Goal: Task Accomplishment & Management: Manage account settings

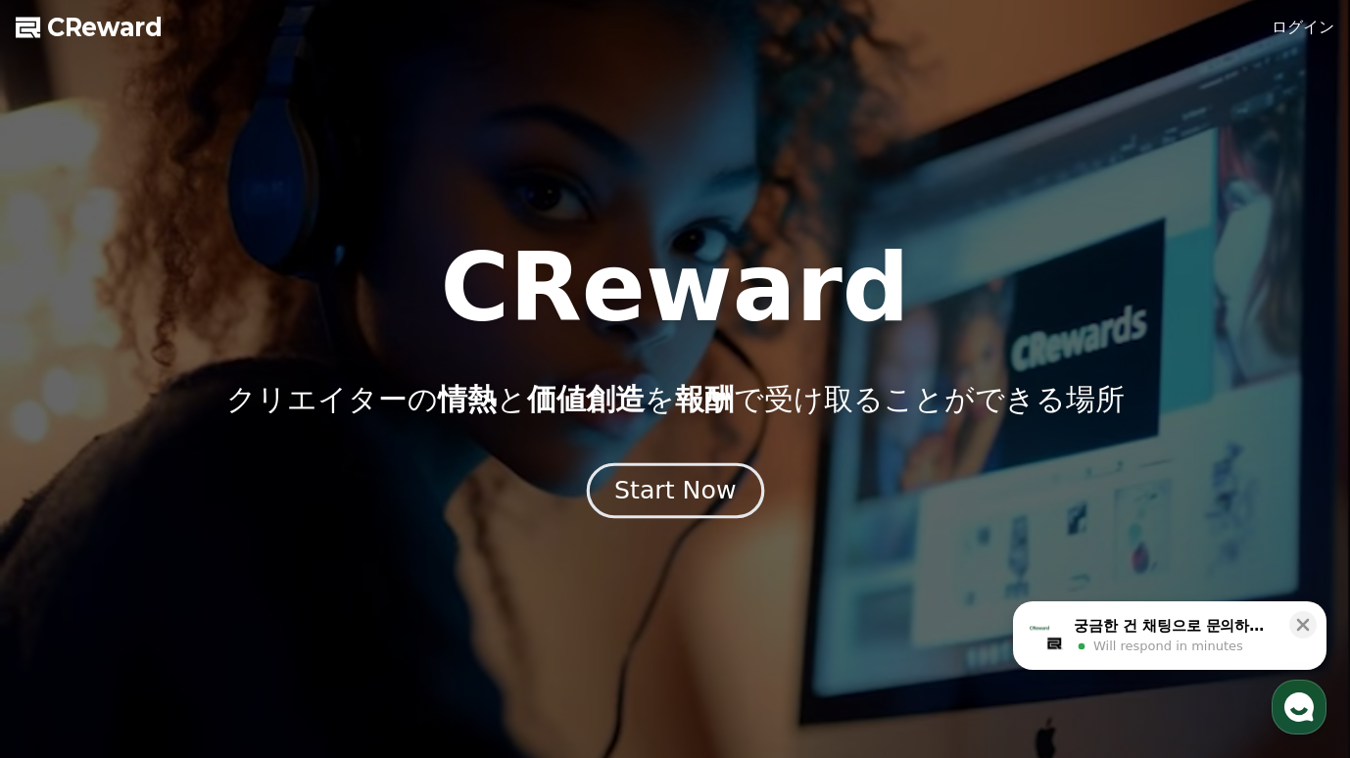
click at [684, 487] on div "Start Now" at bounding box center [675, 490] width 122 height 33
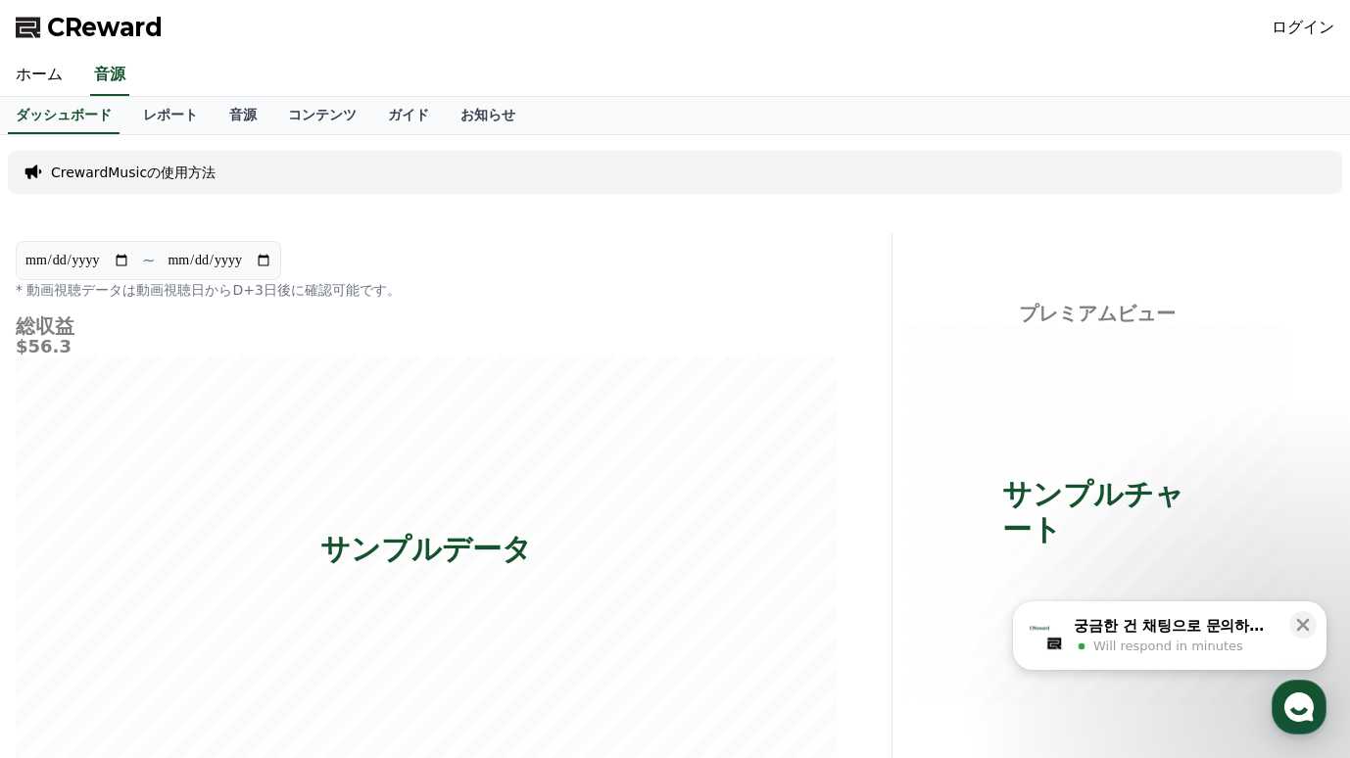
click at [1309, 18] on link "ログイン" at bounding box center [1303, 28] width 63 height 24
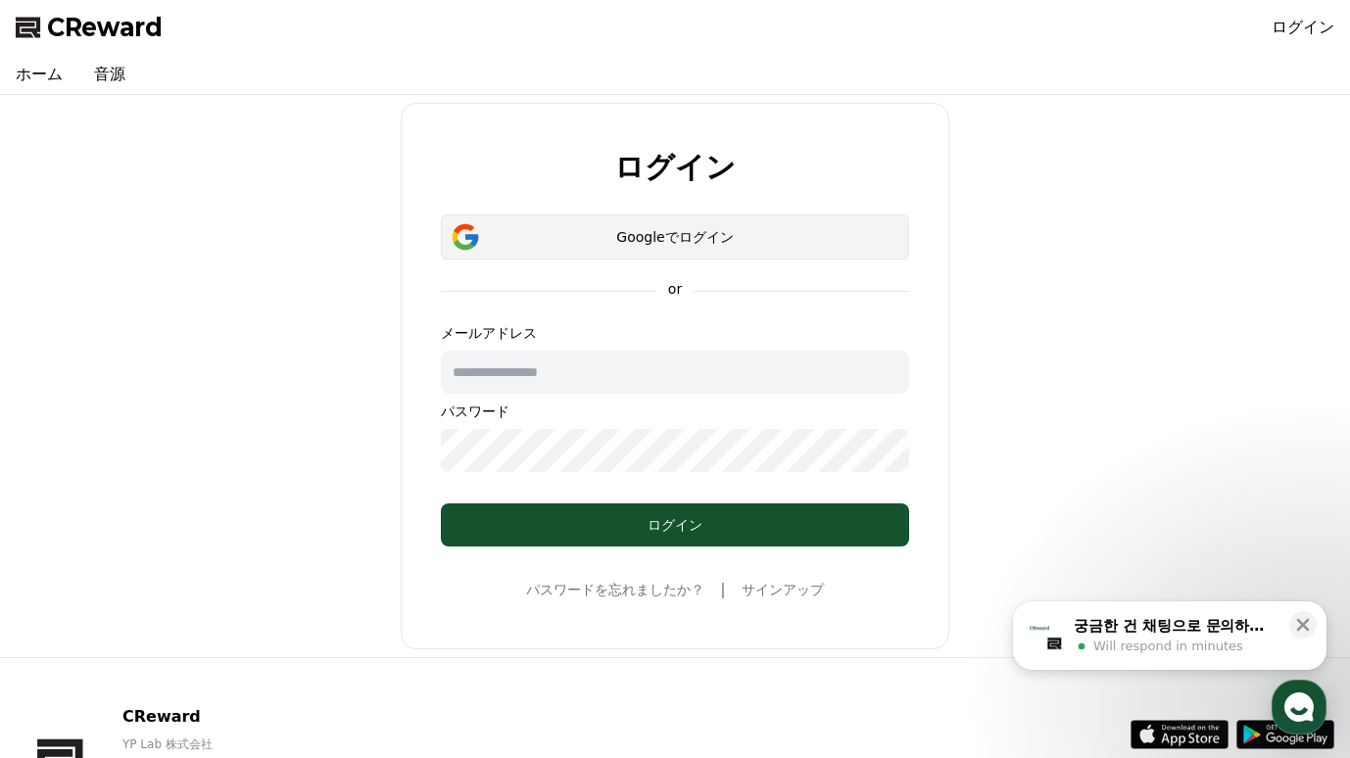
click at [645, 239] on div "Googleでログイン" at bounding box center [675, 237] width 412 height 20
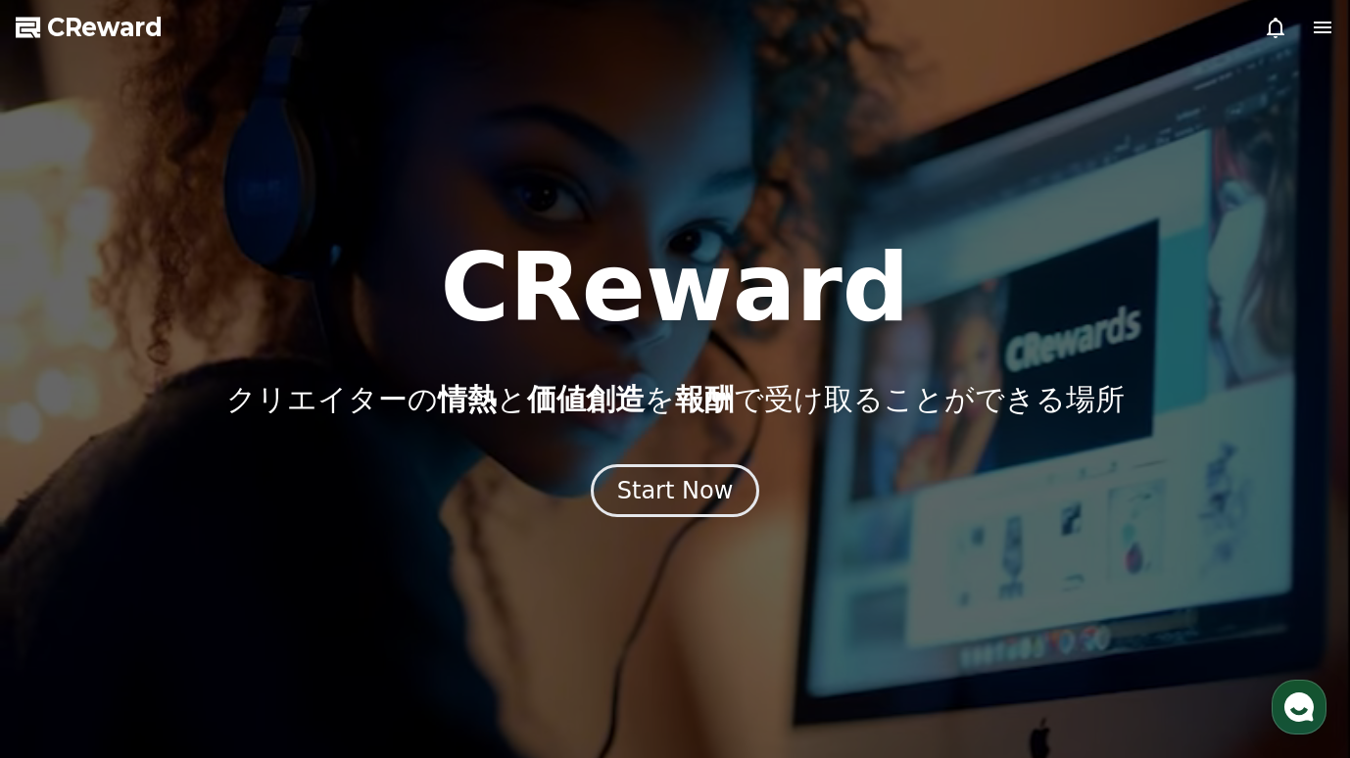
click at [1329, 16] on icon at bounding box center [1323, 28] width 24 height 24
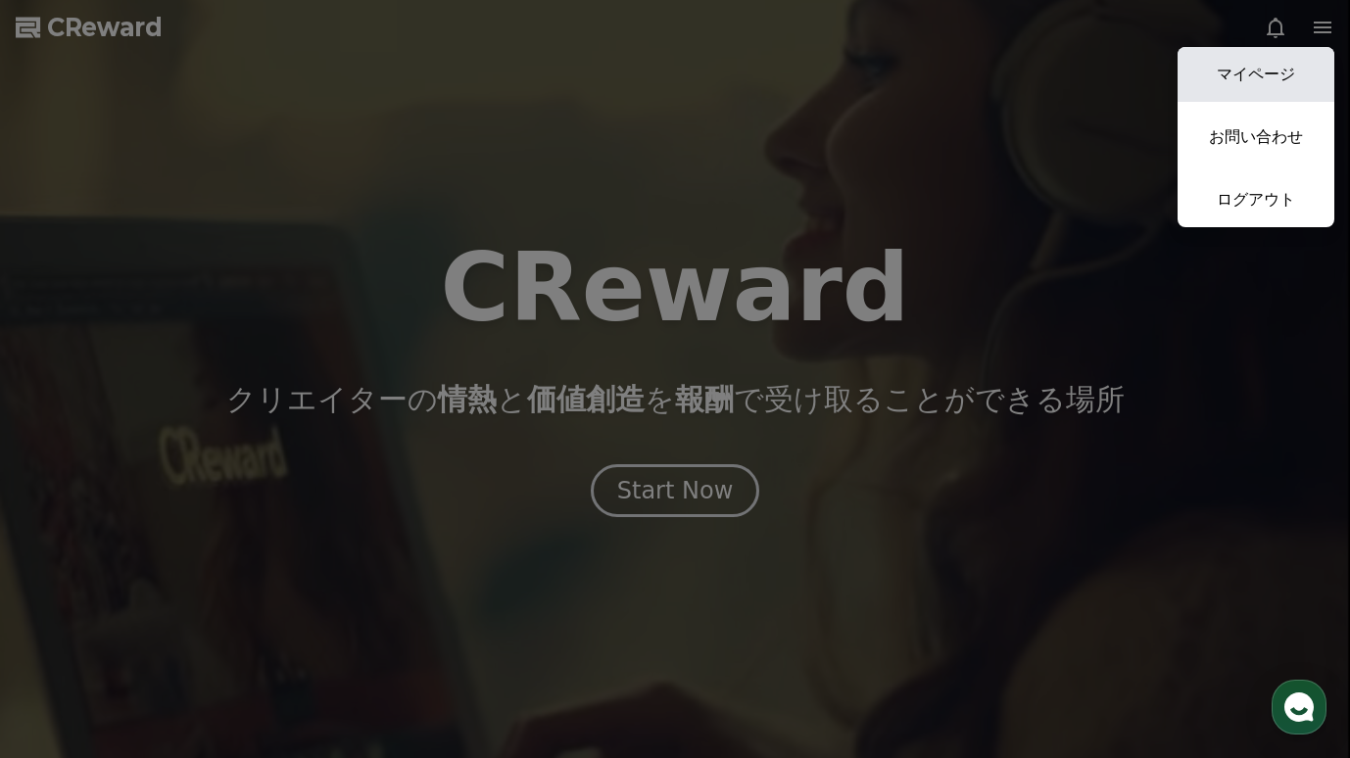
click at [1276, 58] on link "マイページ" at bounding box center [1256, 74] width 157 height 55
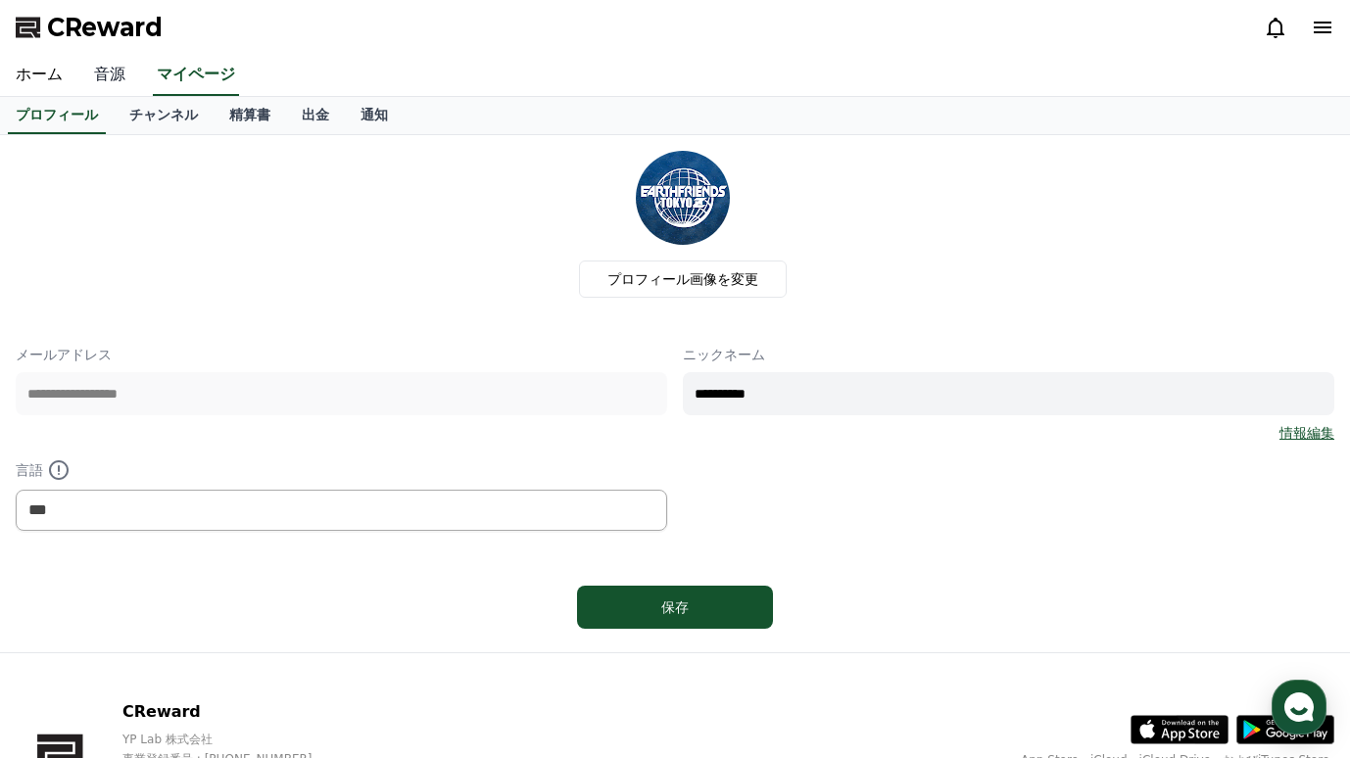
click at [91, 72] on link "音源" at bounding box center [109, 75] width 63 height 41
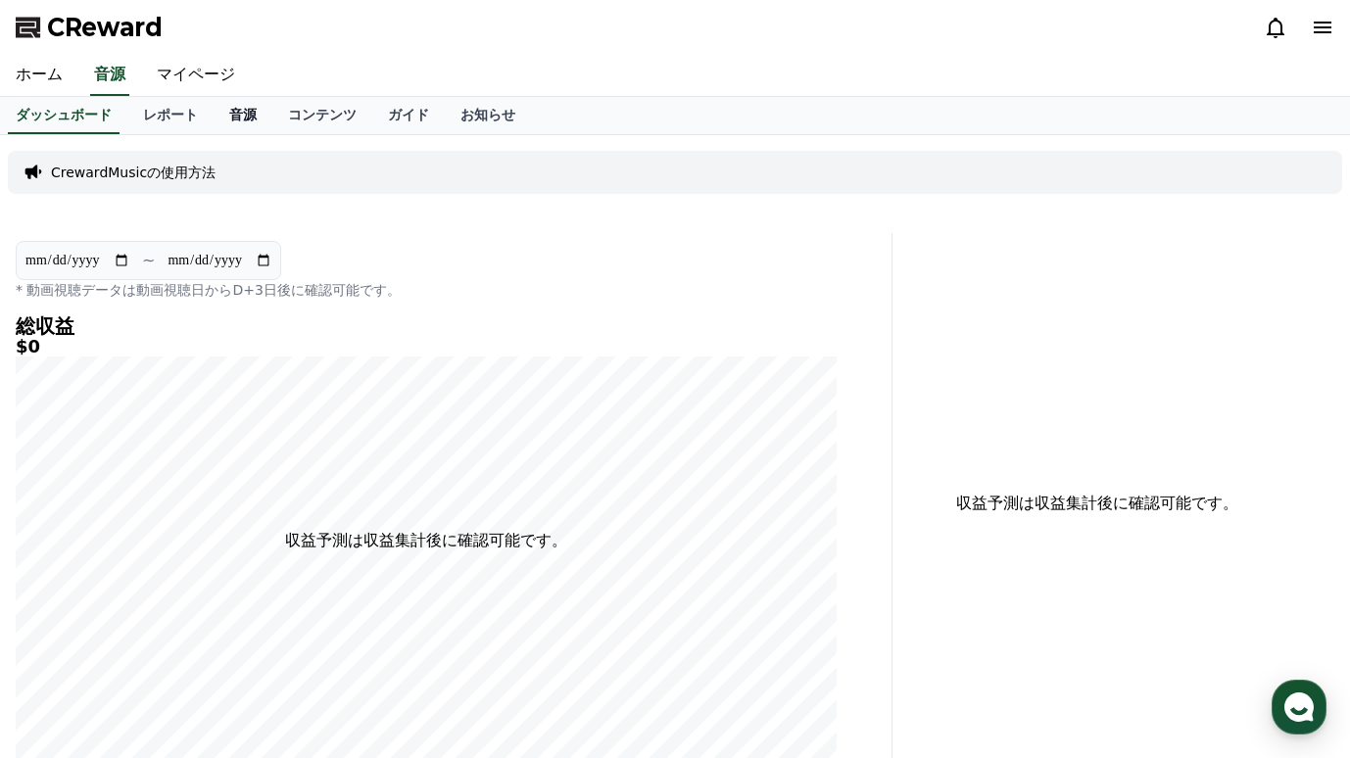
click at [236, 115] on link "音源" at bounding box center [243, 115] width 59 height 37
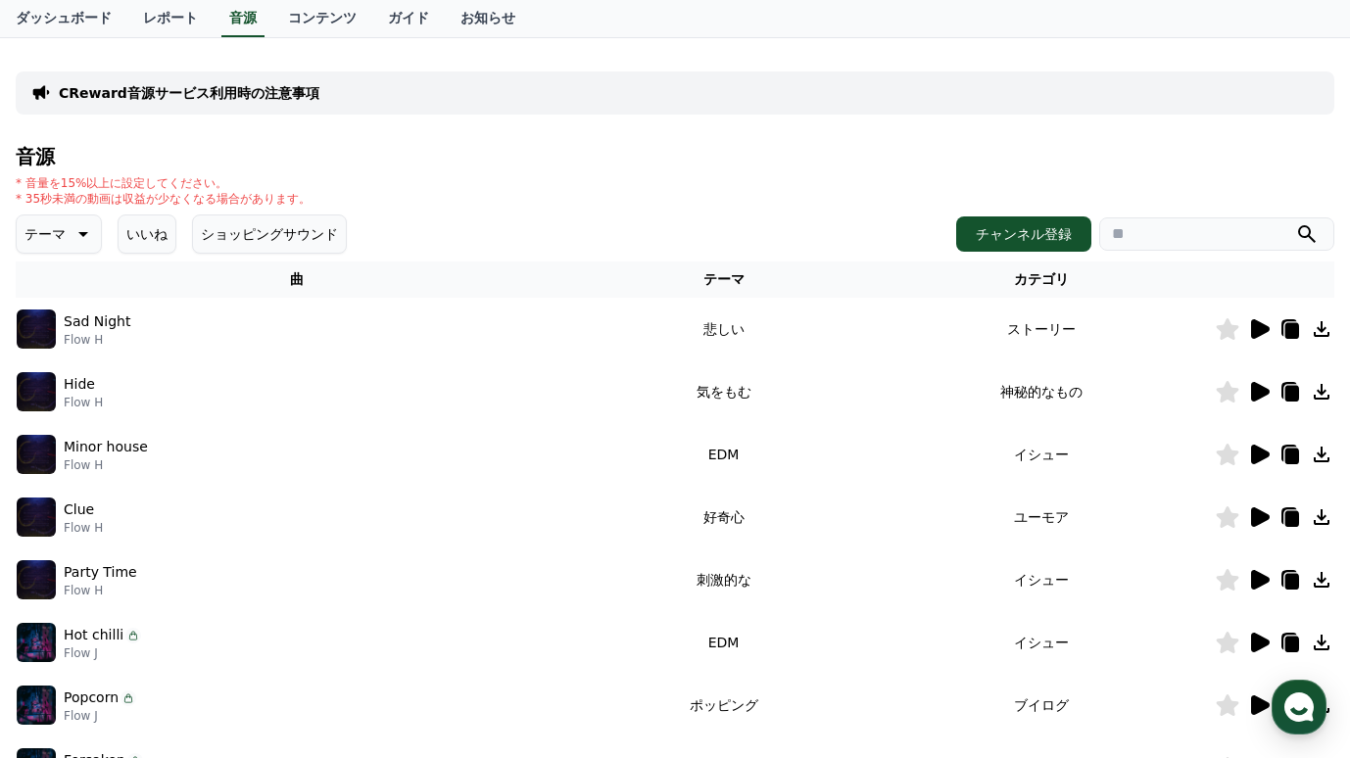
scroll to position [110, 0]
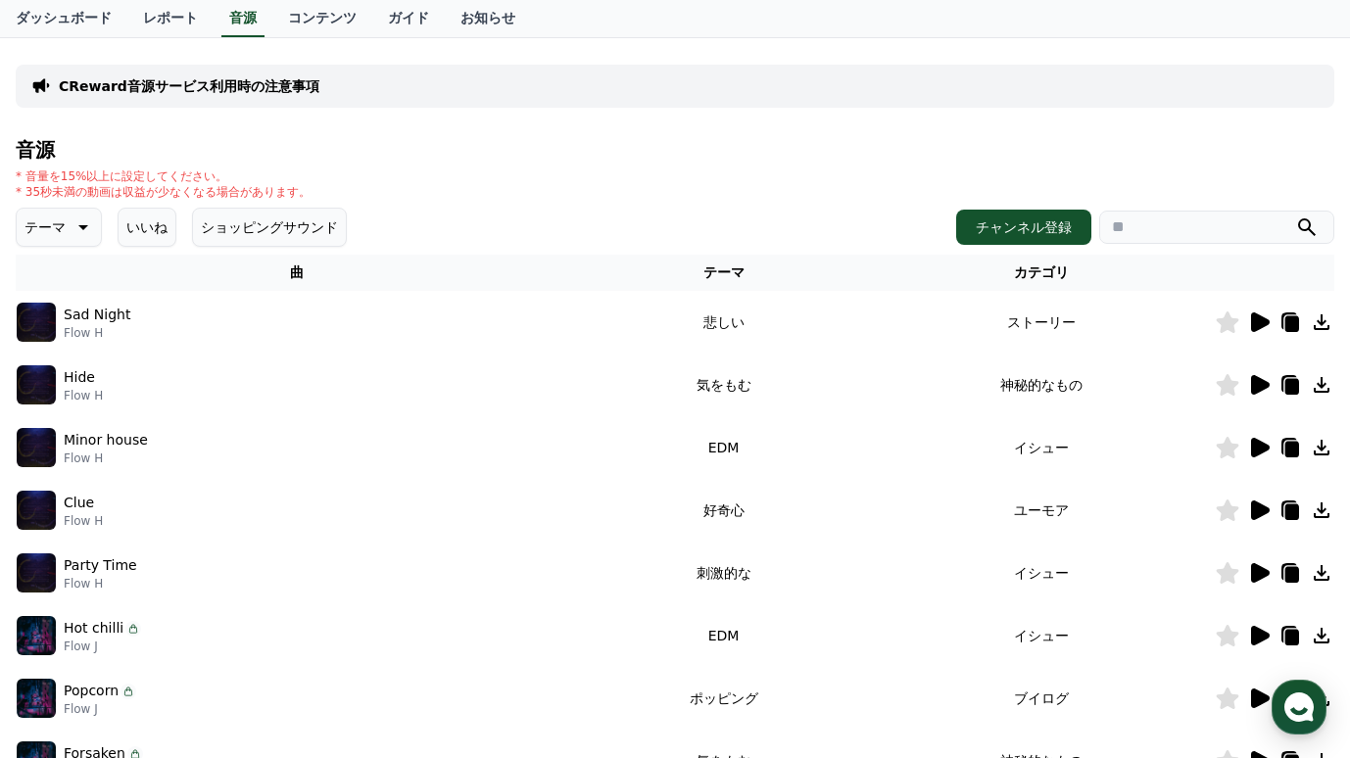
click at [1022, 527] on td "ユーモア" at bounding box center [1041, 510] width 347 height 63
click at [694, 498] on td "好奇心" at bounding box center [724, 510] width 290 height 63
click at [1256, 509] on icon at bounding box center [1260, 511] width 19 height 20
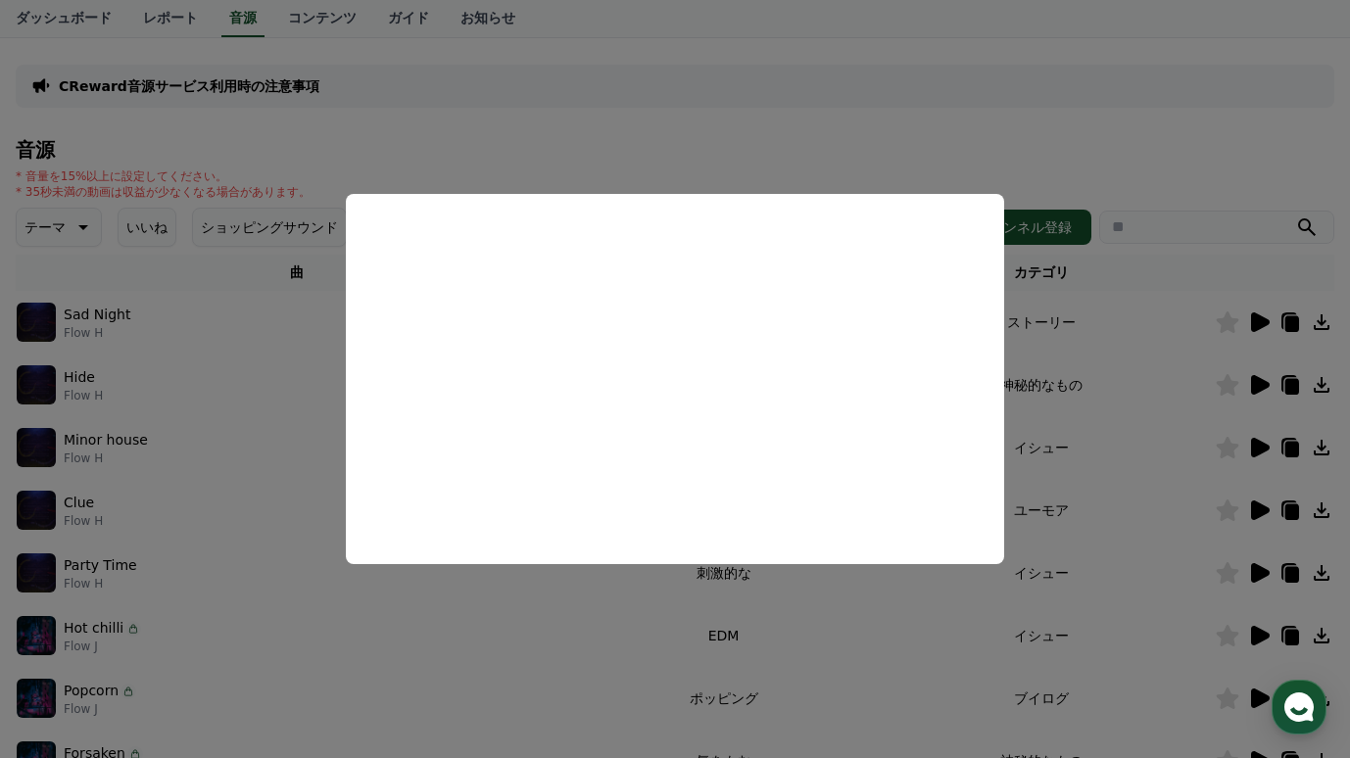
click at [199, 508] on button "close modal" at bounding box center [675, 379] width 1350 height 758
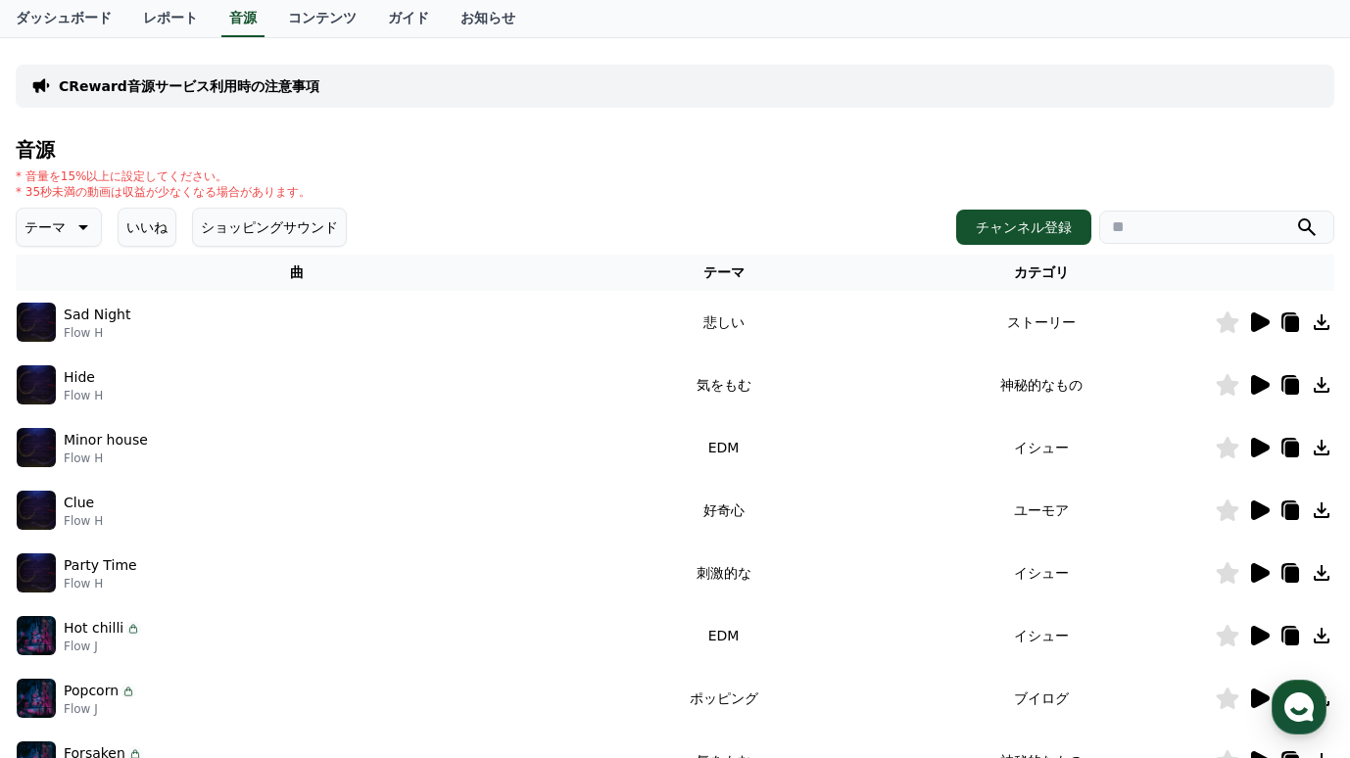
click at [1266, 572] on icon at bounding box center [1260, 573] width 19 height 20
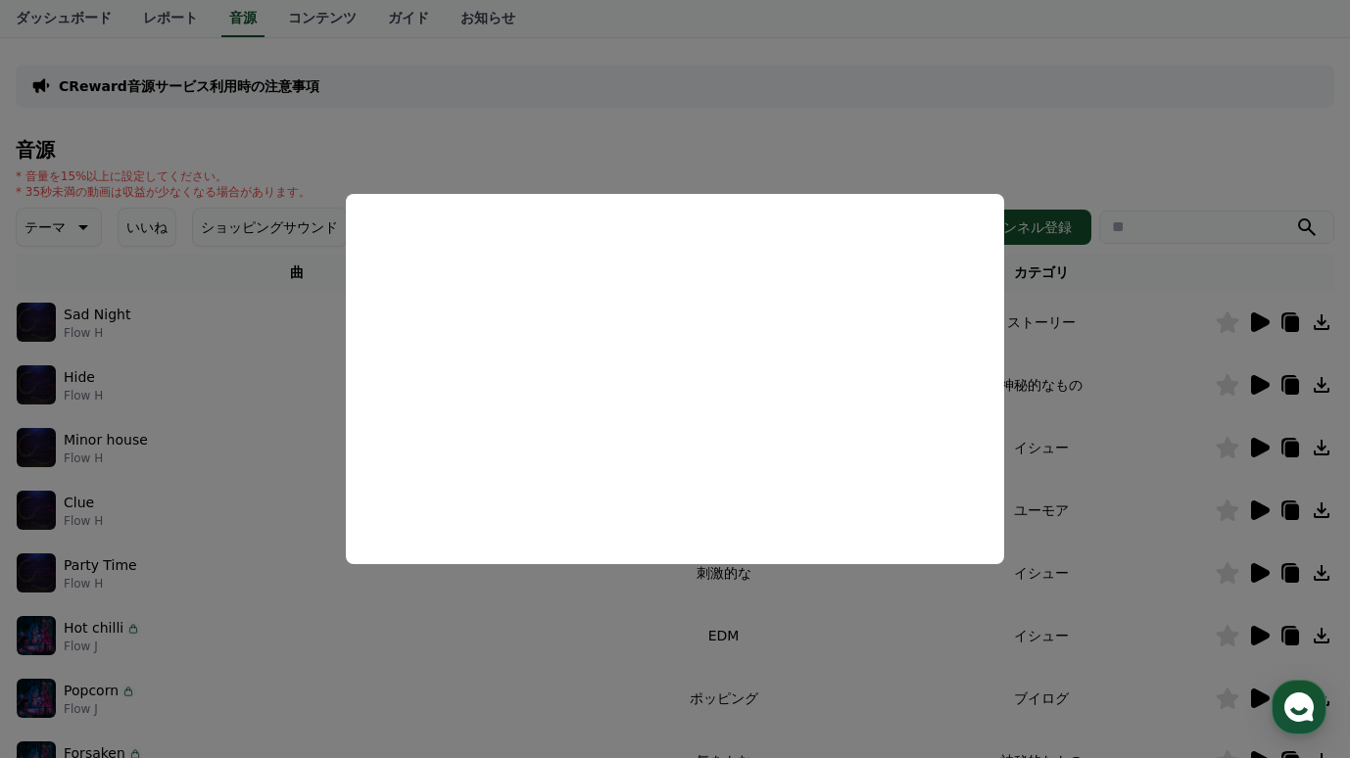
click at [419, 615] on button "close modal" at bounding box center [675, 379] width 1350 height 758
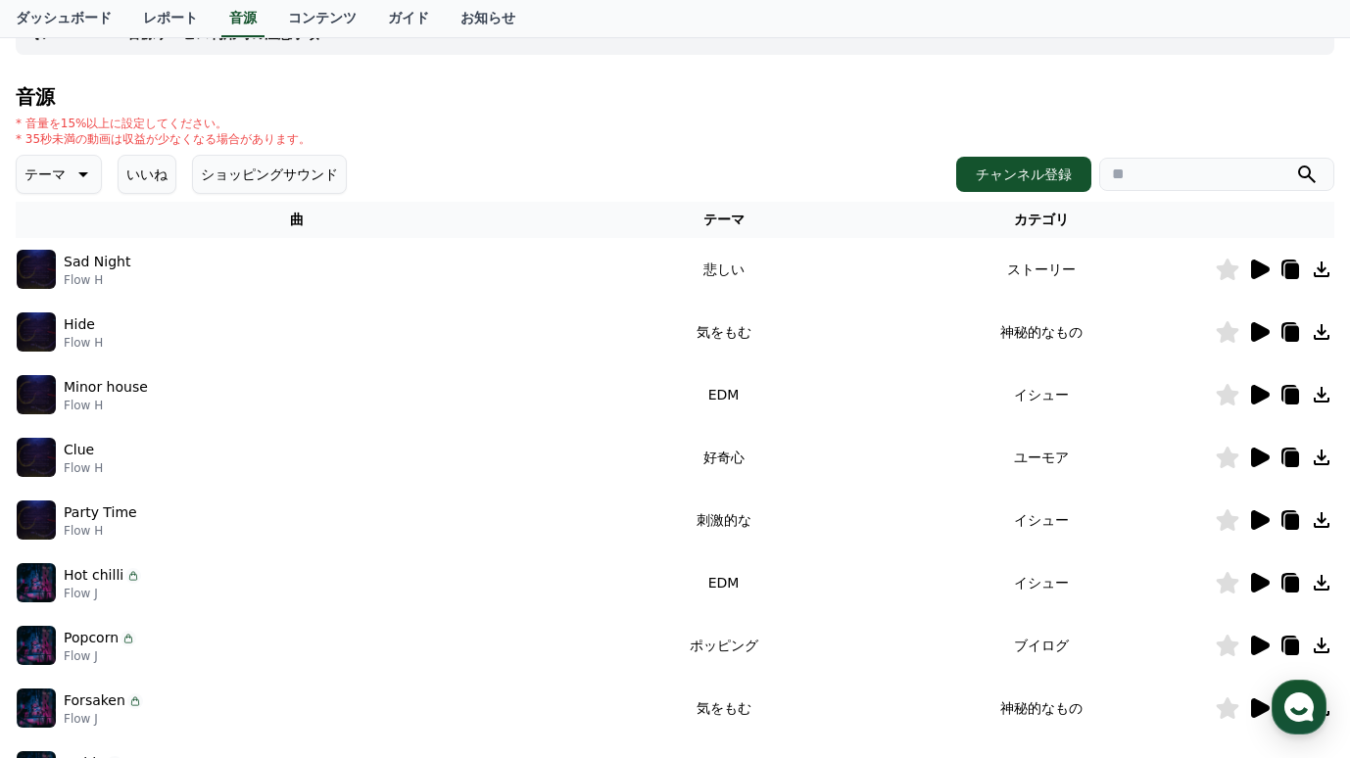
scroll to position [169, 0]
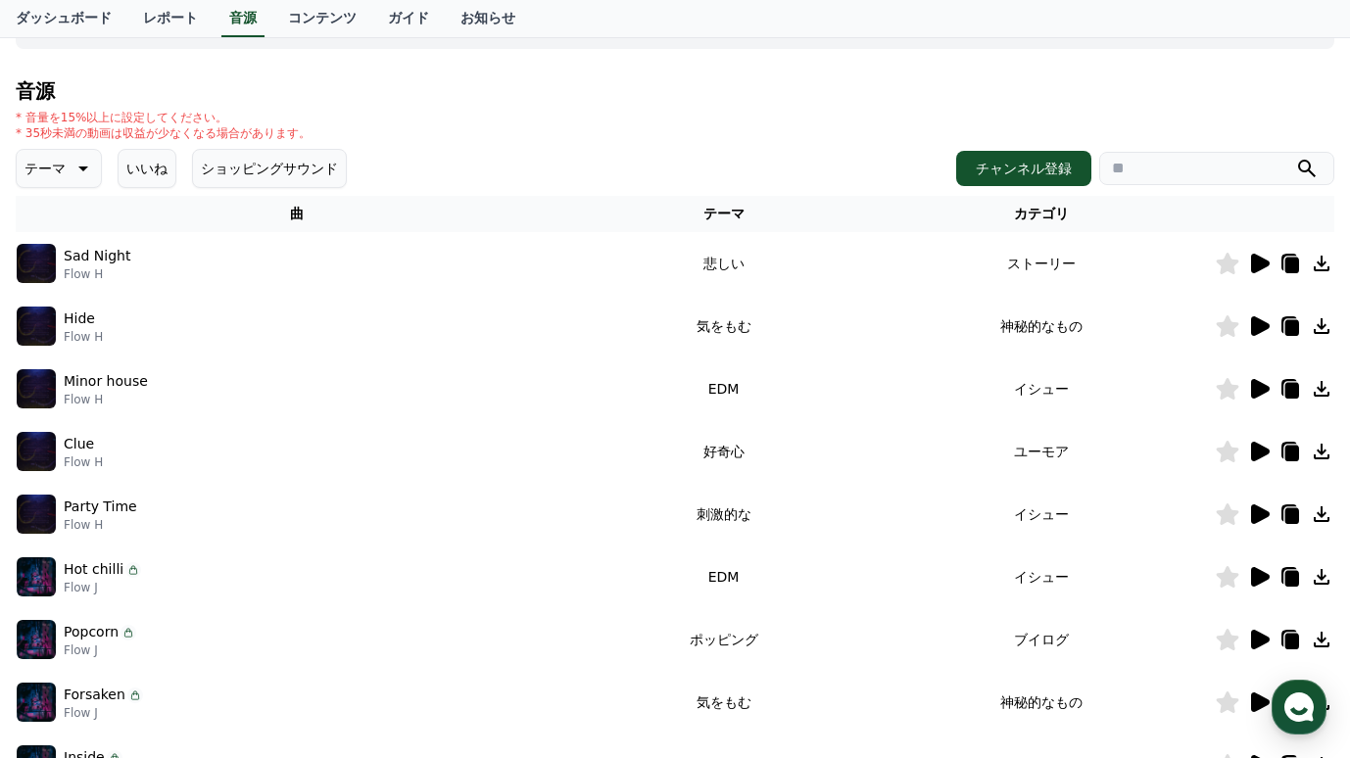
click at [80, 165] on icon at bounding box center [82, 169] width 24 height 24
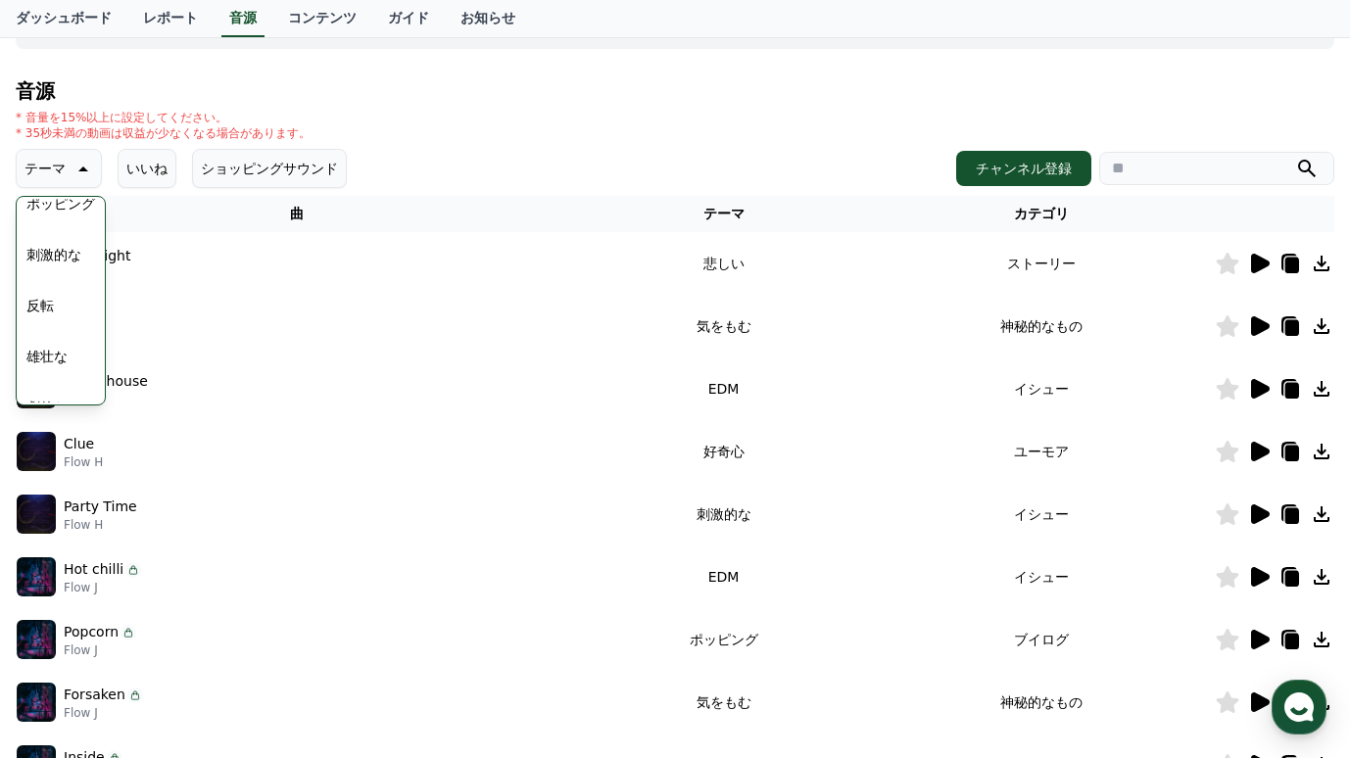
scroll to position [273, 0]
click at [51, 357] on button "雄壮な" at bounding box center [47, 354] width 57 height 43
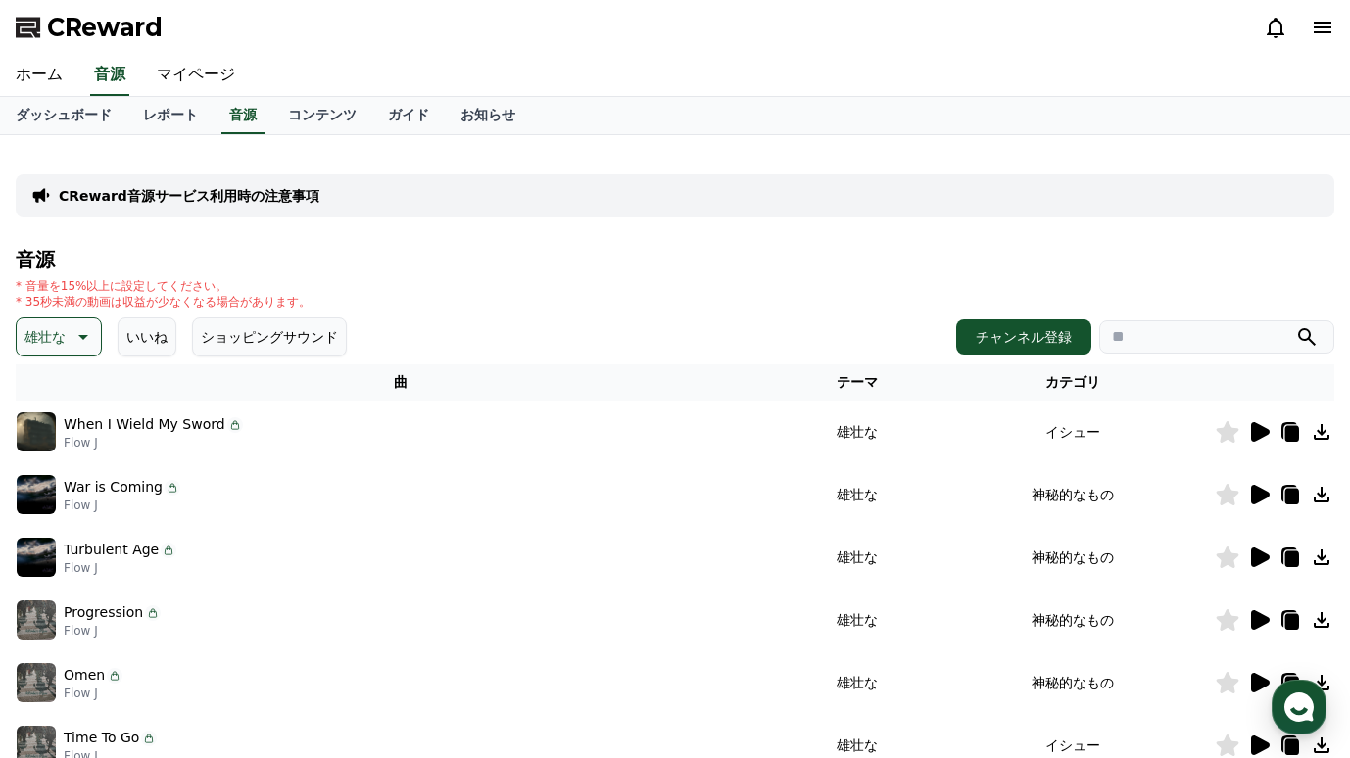
click at [1256, 439] on icon at bounding box center [1260, 432] width 19 height 20
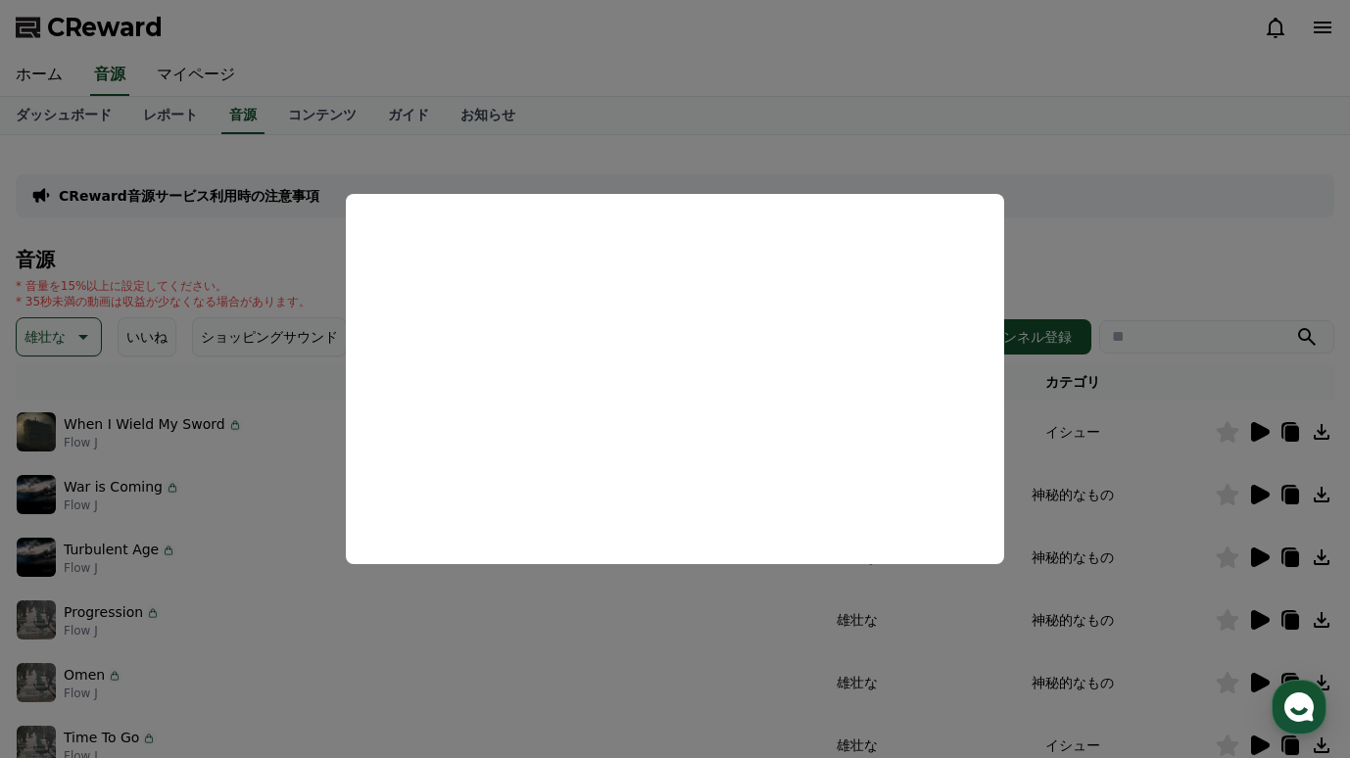
click at [927, 88] on button "close modal" at bounding box center [675, 379] width 1350 height 758
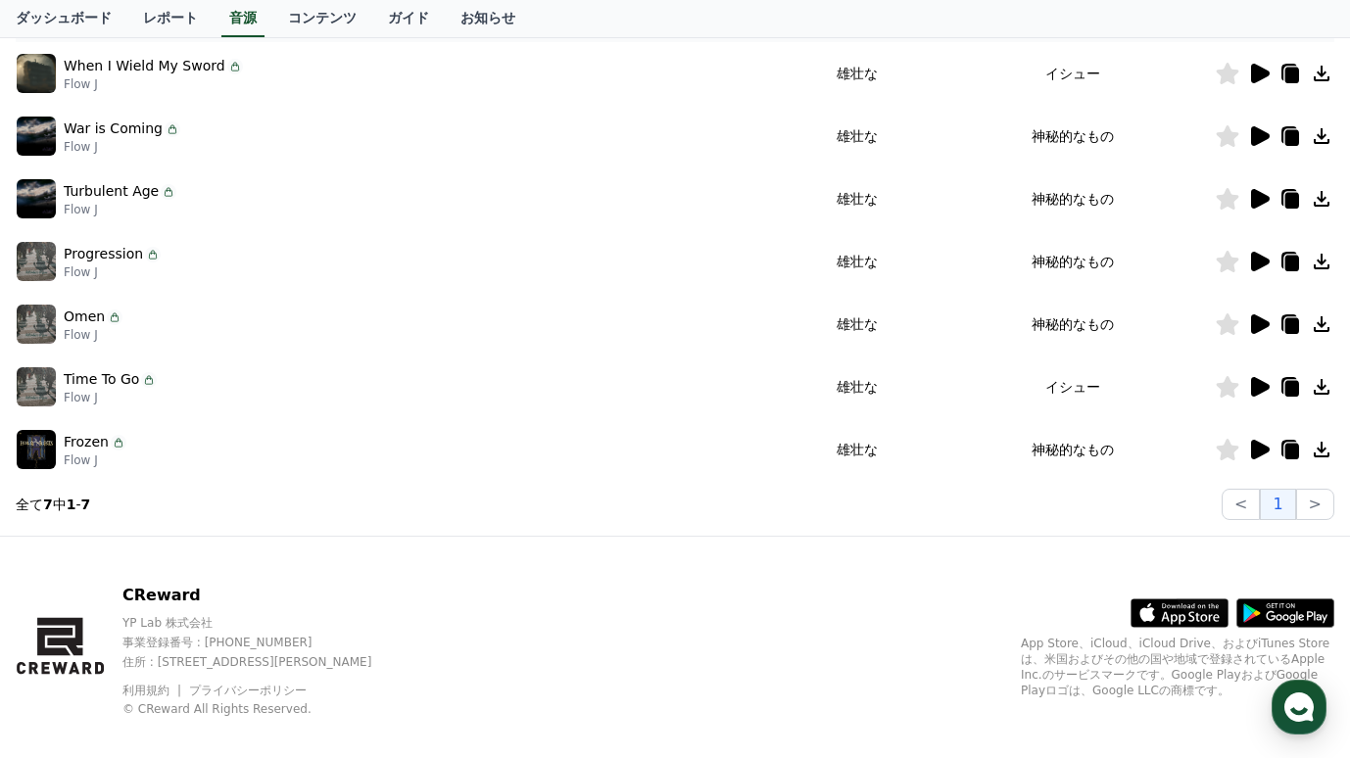
scroll to position [380, 0]
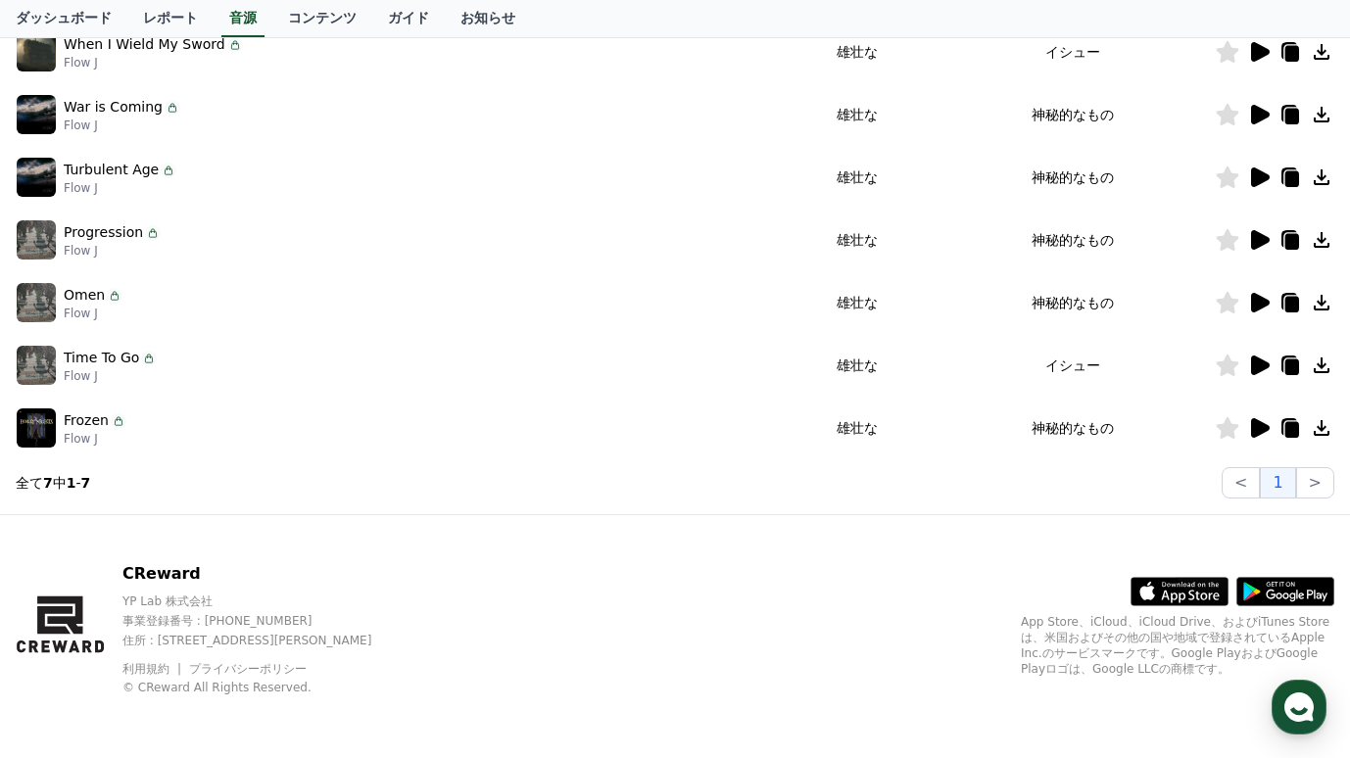
click at [1259, 427] on icon at bounding box center [1260, 428] width 19 height 20
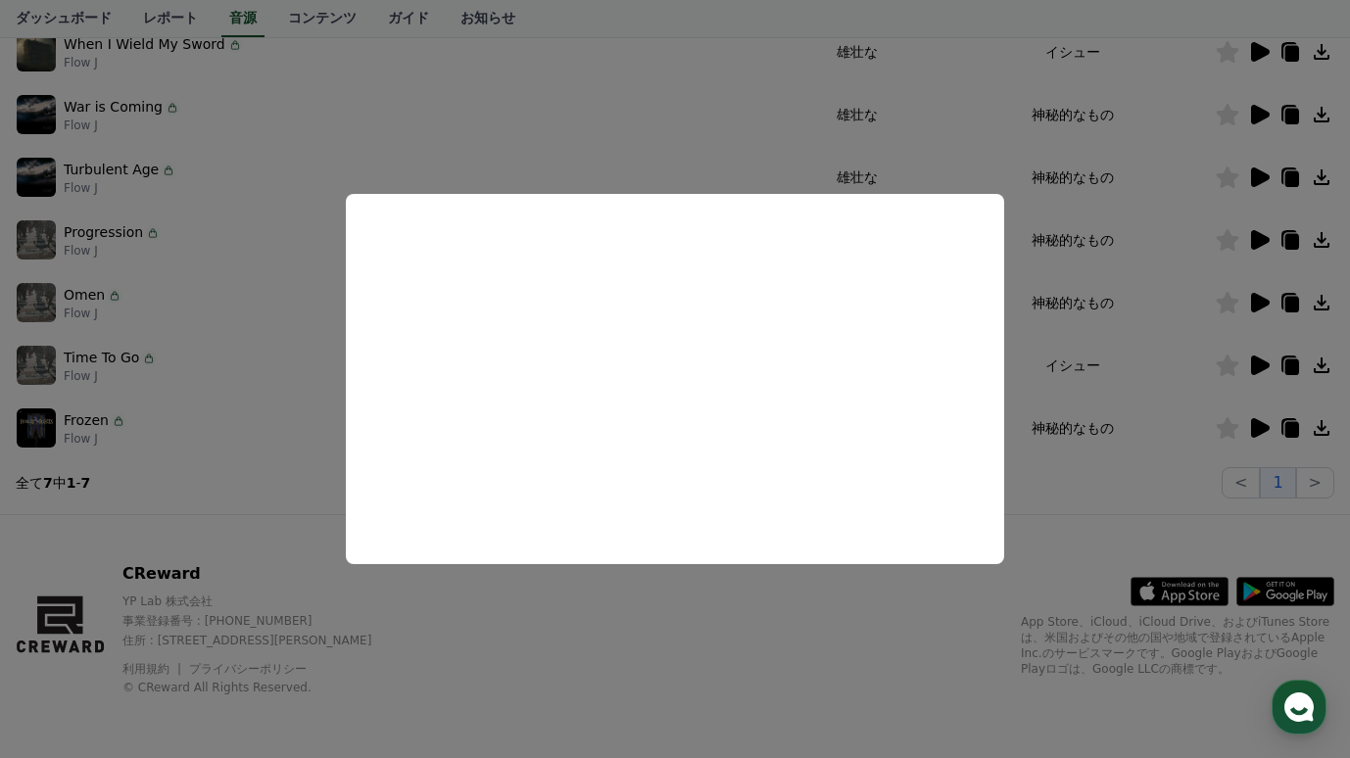
click at [1127, 500] on button "close modal" at bounding box center [675, 379] width 1350 height 758
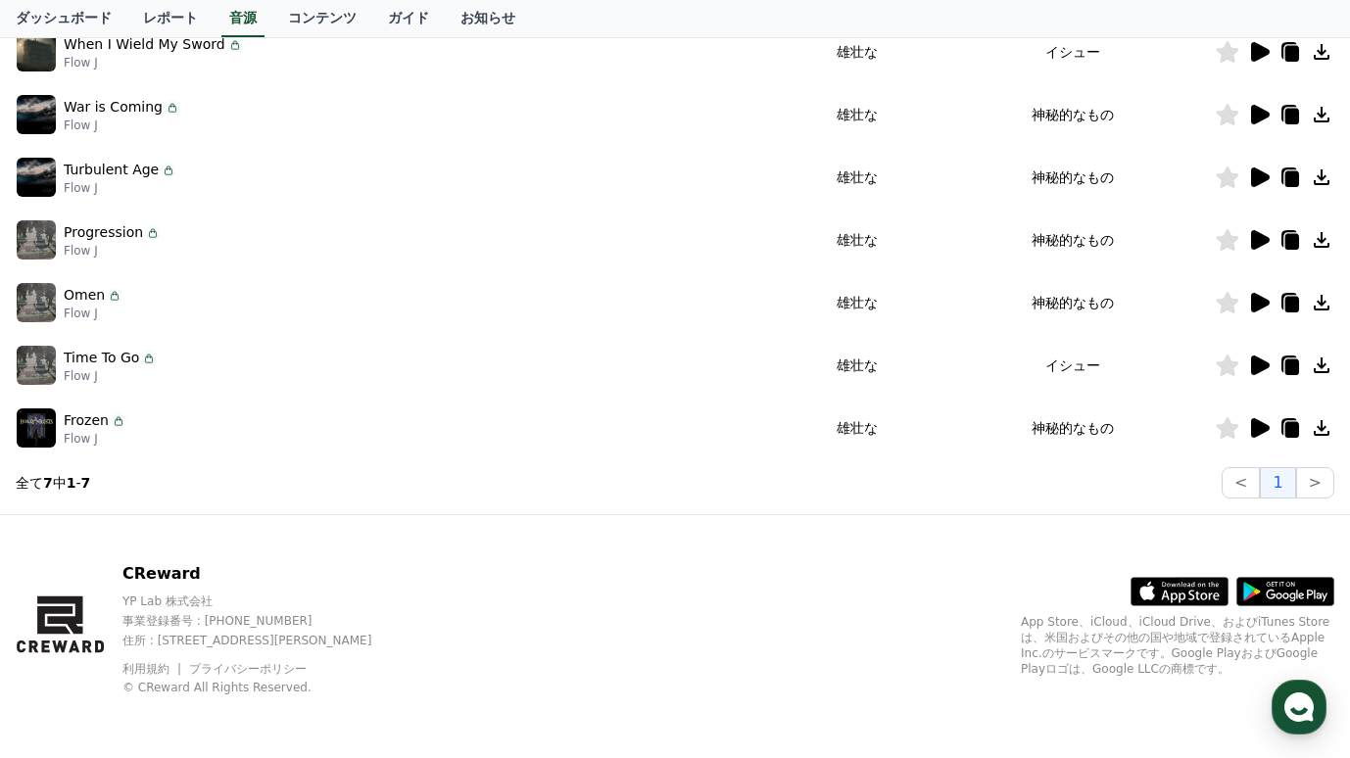
click at [1260, 367] on icon at bounding box center [1260, 366] width 19 height 20
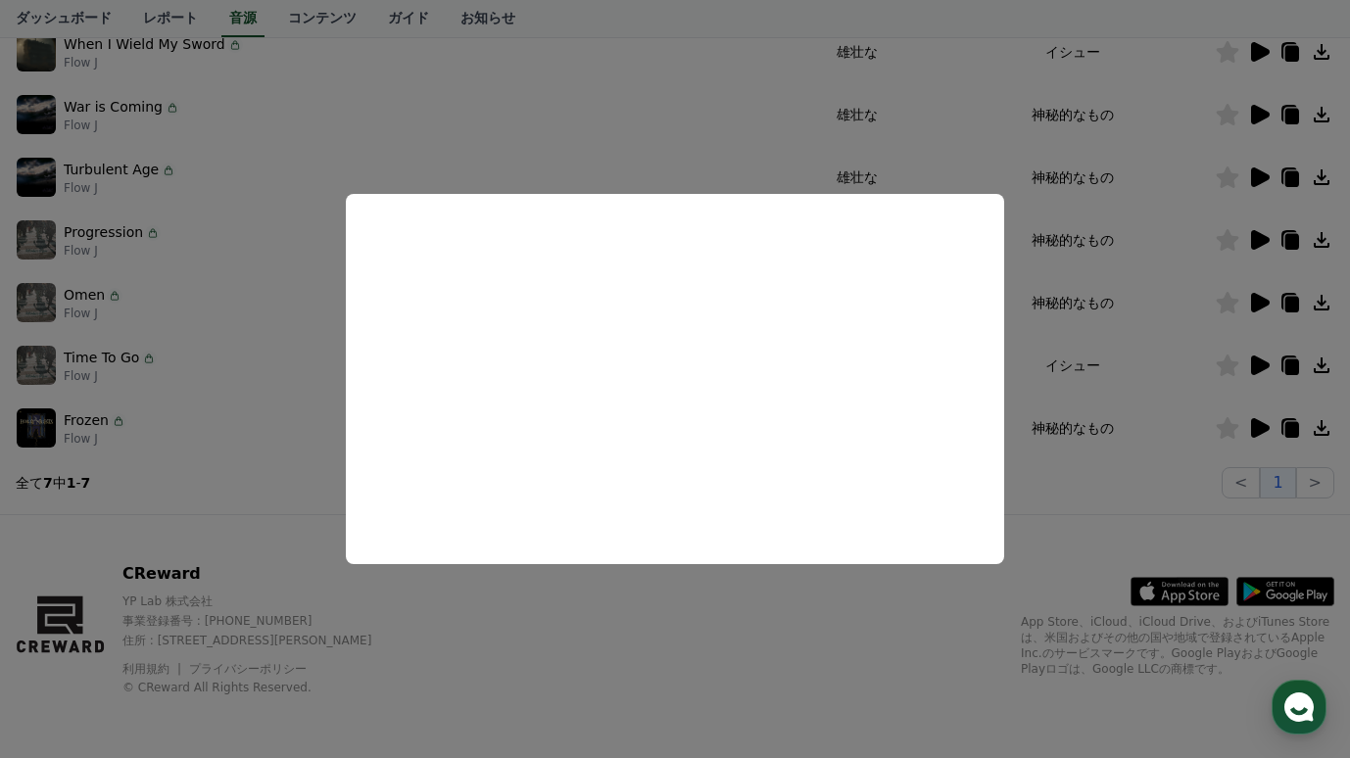
click at [654, 127] on button "close modal" at bounding box center [675, 379] width 1350 height 758
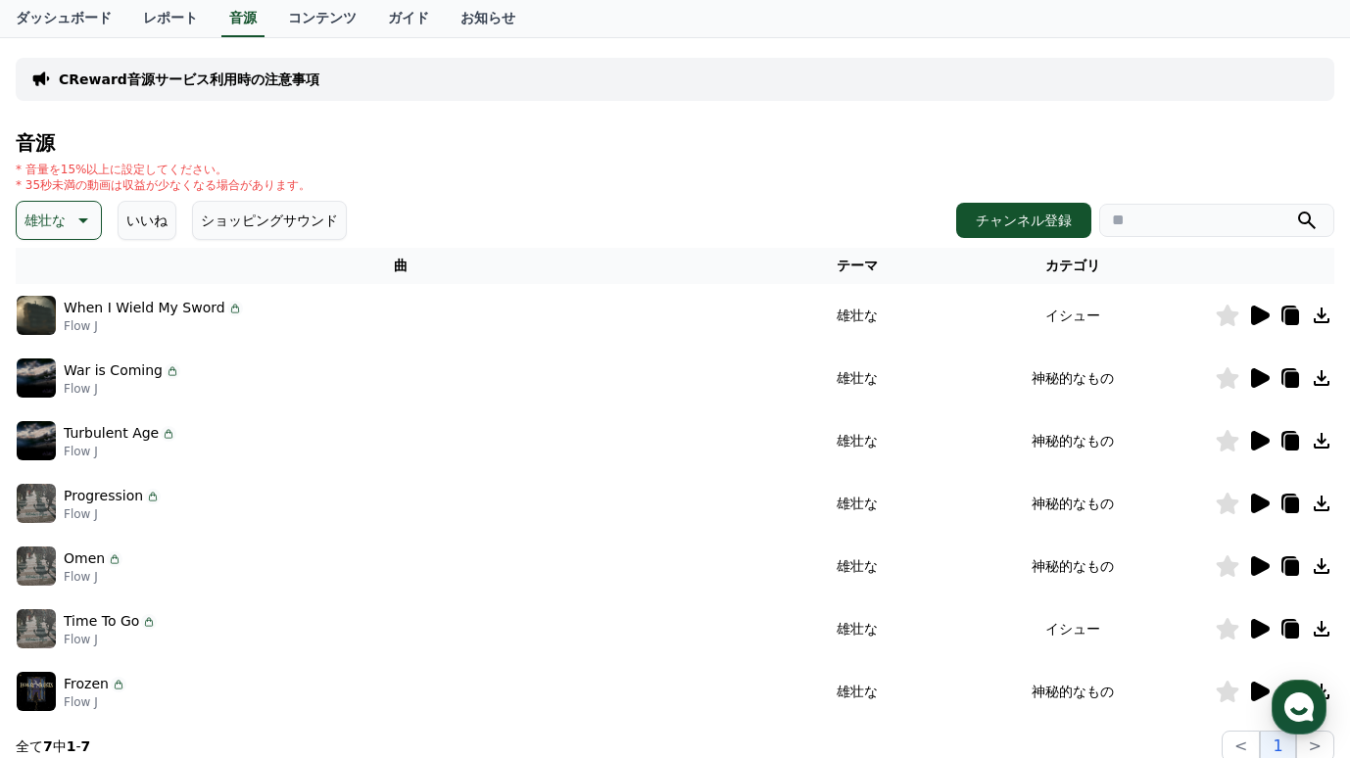
scroll to position [0, 0]
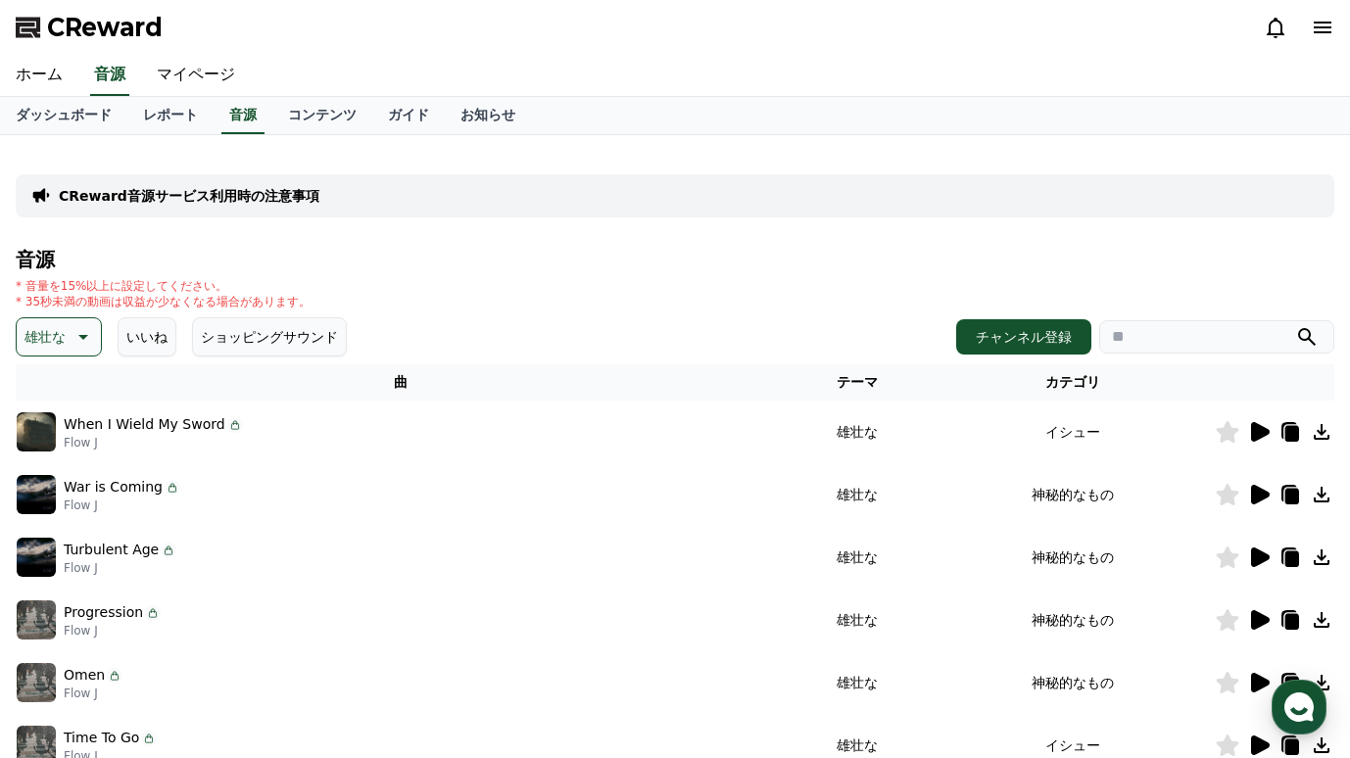
click at [151, 335] on button "いいね" at bounding box center [147, 336] width 59 height 39
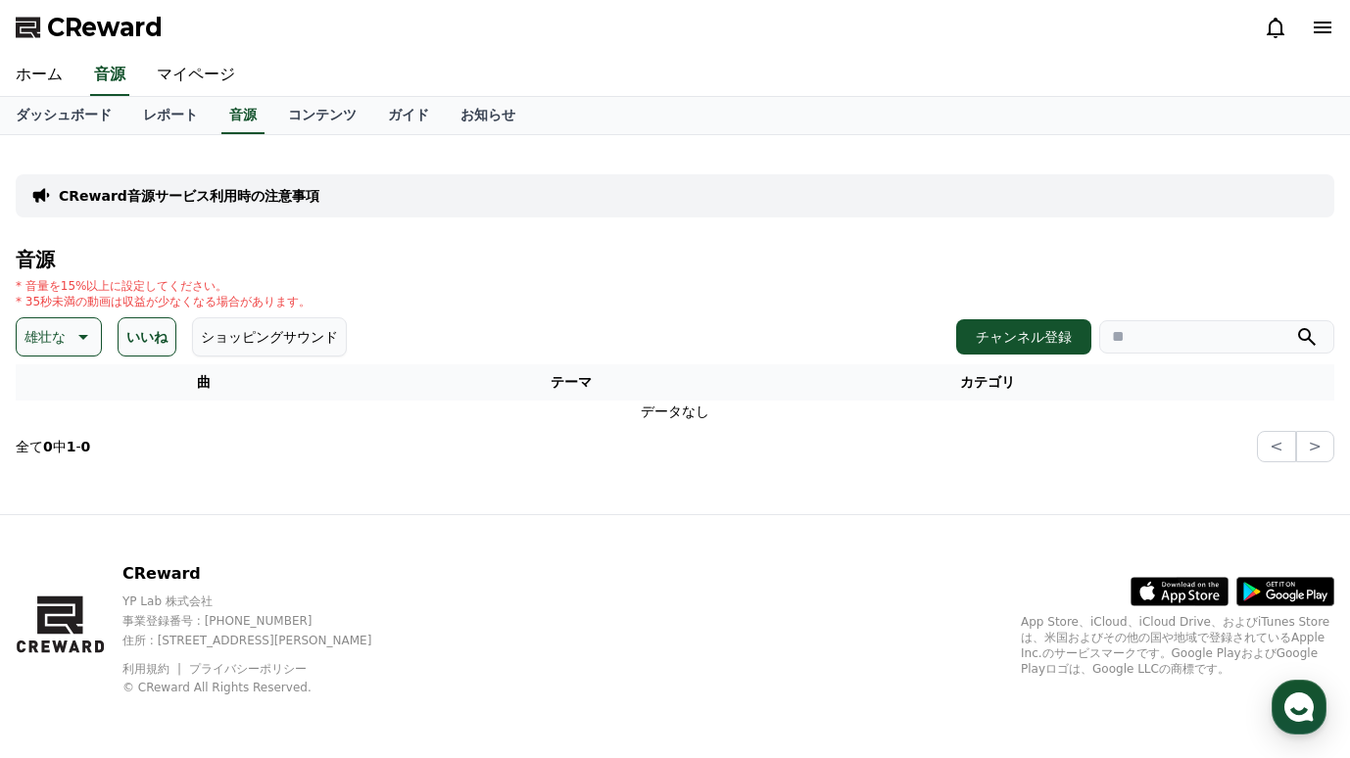
click at [73, 328] on icon at bounding box center [82, 337] width 24 height 24
click at [16, 380] on div "全て 空想 好奇心 暗い 明るい ポッピング 刺激的な 反転 雄壮な 劇的な 喜ばしい 気分 EDM 溝 悲しい 穏やかな 可愛い 感動的な 気をもむ 喜劇的な" at bounding box center [61, 470] width 90 height 210
click at [42, 389] on button "全て" at bounding box center [40, 388] width 43 height 43
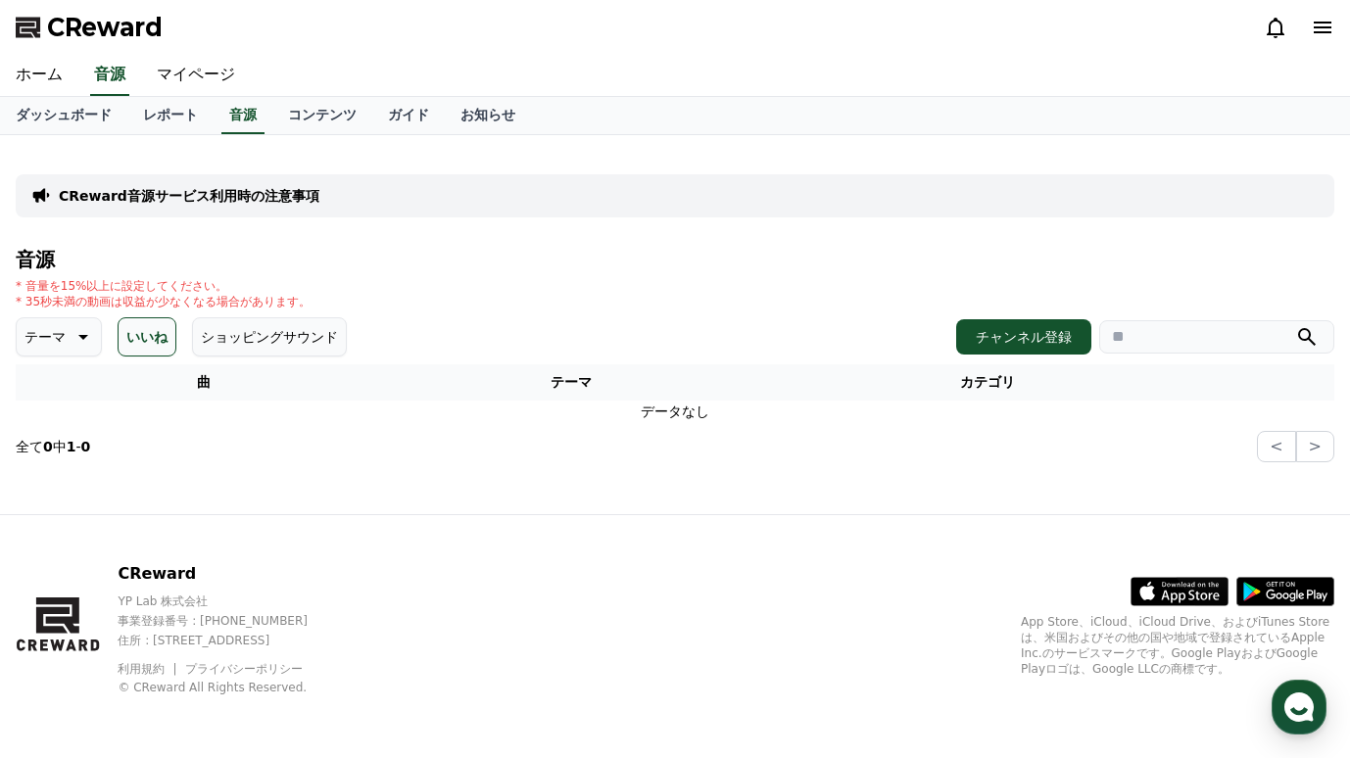
click at [229, 343] on button "ショッピングサウンド" at bounding box center [269, 336] width 155 height 39
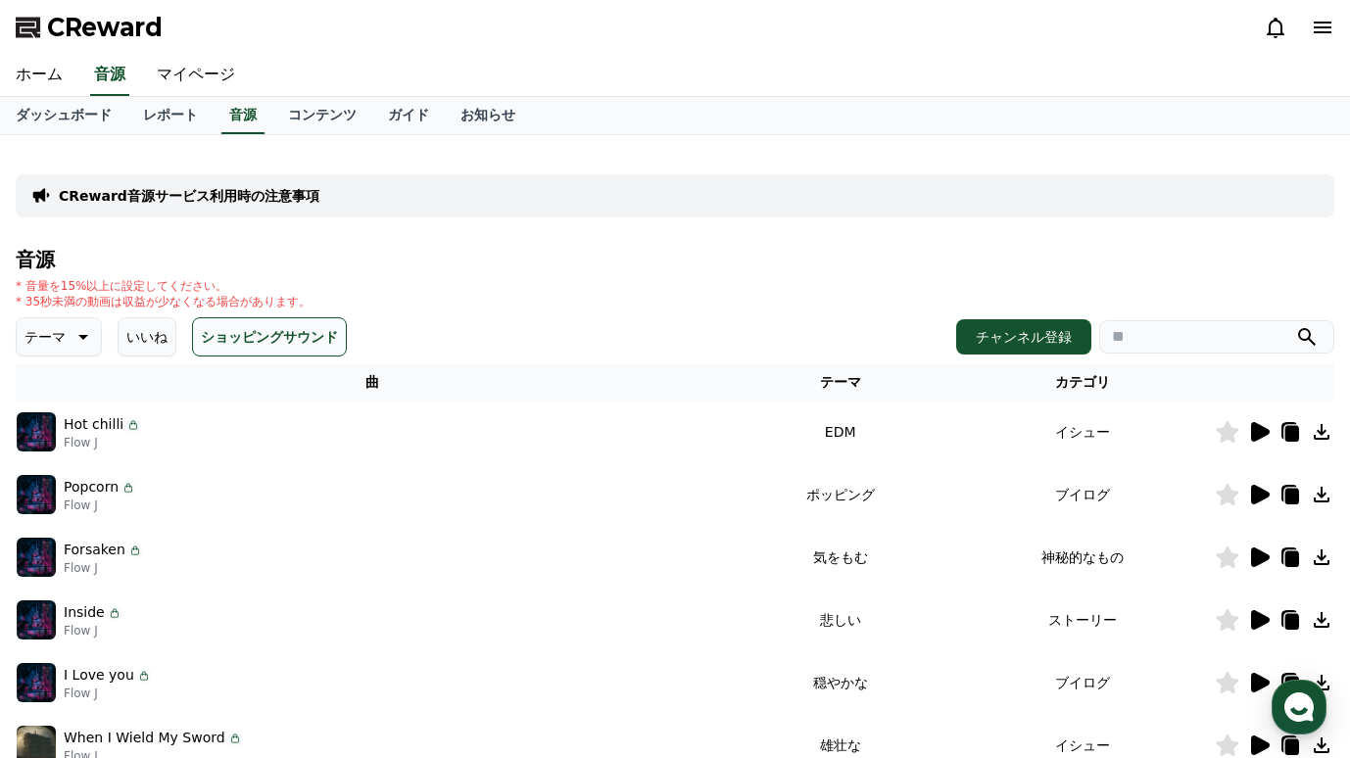
click at [42, 336] on p "テーマ" at bounding box center [44, 336] width 41 height 27
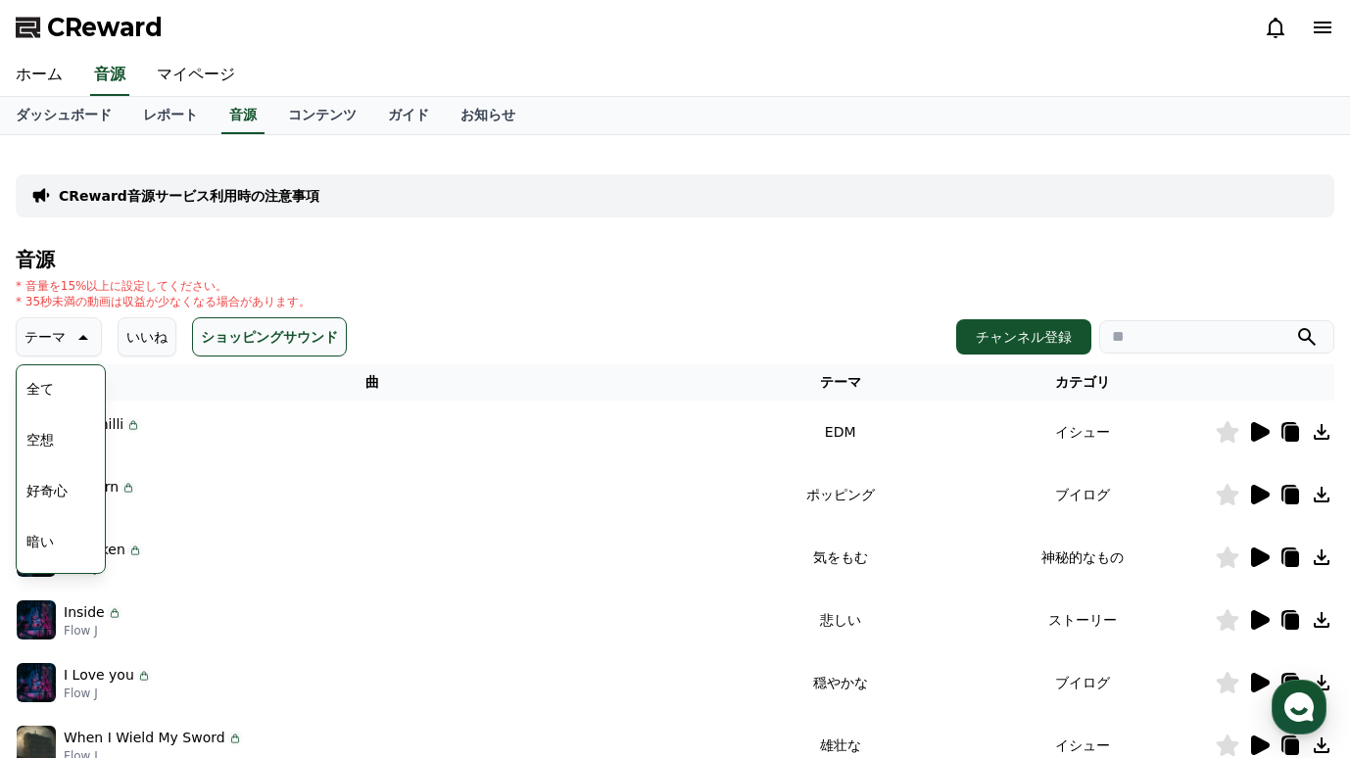
scroll to position [238, 0]
click at [66, 447] on button "刺激的な" at bounding box center [54, 456] width 71 height 43
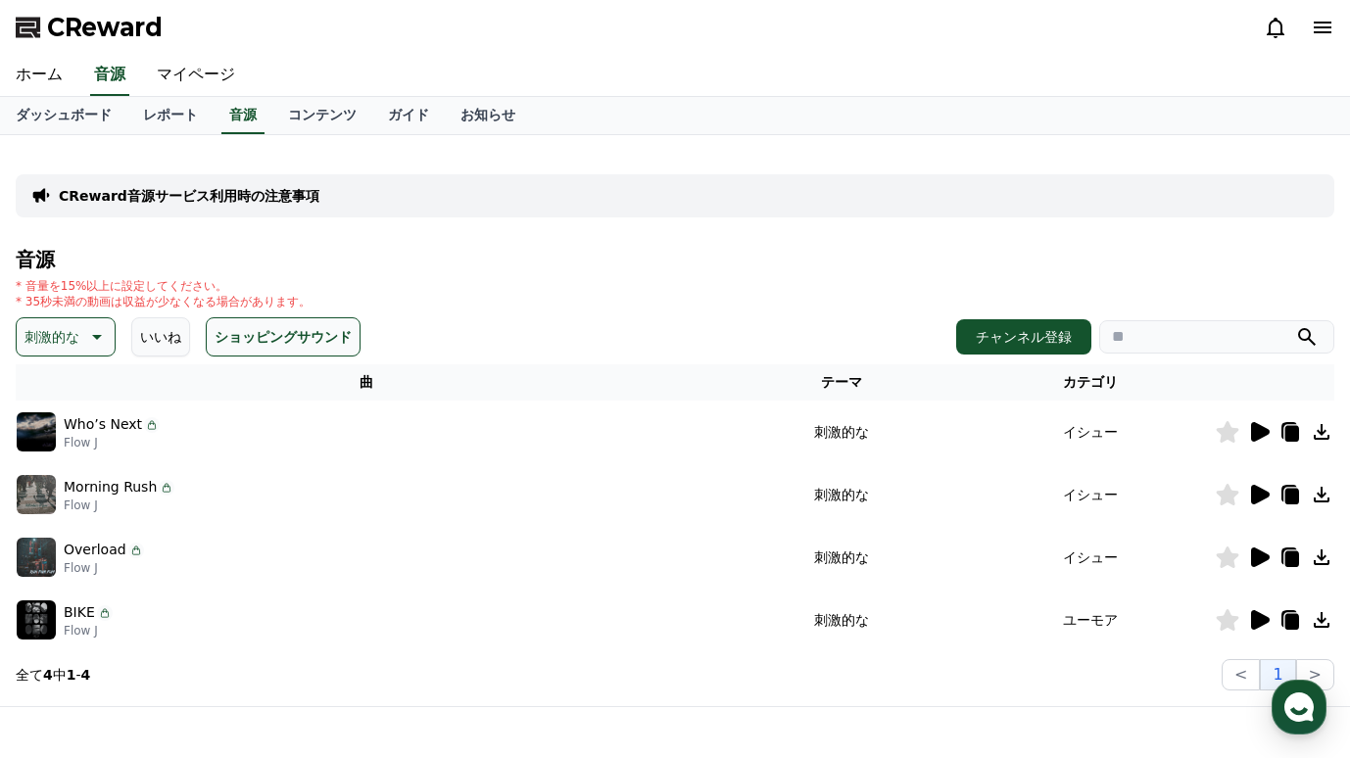
click at [1264, 429] on icon at bounding box center [1260, 432] width 19 height 20
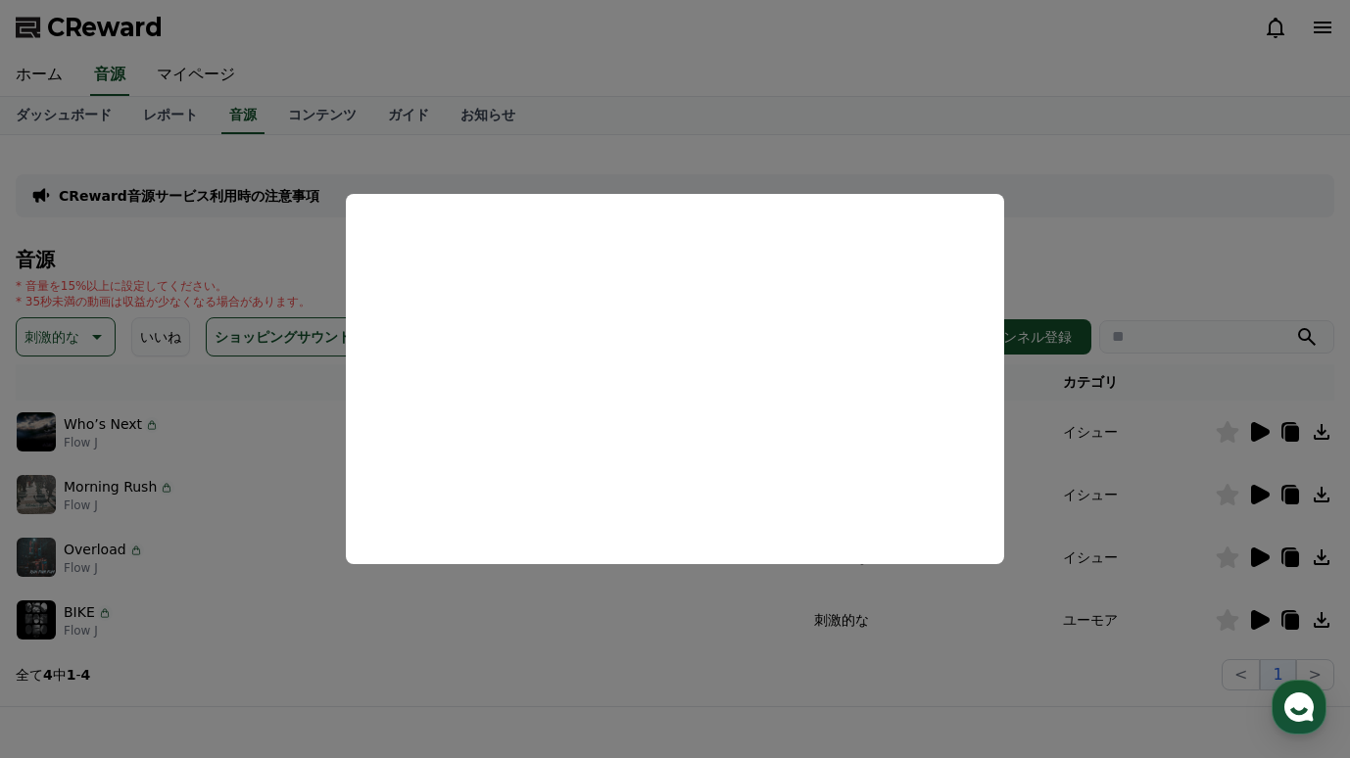
click at [1191, 256] on button "close modal" at bounding box center [675, 379] width 1350 height 758
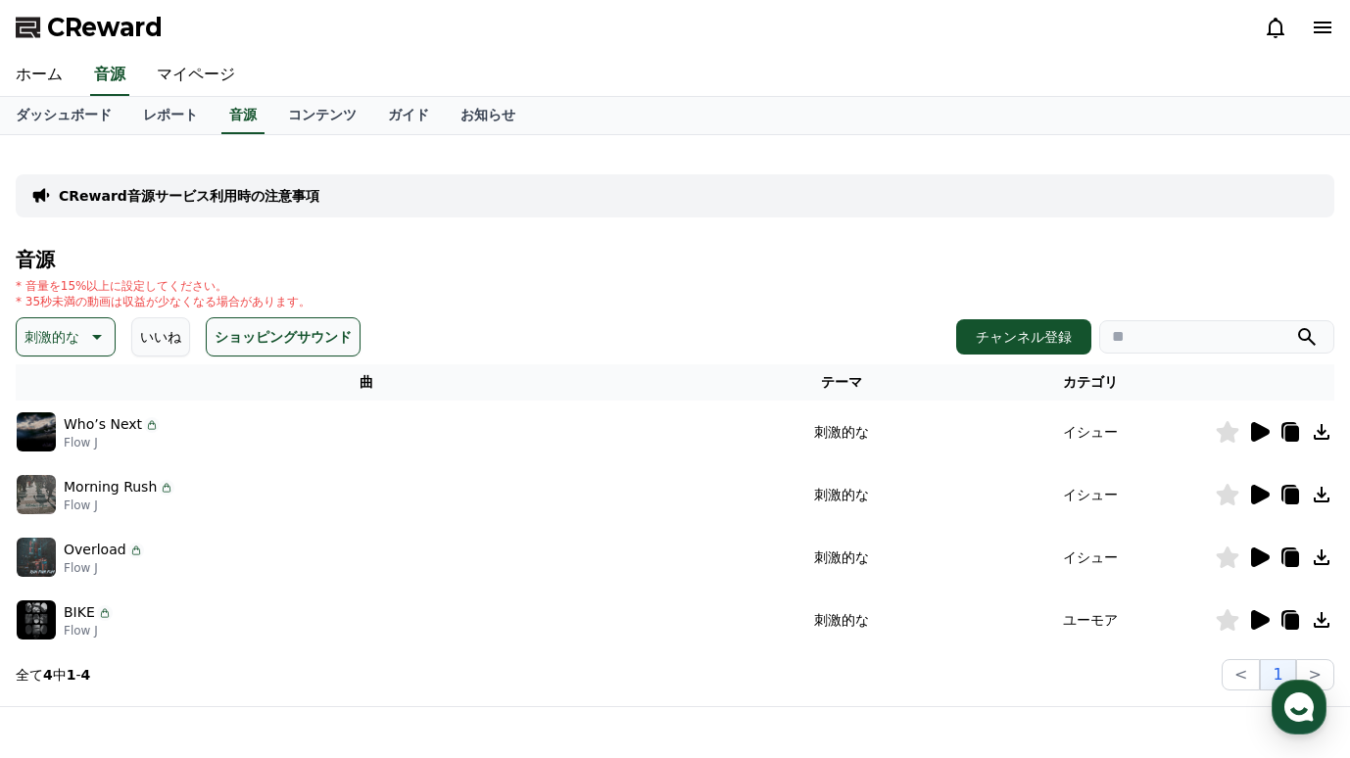
click at [1235, 435] on icon at bounding box center [1228, 432] width 24 height 22
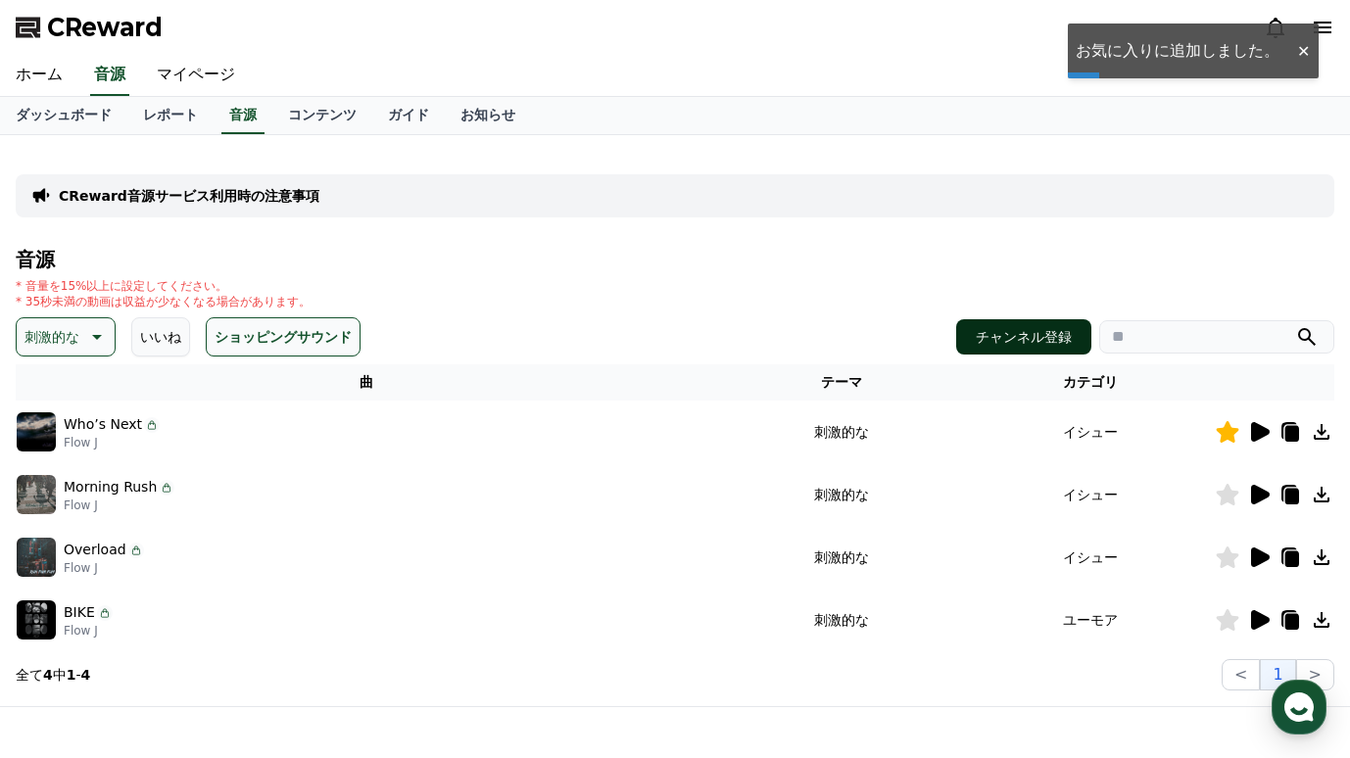
click at [1047, 336] on button "チャンネル登録" at bounding box center [1023, 336] width 135 height 35
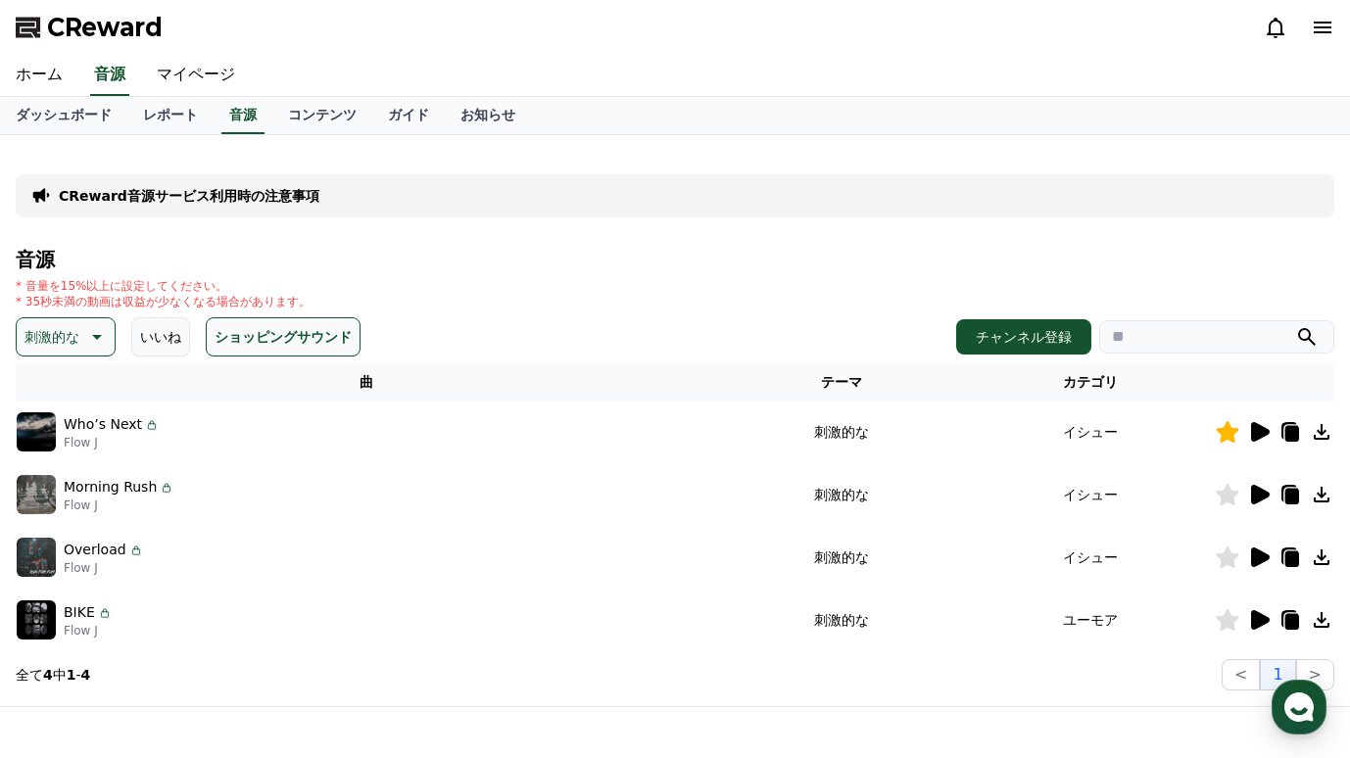
click at [1260, 495] on icon at bounding box center [1260, 495] width 19 height 20
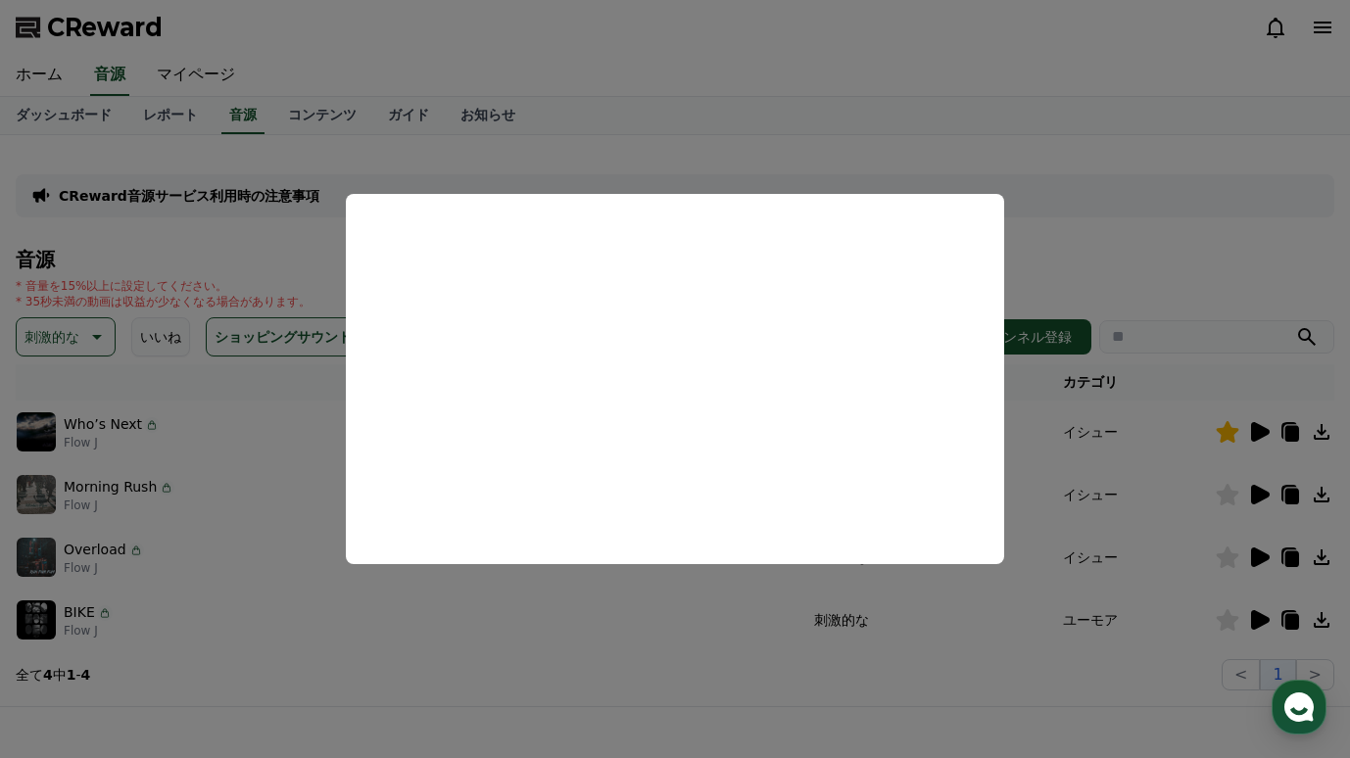
click at [1226, 241] on button "close modal" at bounding box center [675, 379] width 1350 height 758
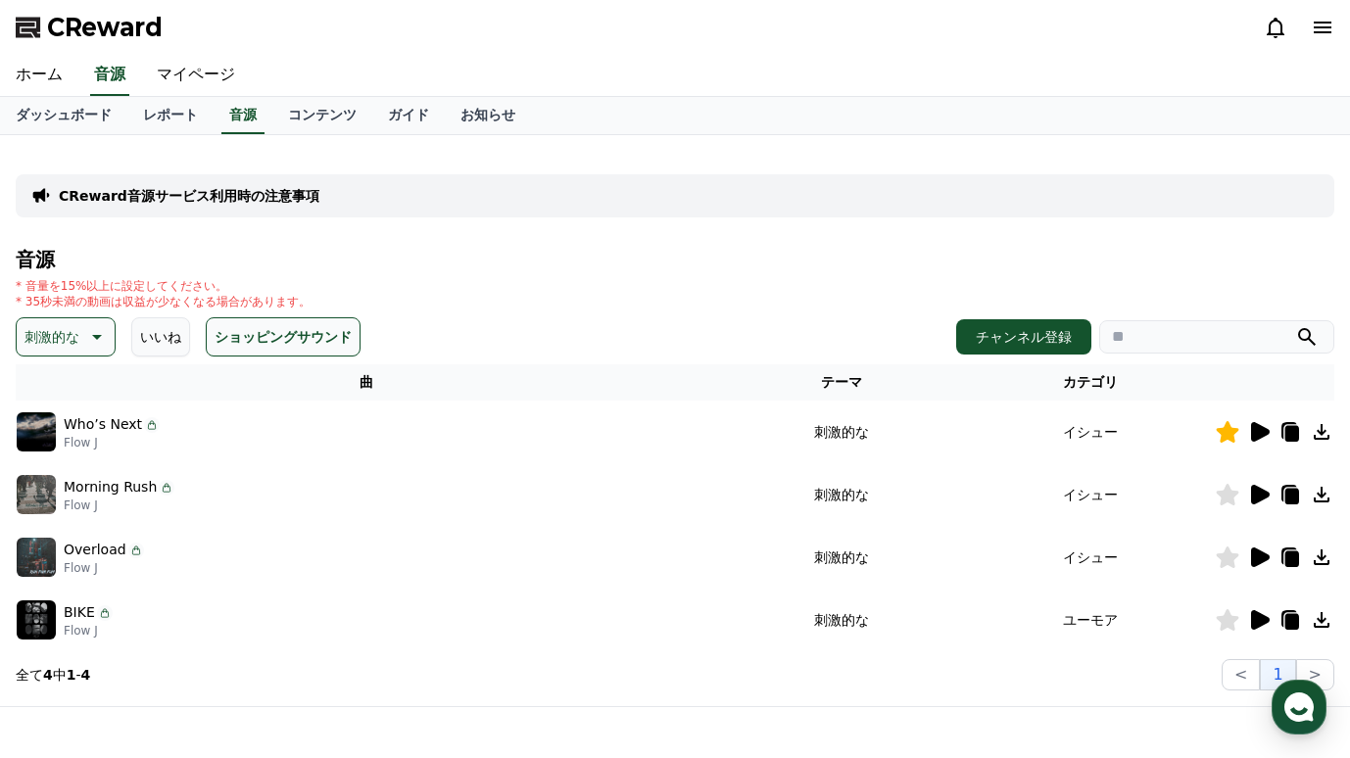
click at [1262, 561] on icon at bounding box center [1260, 558] width 19 height 20
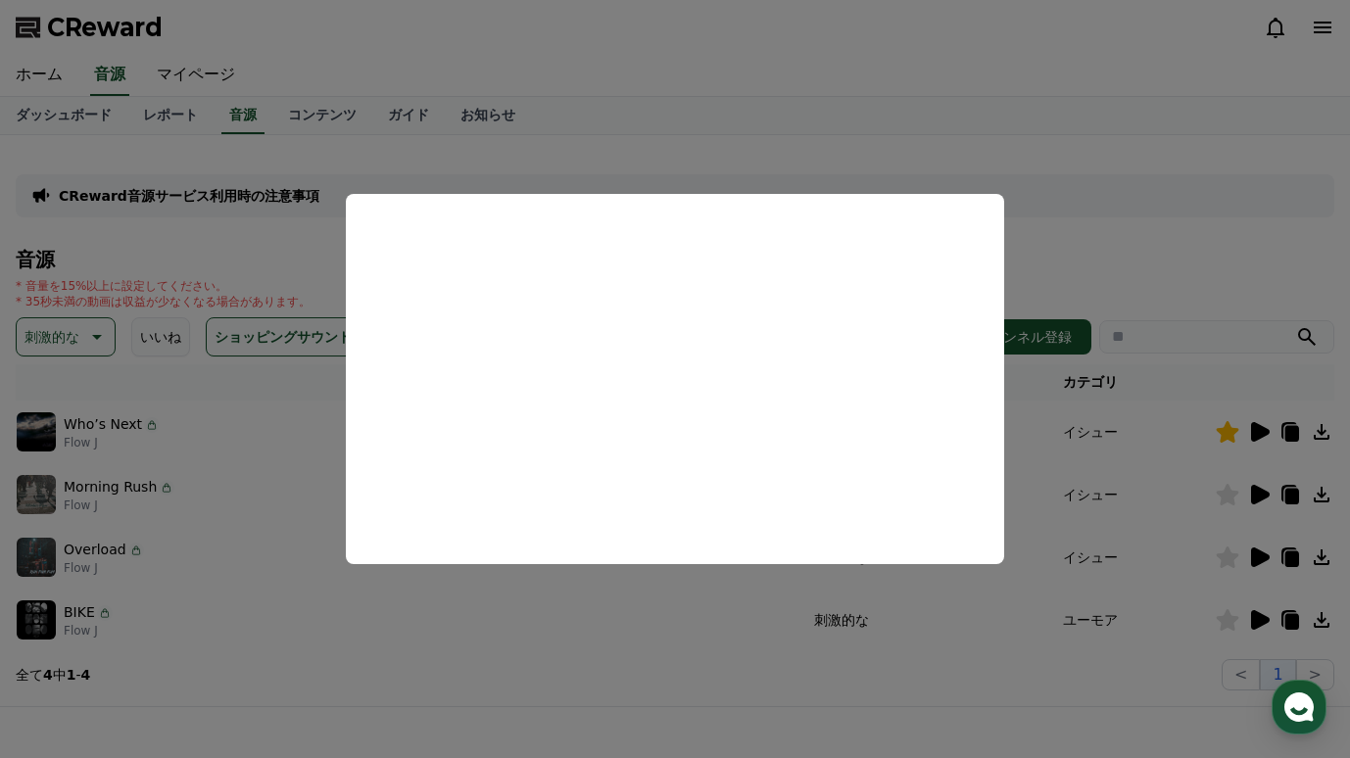
click at [1229, 561] on button "close modal" at bounding box center [675, 379] width 1350 height 758
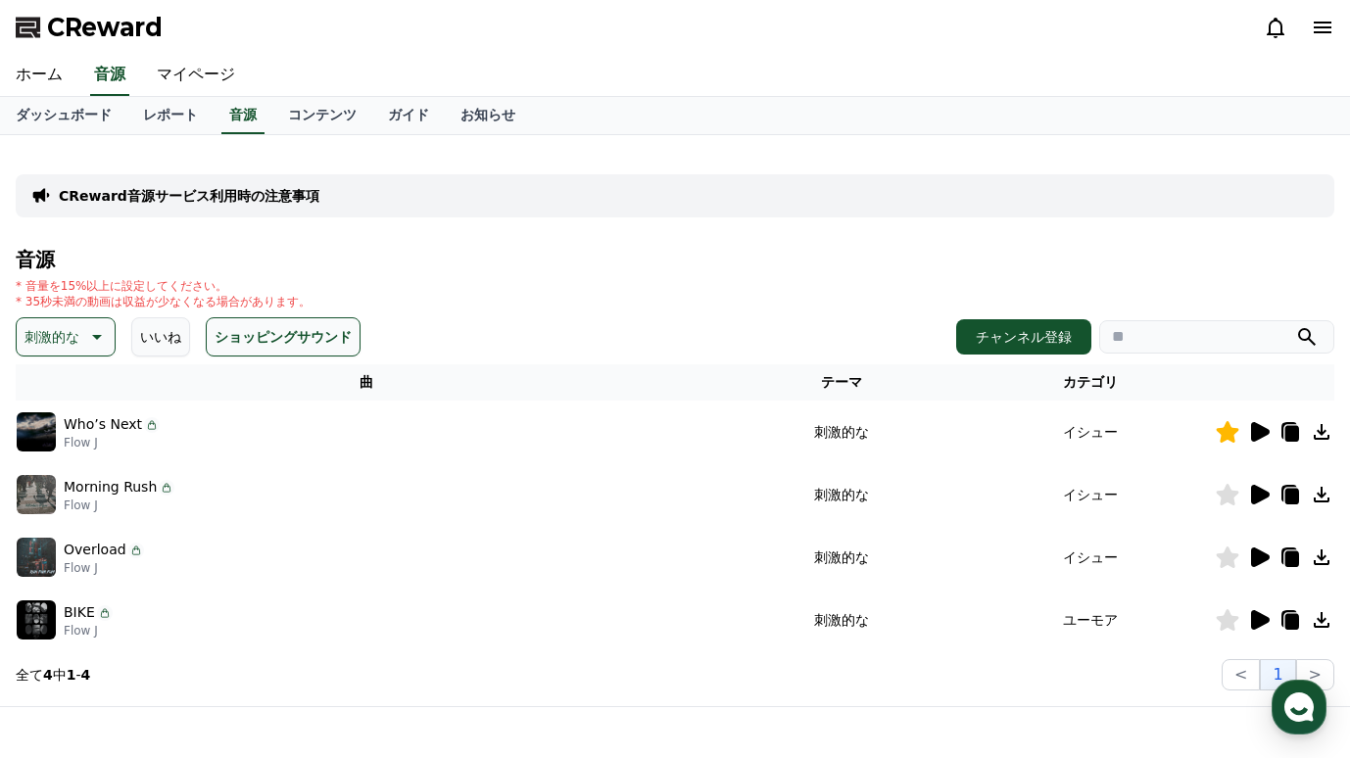
click at [1229, 561] on icon at bounding box center [1228, 558] width 23 height 22
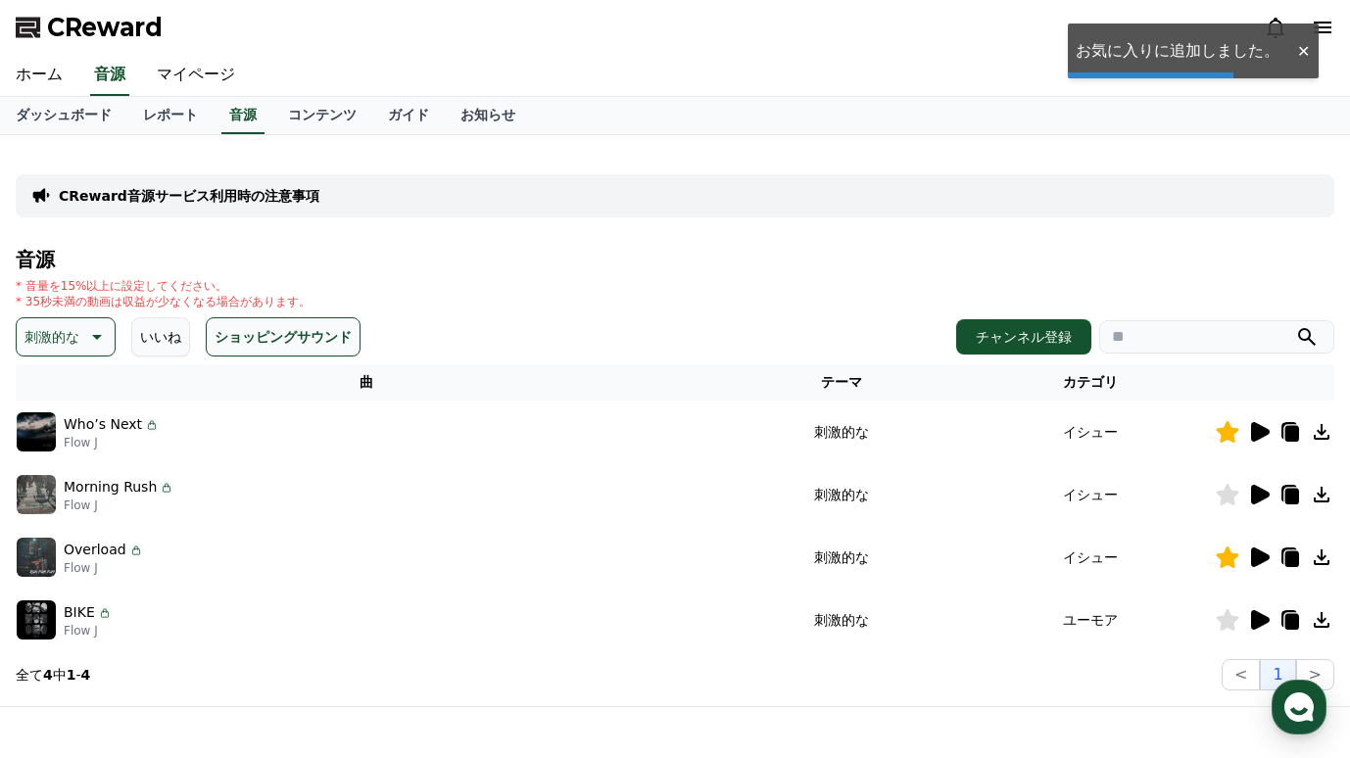
click at [1258, 627] on icon at bounding box center [1260, 620] width 19 height 20
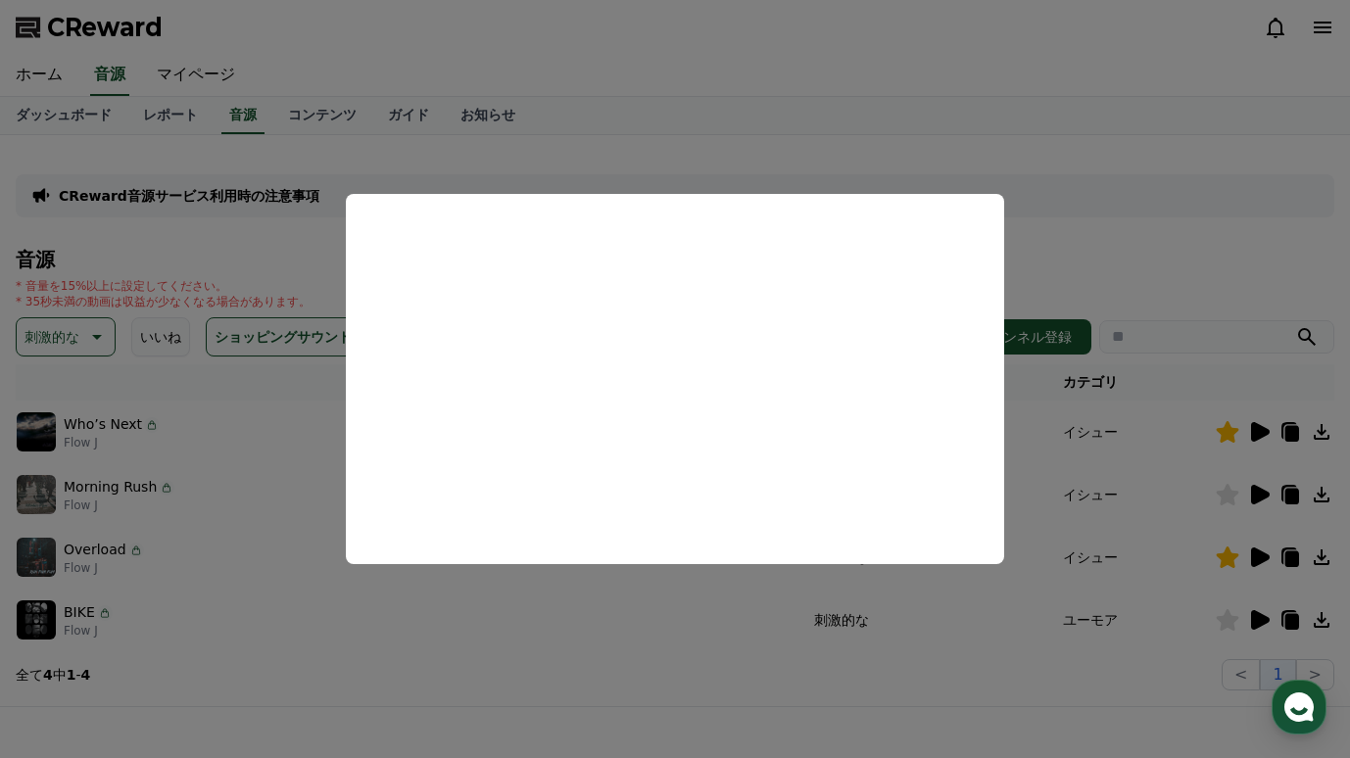
click at [1184, 629] on button "close modal" at bounding box center [675, 379] width 1350 height 758
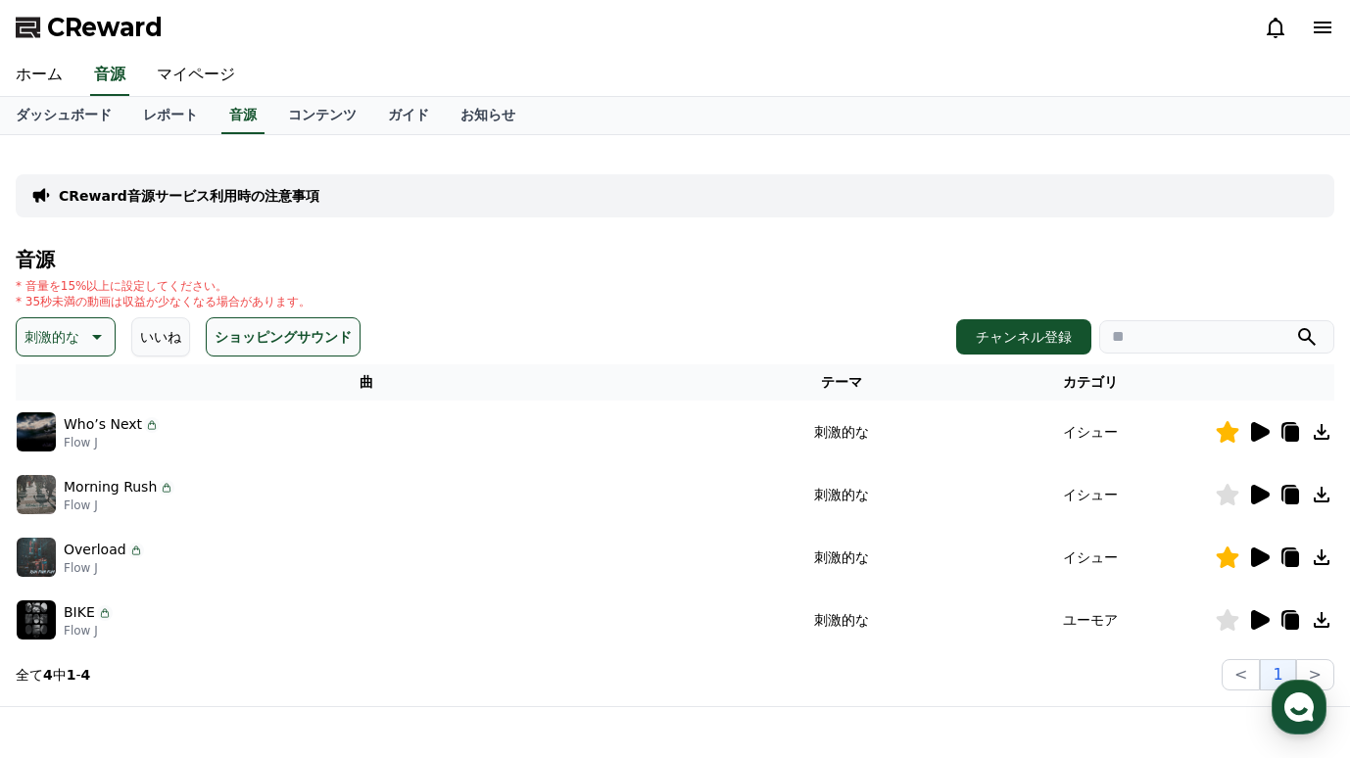
click at [1236, 621] on icon at bounding box center [1228, 621] width 24 height 22
click at [372, 115] on link "ガイド" at bounding box center [408, 115] width 73 height 37
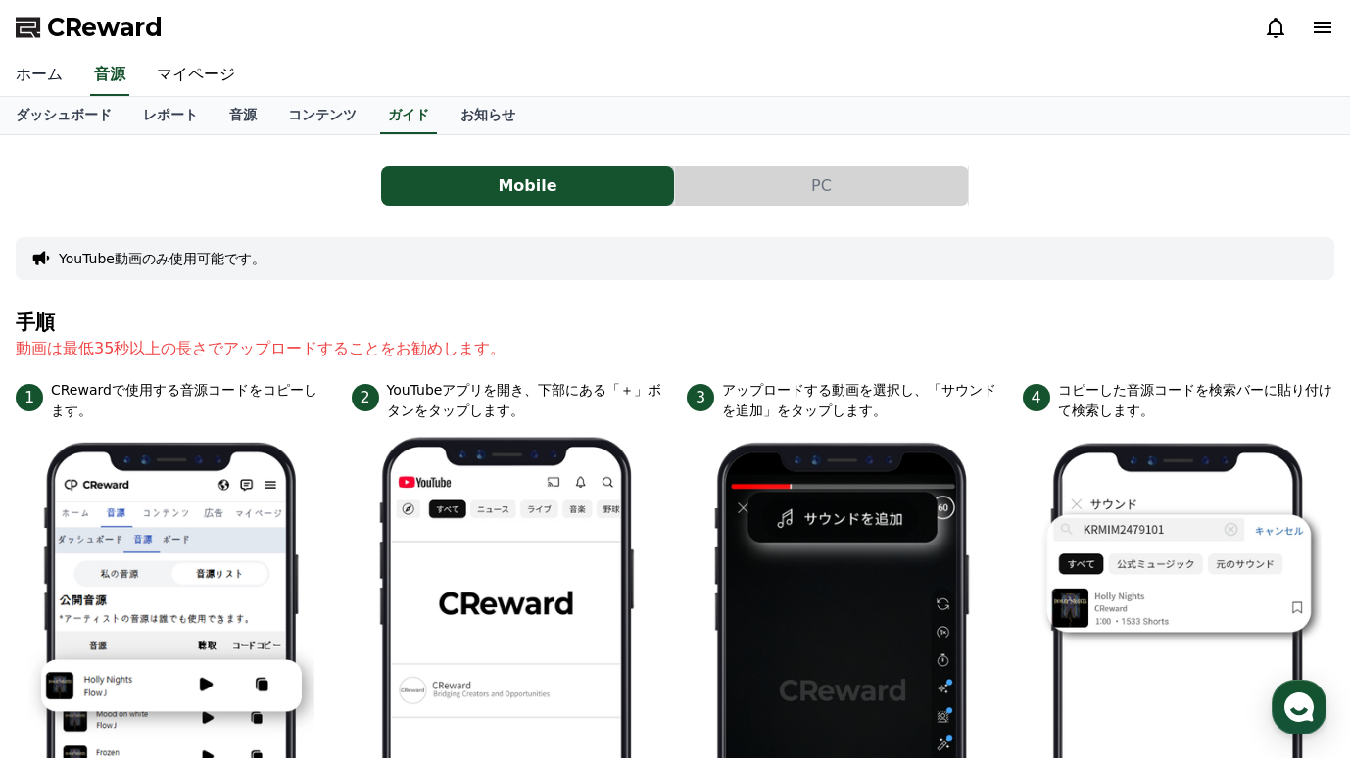
click at [35, 65] on link "ホーム" at bounding box center [39, 75] width 78 height 41
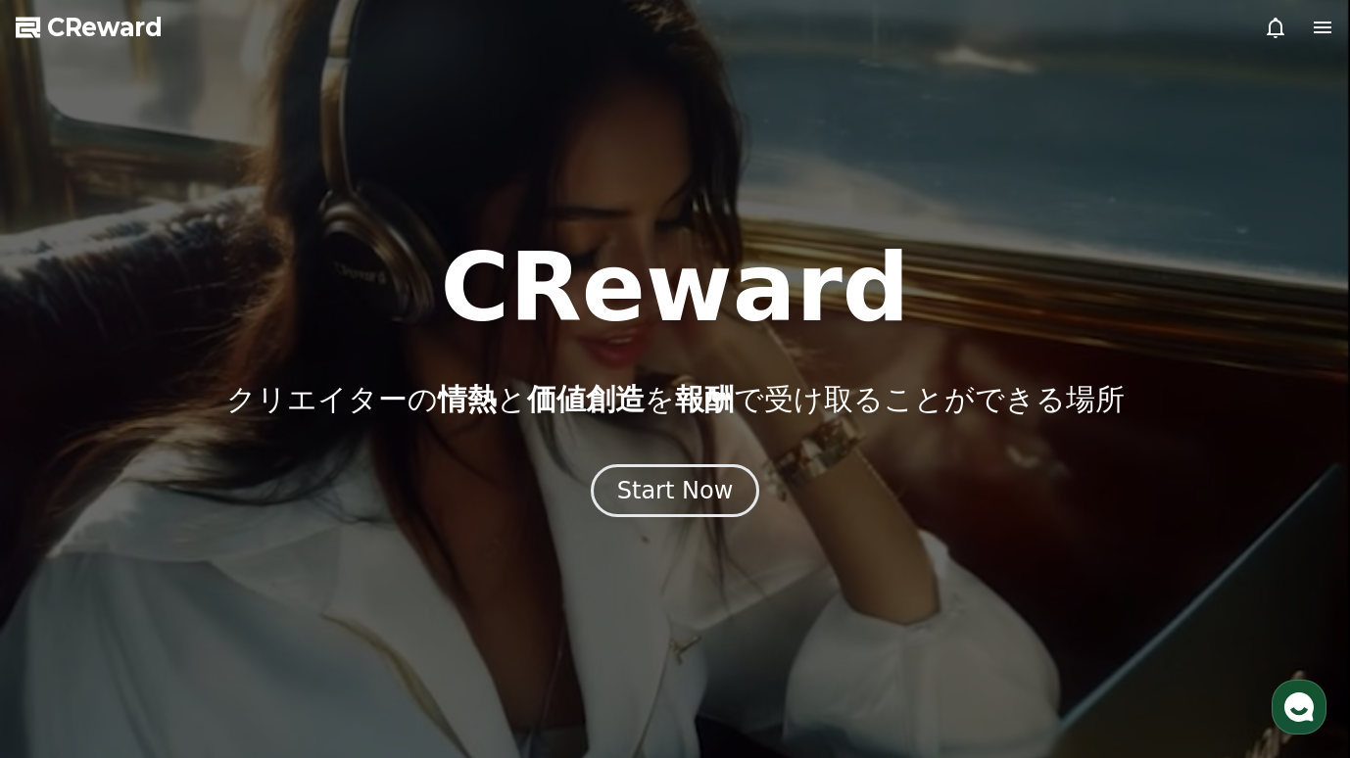
drag, startPoint x: 480, startPoint y: 298, endPoint x: 895, endPoint y: 312, distance: 414.7
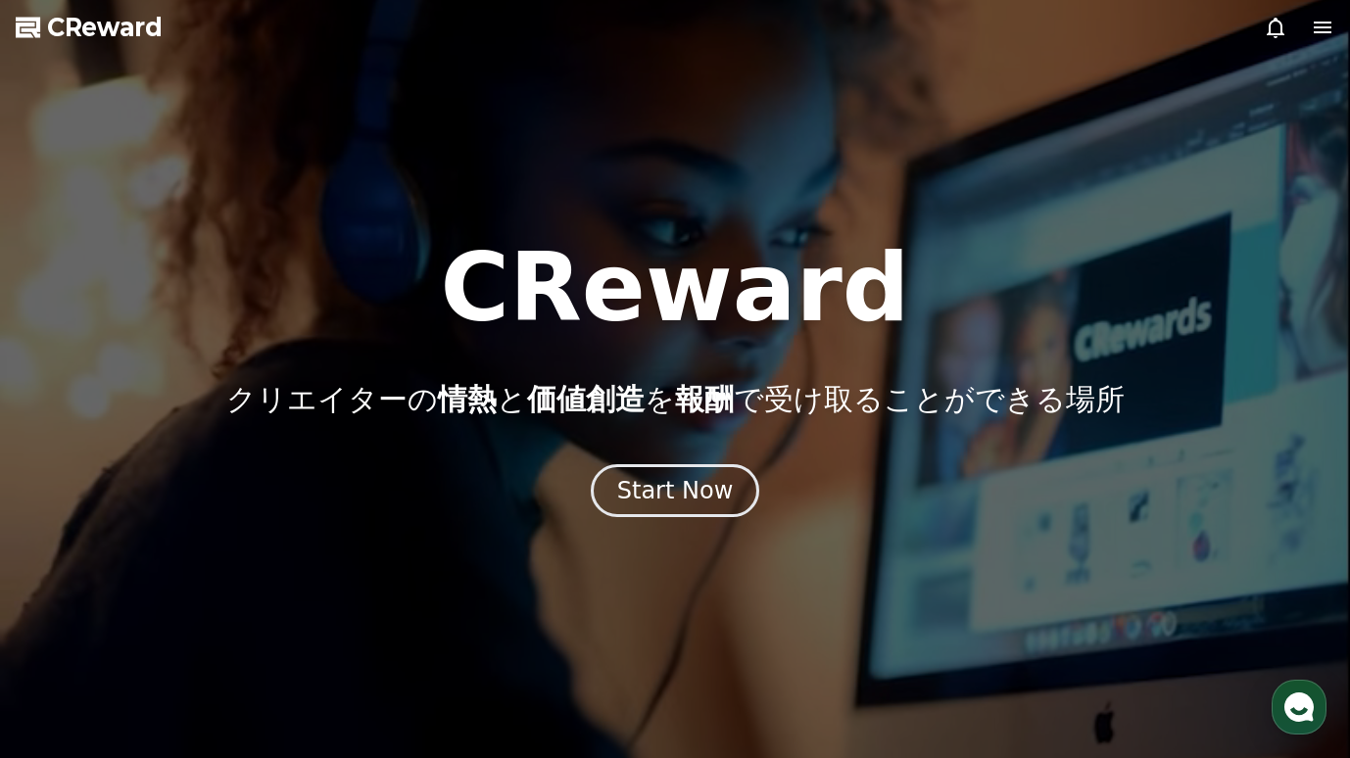
click at [897, 313] on div "CReward クリエイターの 情熱 と 価値創造 を 報酬 で受け取ることができる場所" at bounding box center [675, 329] width 1350 height 176
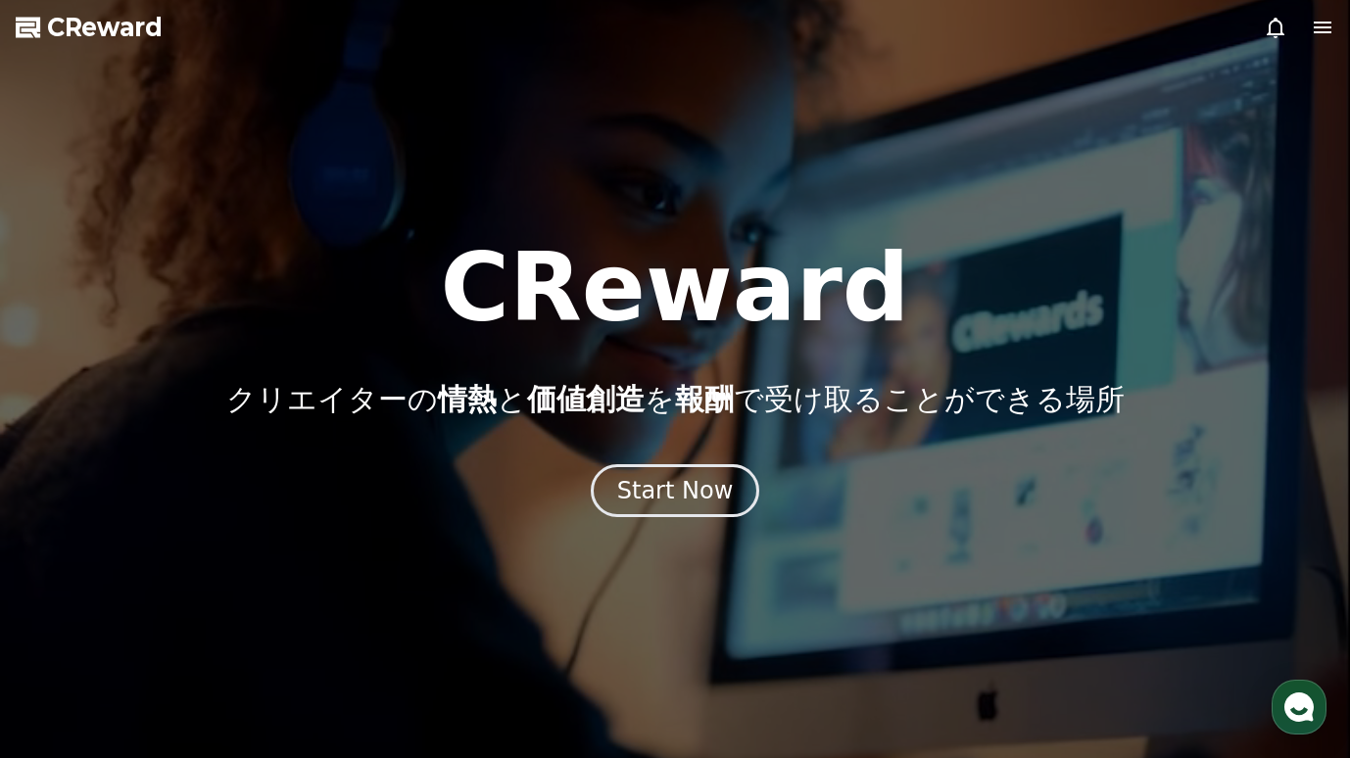
copy h1 "CReward"
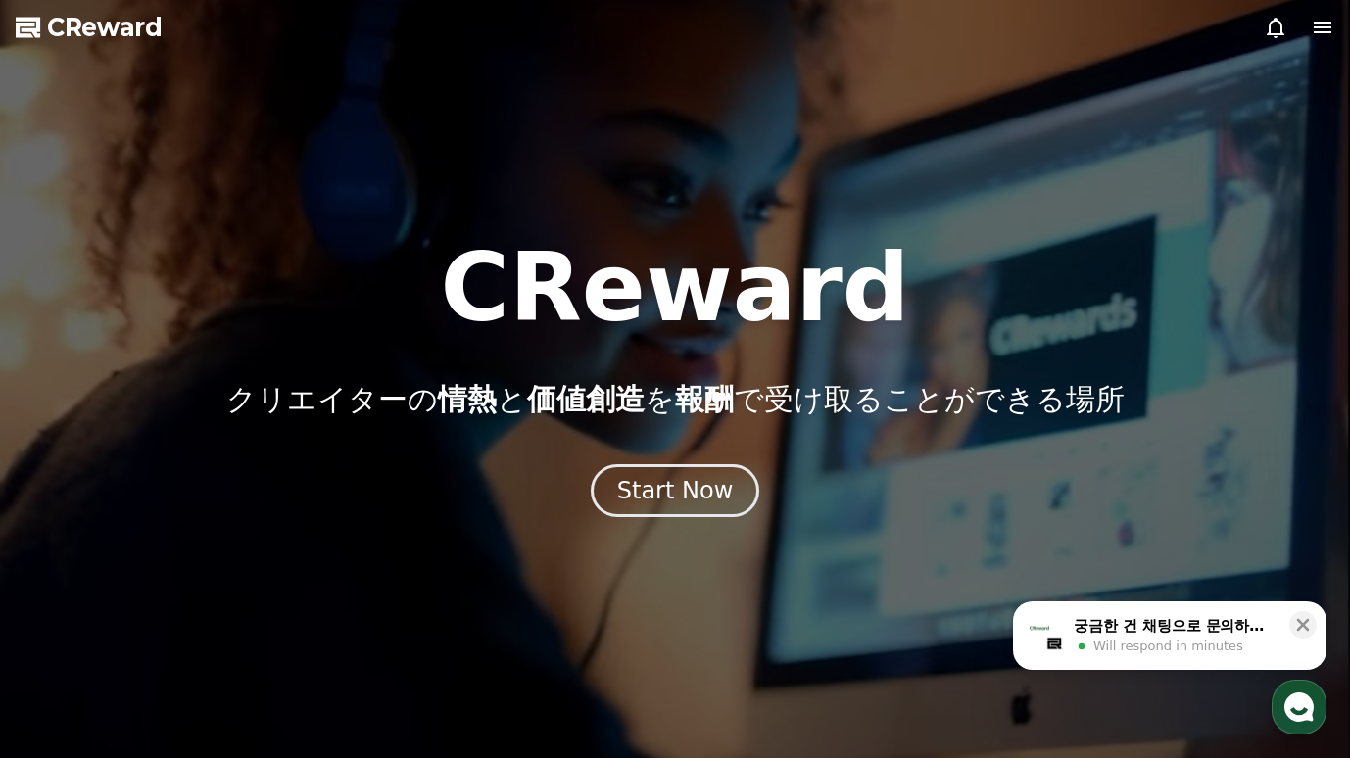
click at [1312, 27] on icon at bounding box center [1323, 28] width 24 height 24
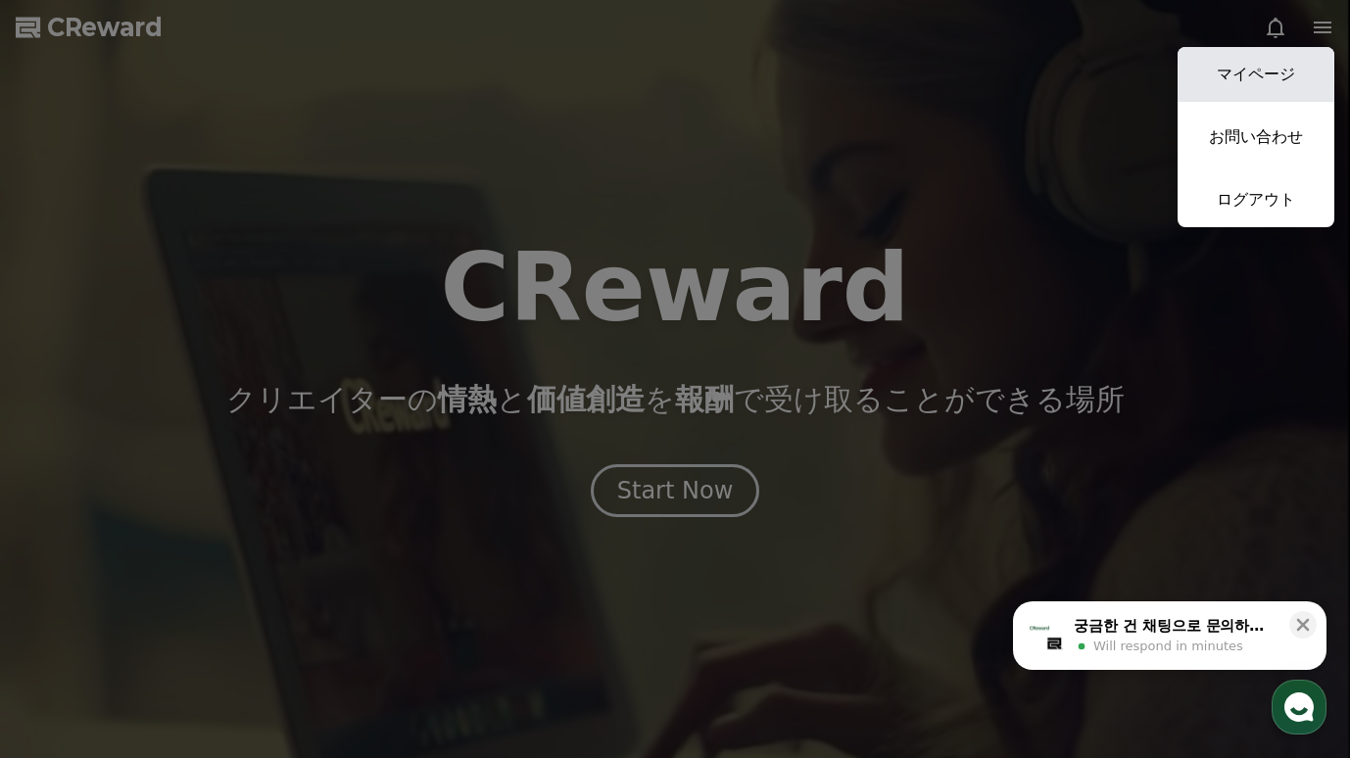
click at [1269, 68] on link "マイページ" at bounding box center [1256, 74] width 157 height 55
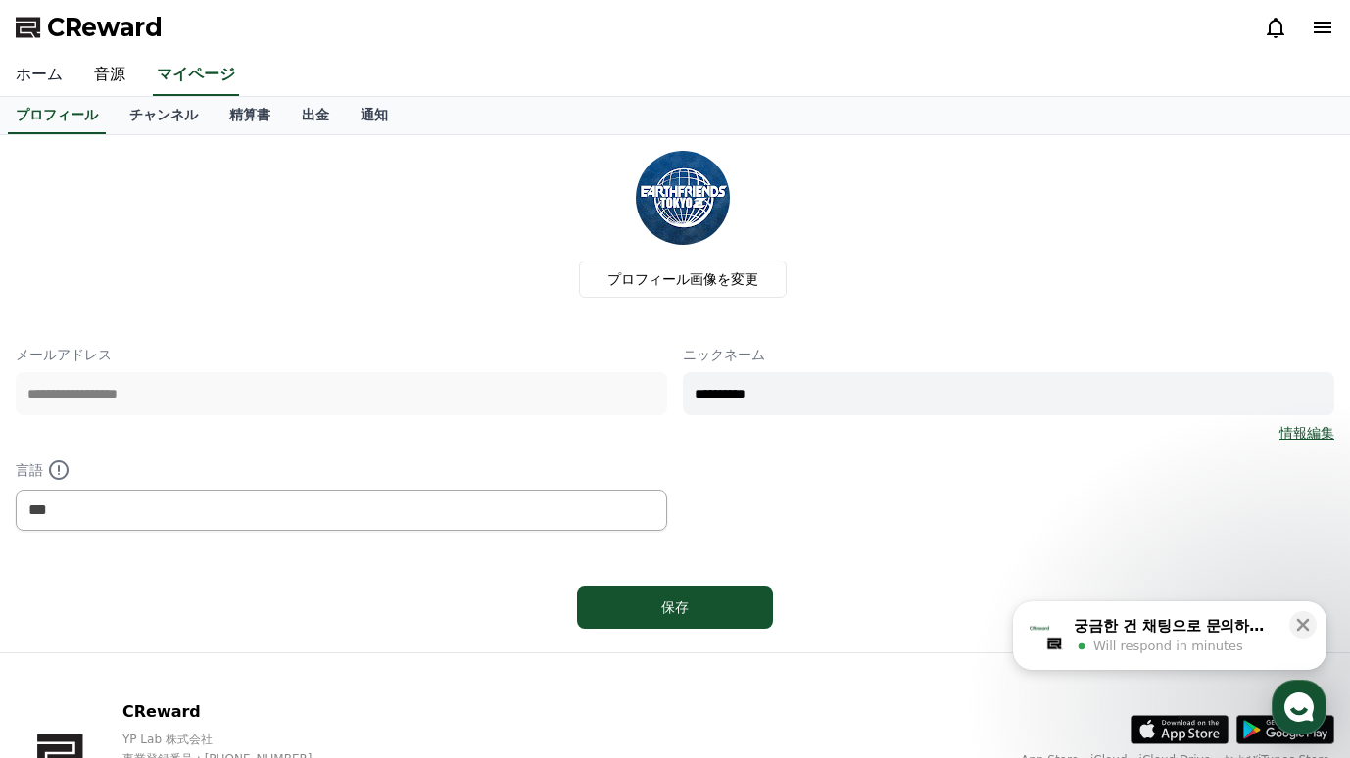
click at [26, 81] on link "ホーム" at bounding box center [39, 75] width 78 height 41
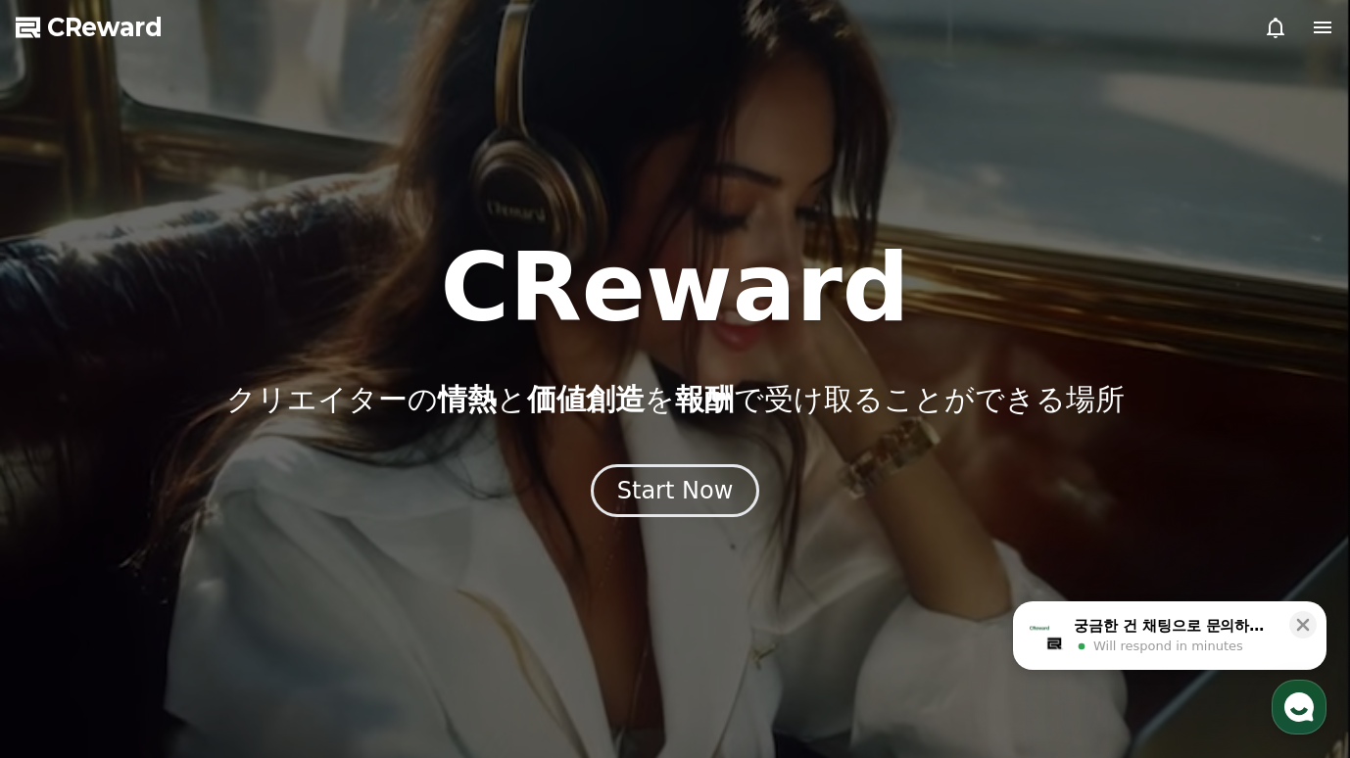
click at [1324, 32] on icon at bounding box center [1323, 28] width 18 height 12
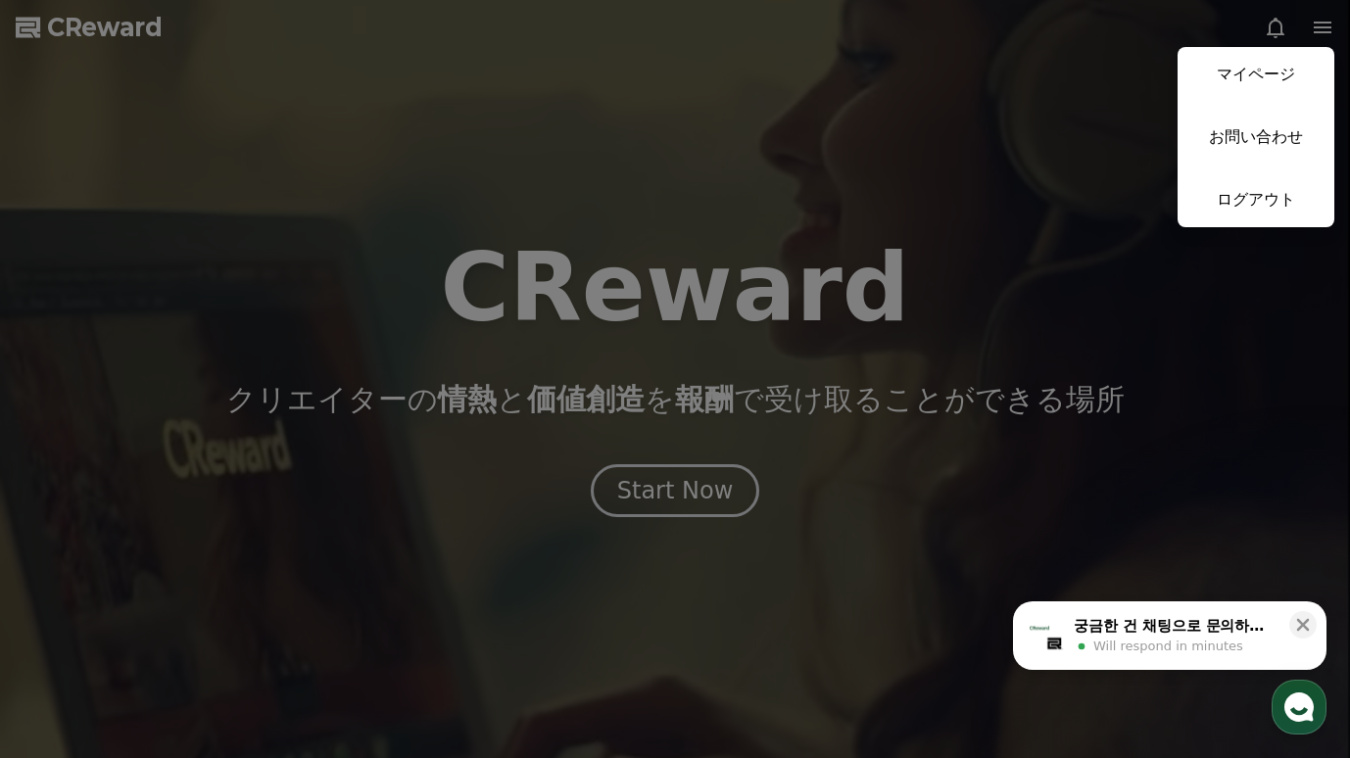
click at [1251, 58] on link "マイページ" at bounding box center [1256, 74] width 157 height 55
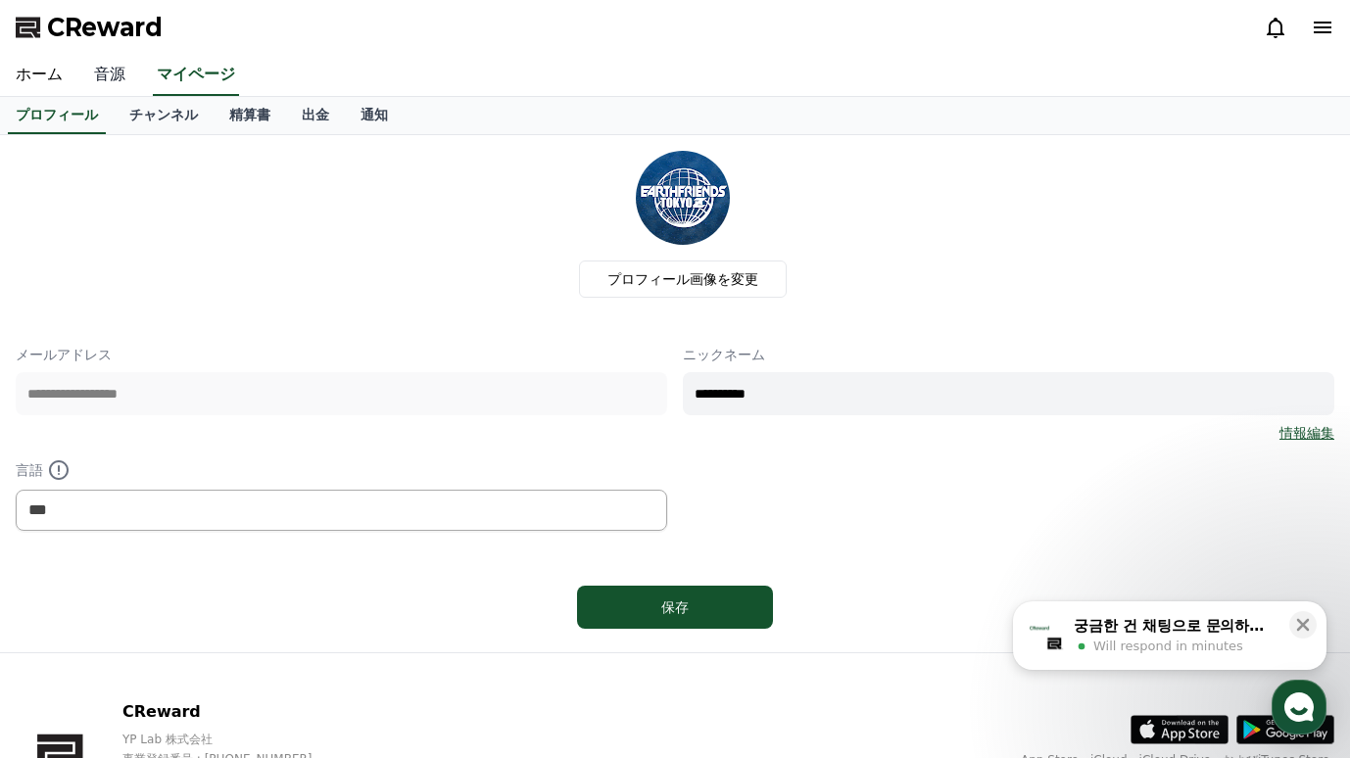
click at [98, 75] on link "音源" at bounding box center [109, 75] width 63 height 41
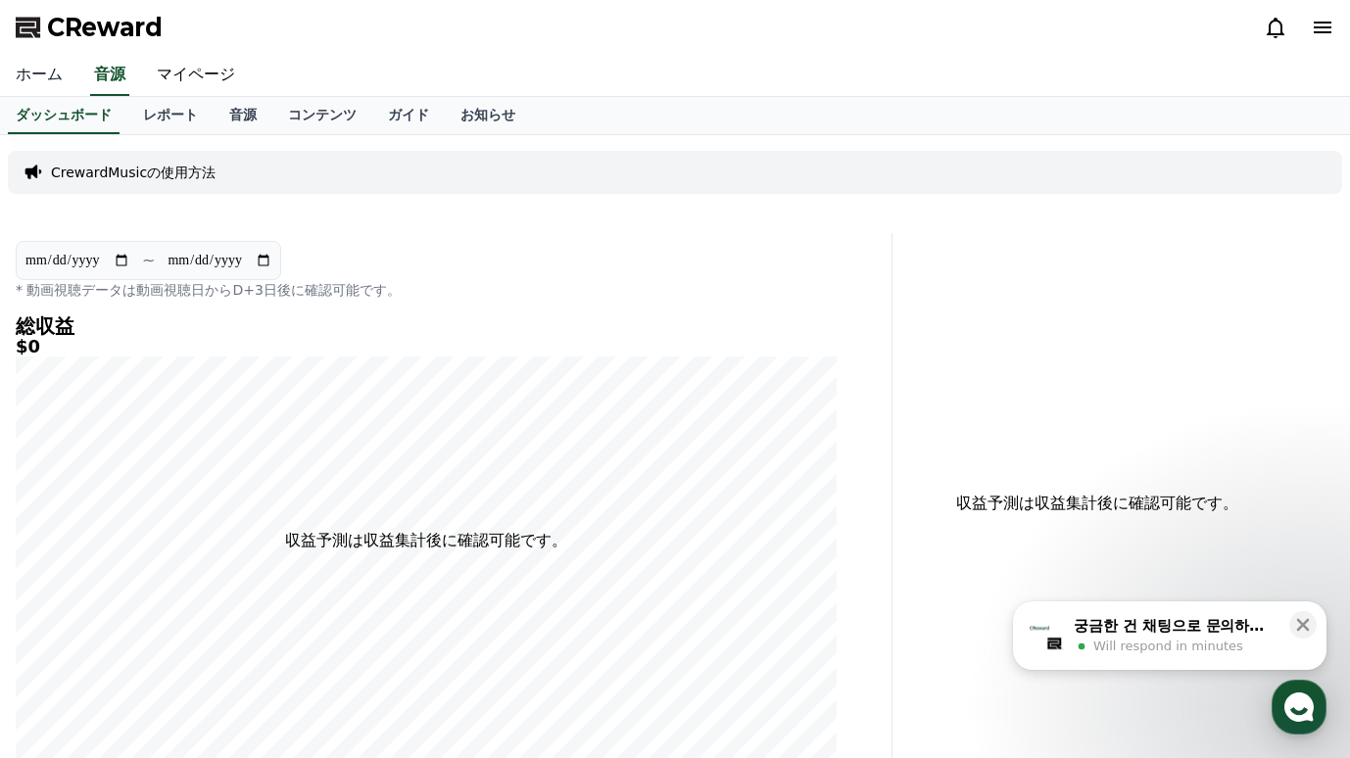
click at [46, 76] on link "ホーム" at bounding box center [39, 75] width 78 height 41
click at [401, 118] on link "ガイド" at bounding box center [408, 115] width 73 height 37
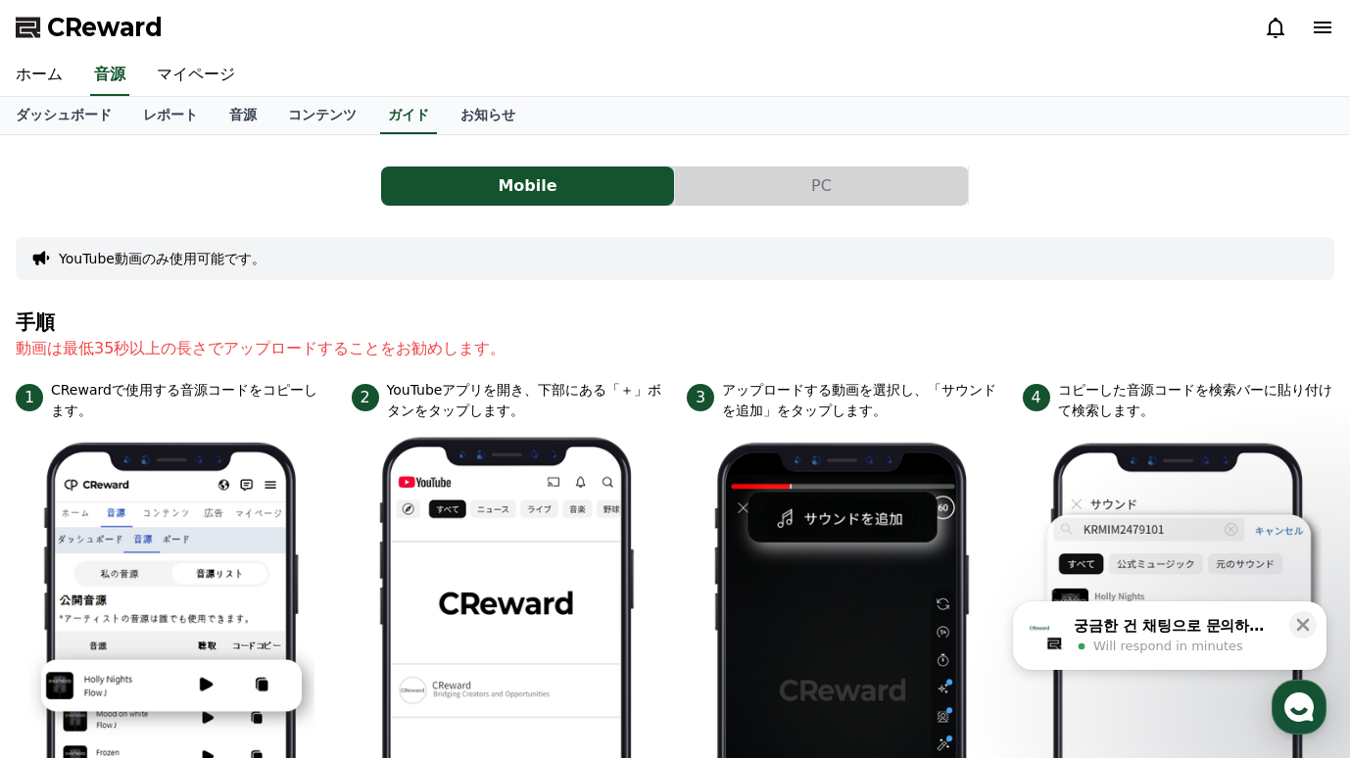
click at [804, 190] on button "PC" at bounding box center [821, 186] width 293 height 39
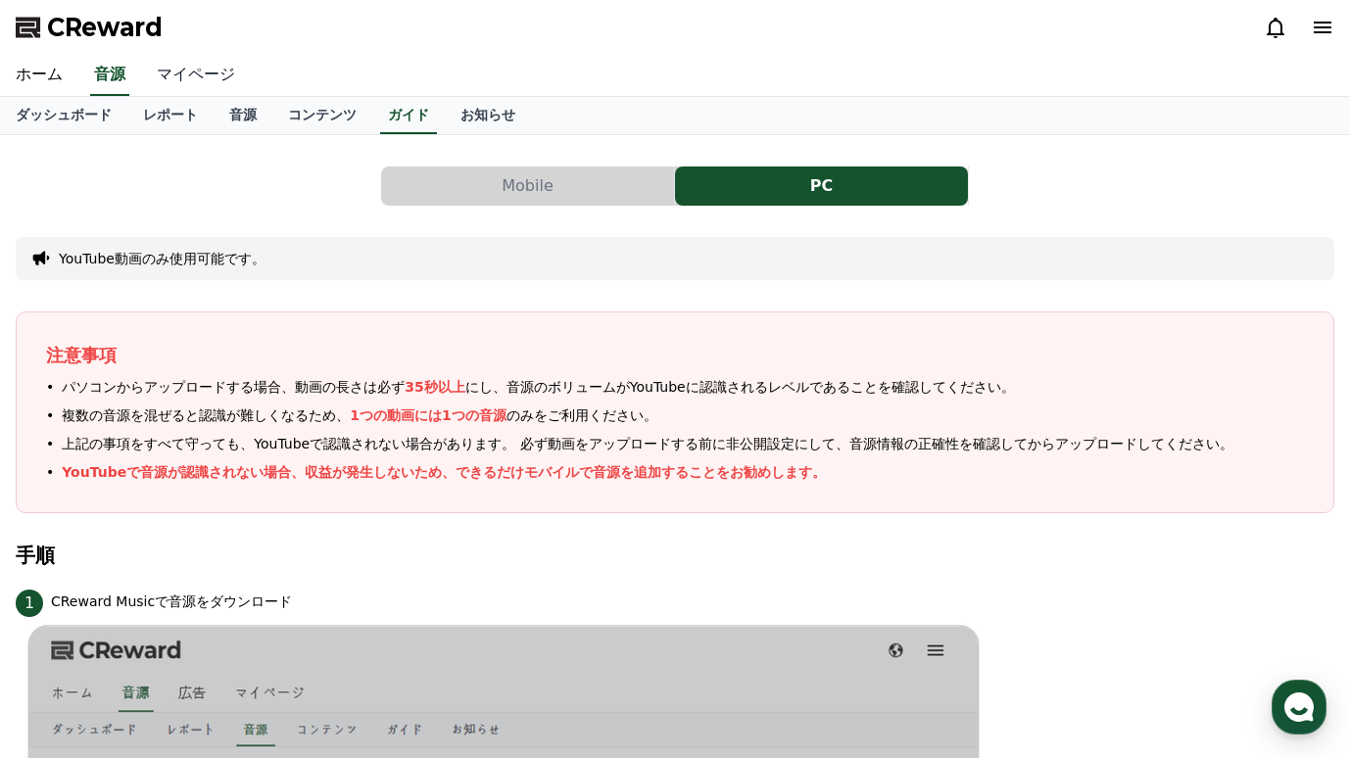
click at [190, 82] on link "マイページ" at bounding box center [196, 75] width 110 height 41
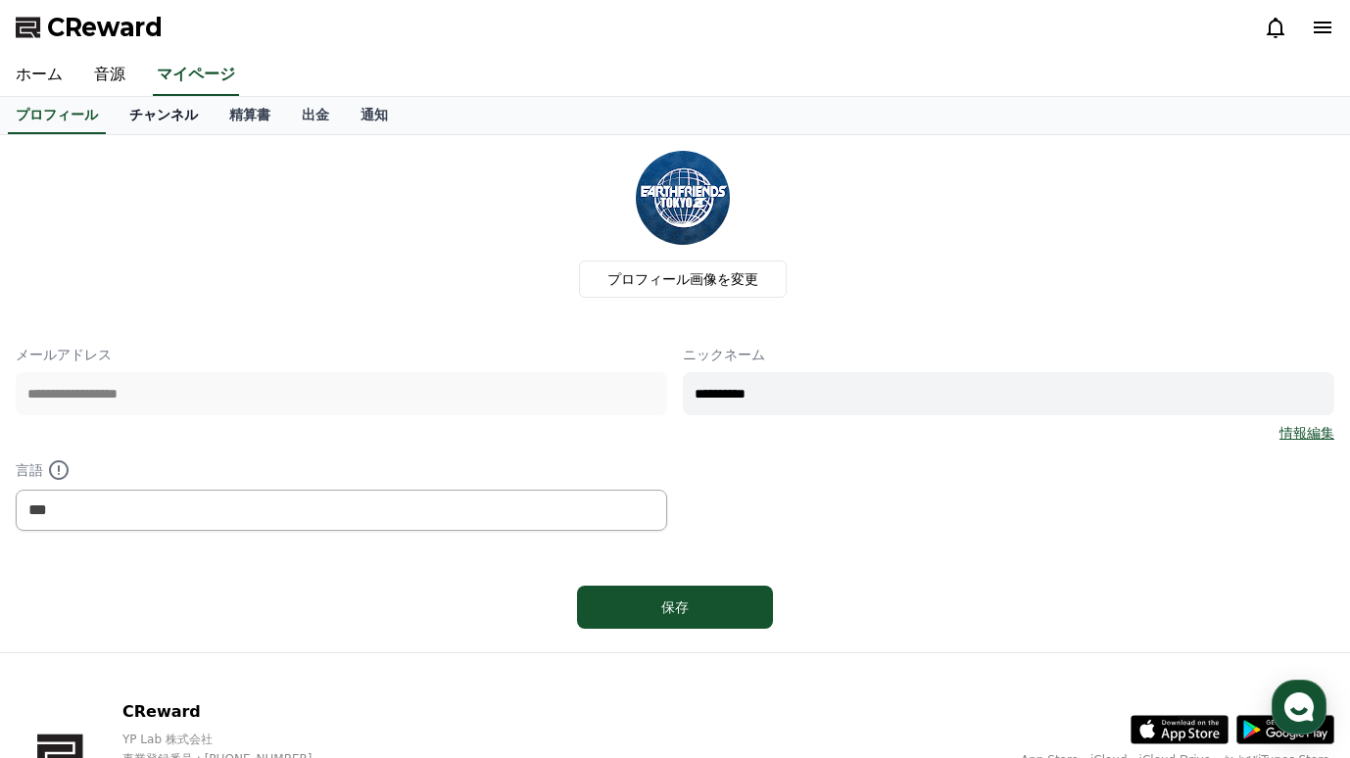
click at [189, 124] on link "チャンネル" at bounding box center [164, 115] width 100 height 37
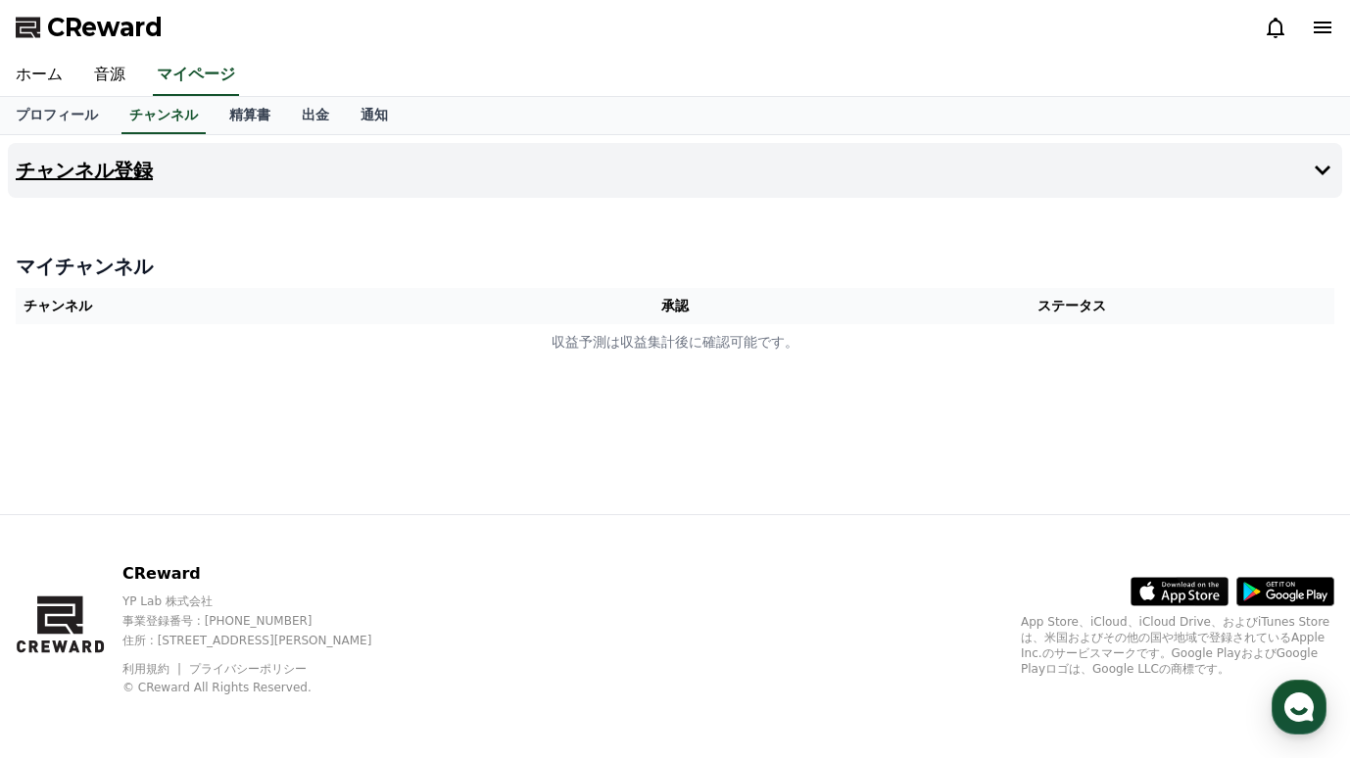
click at [843, 158] on button "チャンネル登録" at bounding box center [675, 170] width 1335 height 55
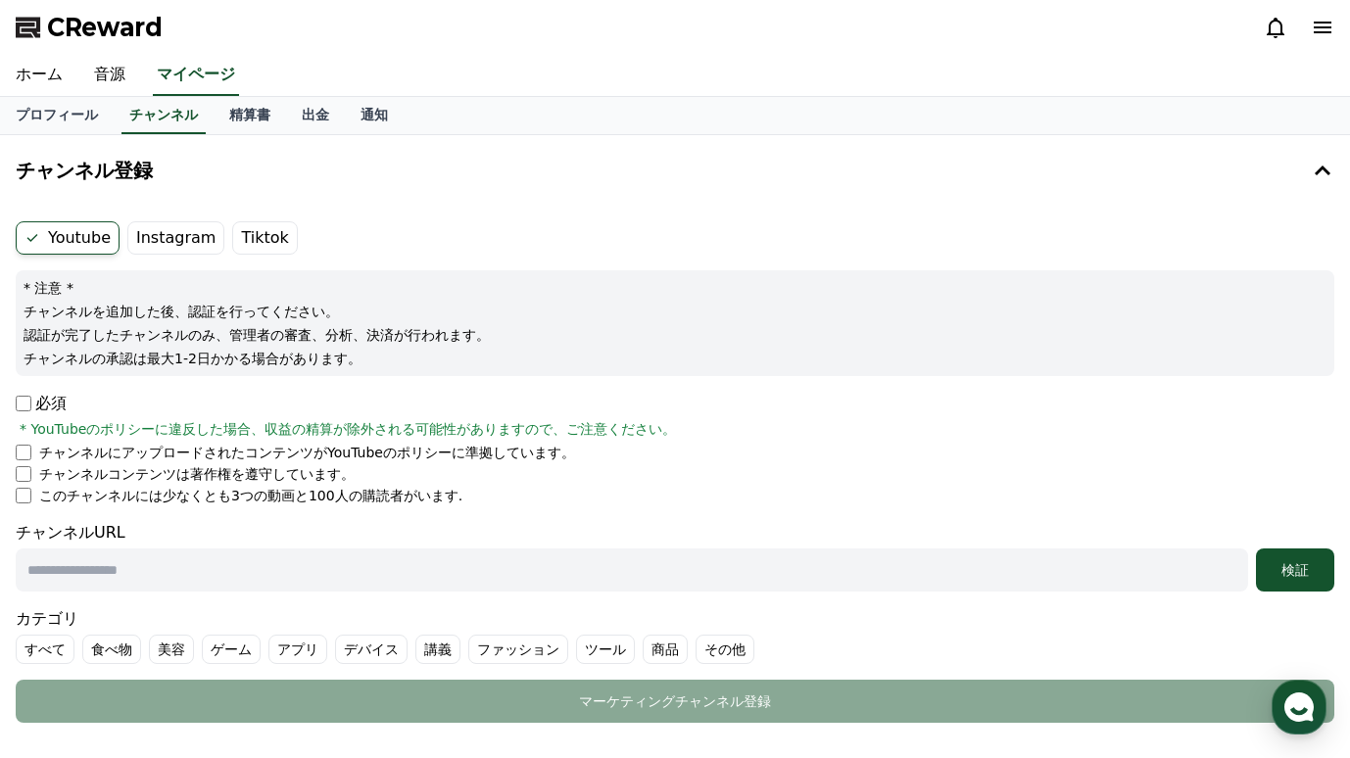
click at [193, 238] on label "Instagram" at bounding box center [175, 237] width 97 height 33
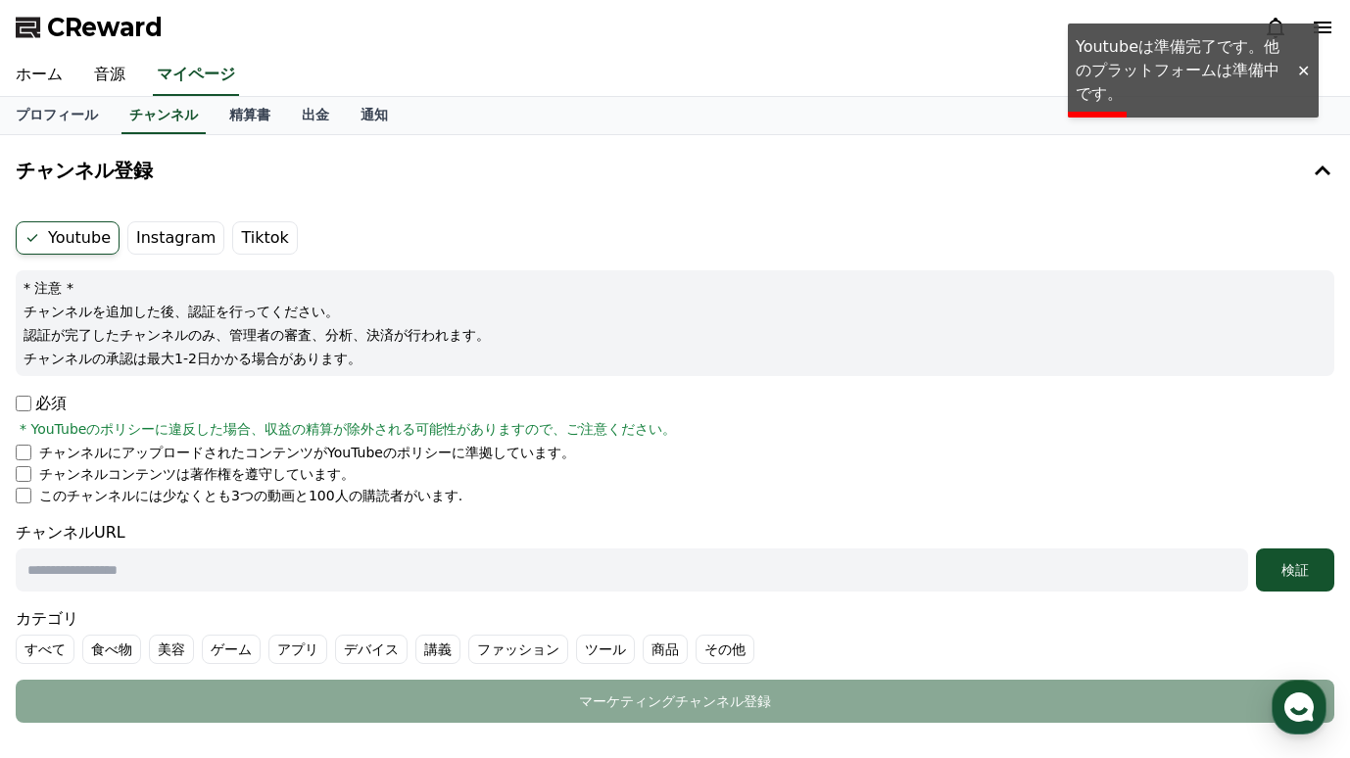
click at [1300, 67] on div at bounding box center [1303, 71] width 31 height 19
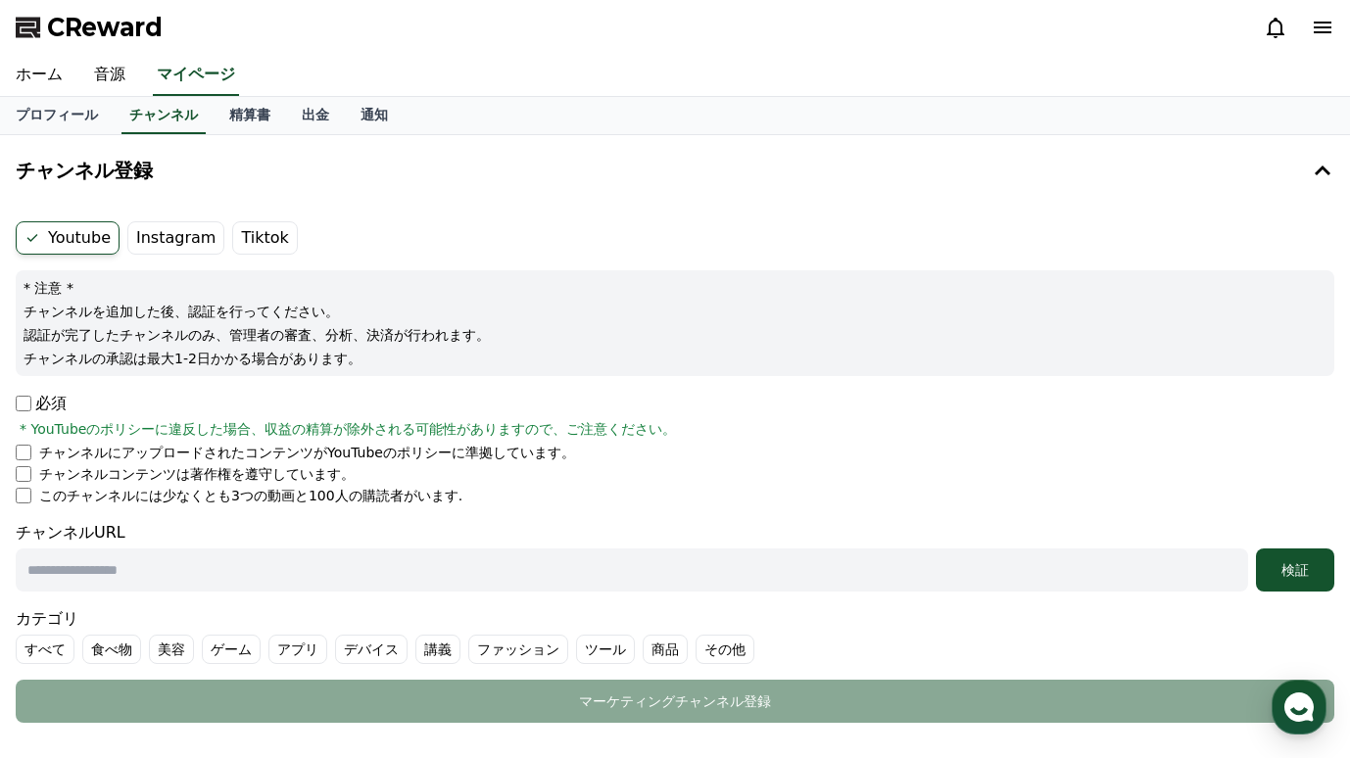
click at [183, 240] on label "Instagram" at bounding box center [175, 237] width 97 height 33
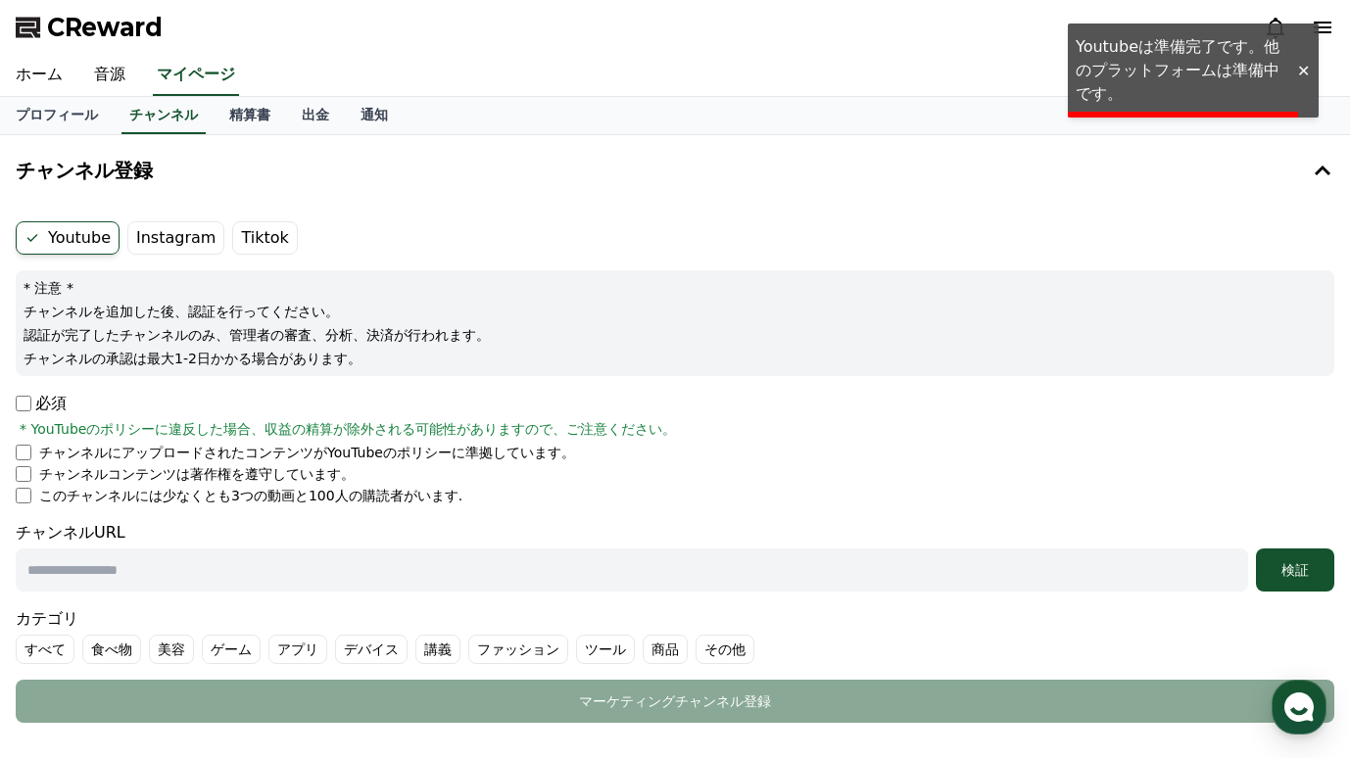
click at [269, 229] on label "Tiktok" at bounding box center [264, 237] width 65 height 33
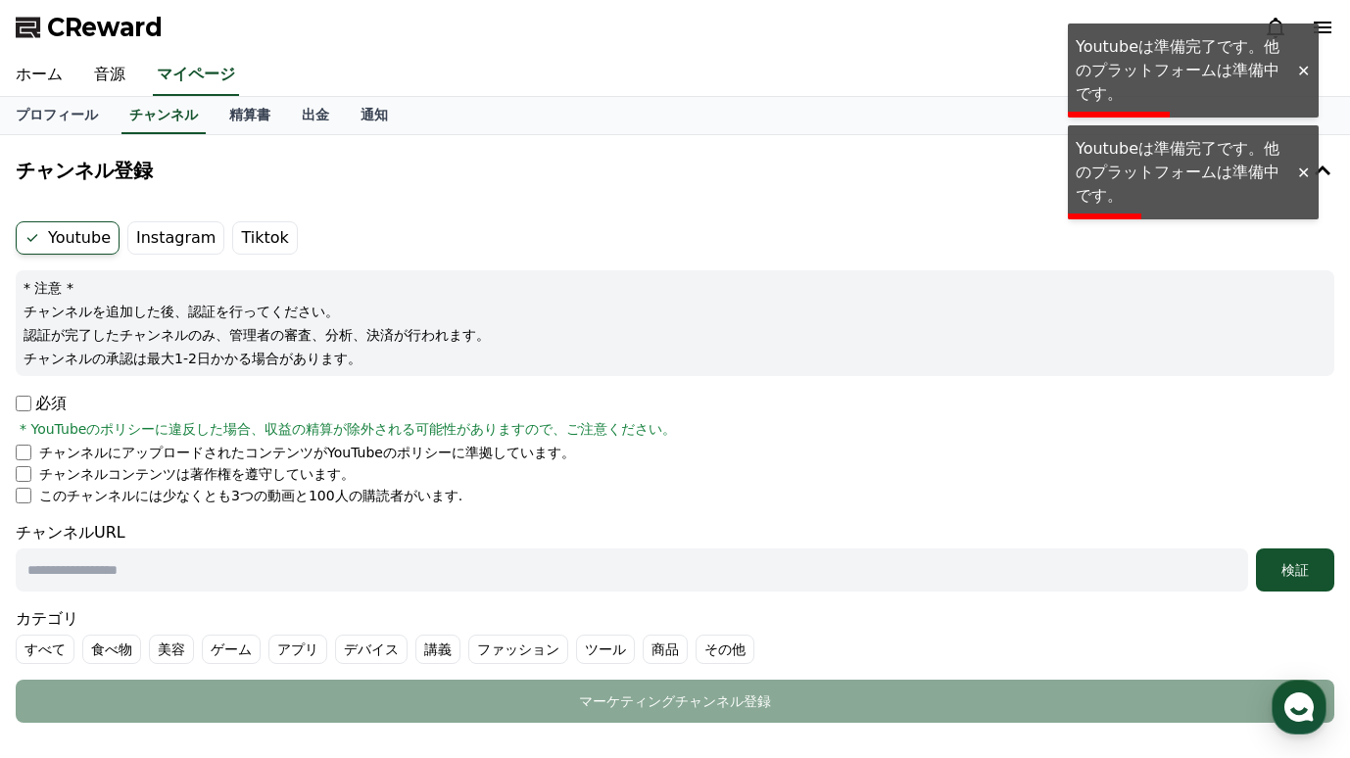
click at [35, 465] on li "チャンネルコンテンツは著作権を遵守しています。" at bounding box center [675, 474] width 1319 height 20
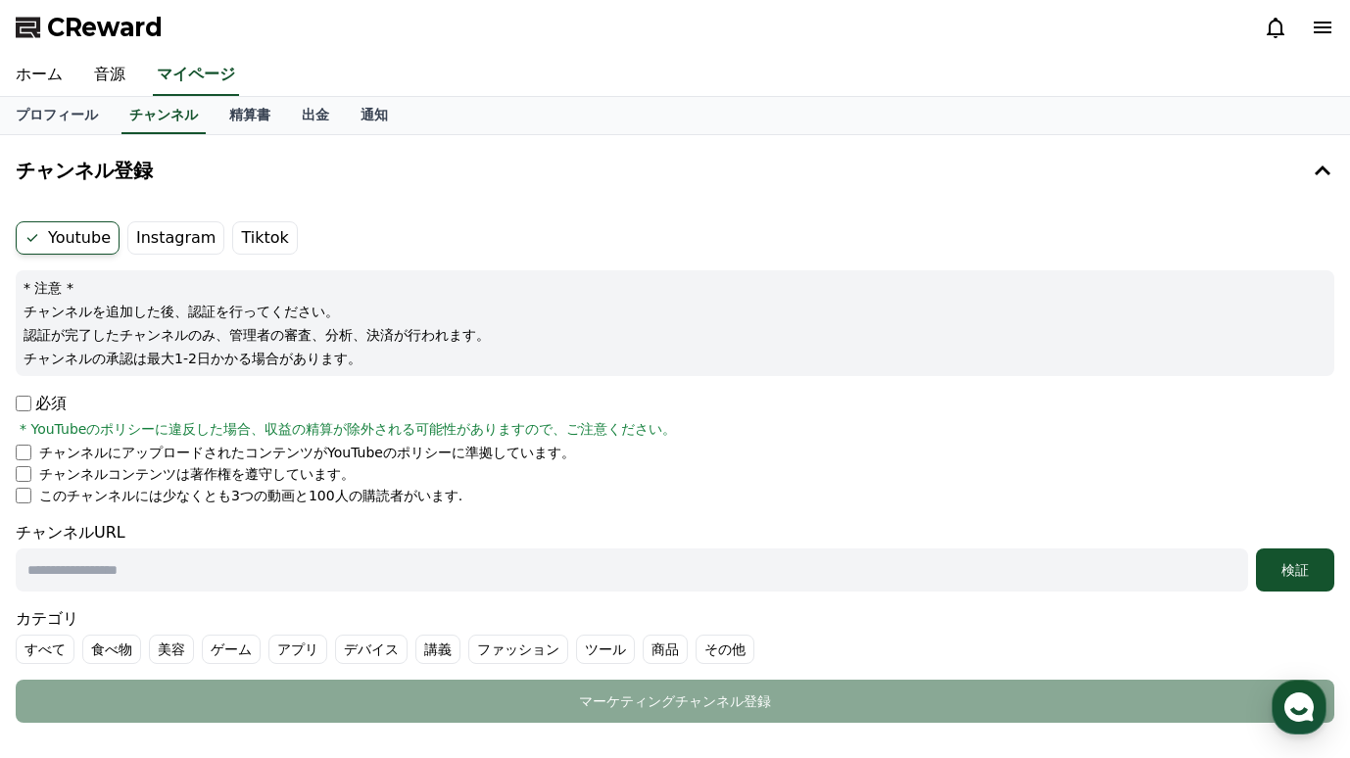
click at [170, 572] on input "text" at bounding box center [632, 570] width 1233 height 43
click at [150, 238] on label "Instagram" at bounding box center [175, 237] width 97 height 33
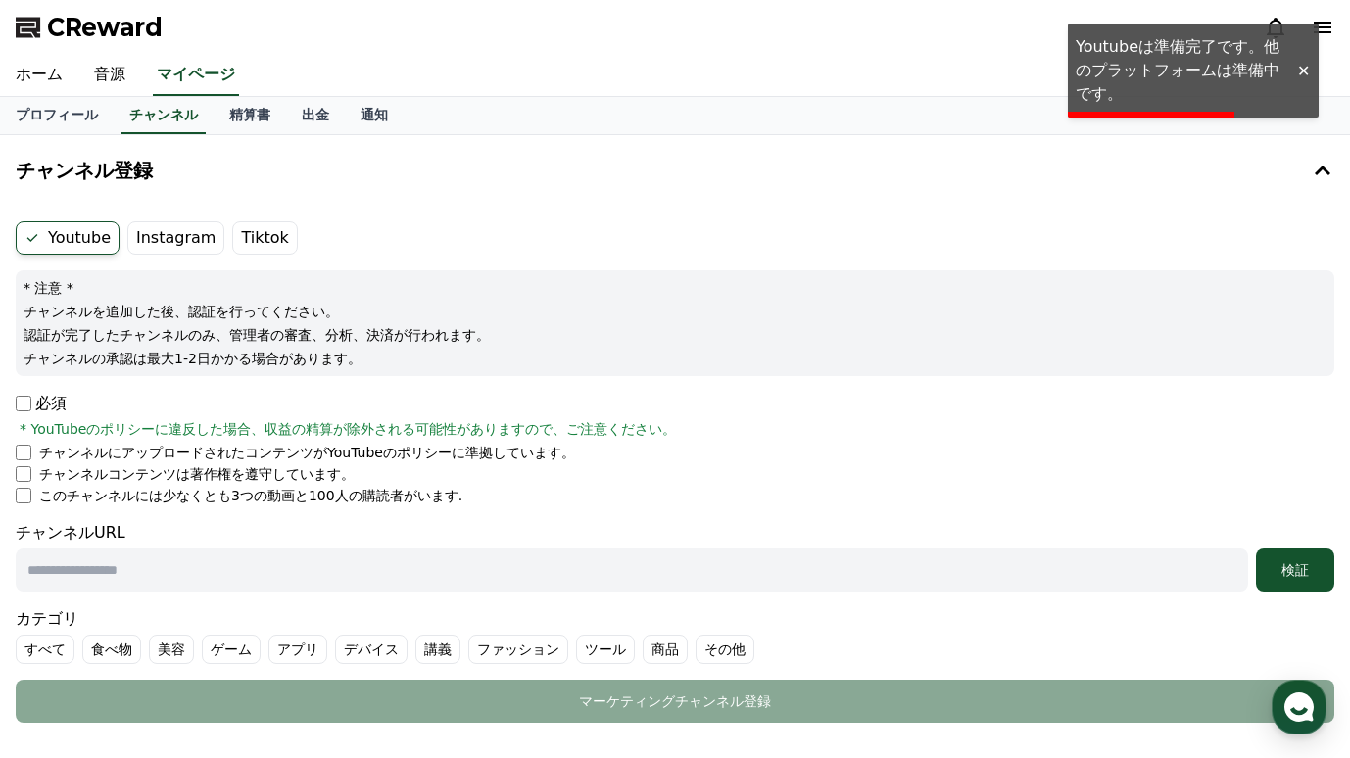
click at [1111, 66] on div "ホーム 音源 マイページ" at bounding box center [675, 75] width 1350 height 41
click at [233, 231] on label "Tiktok" at bounding box center [264, 237] width 65 height 33
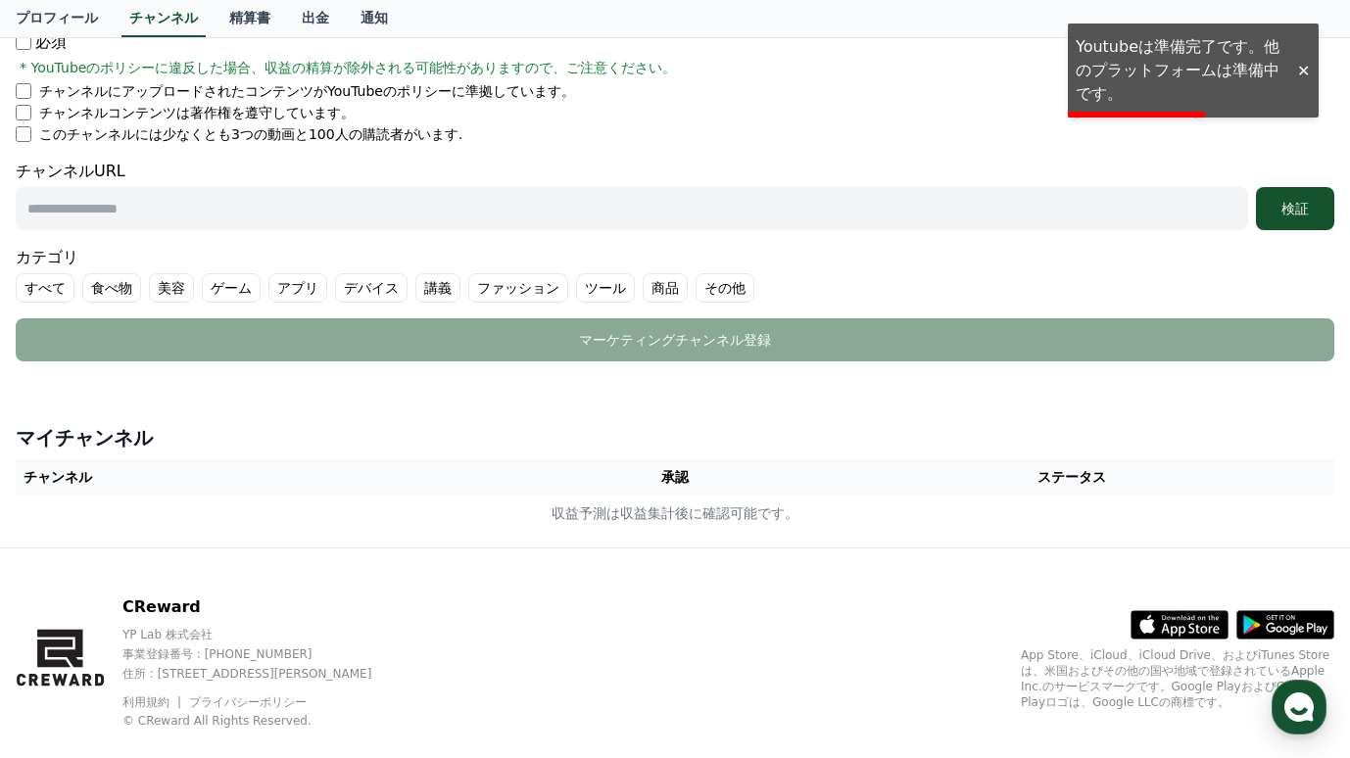
scroll to position [395, 0]
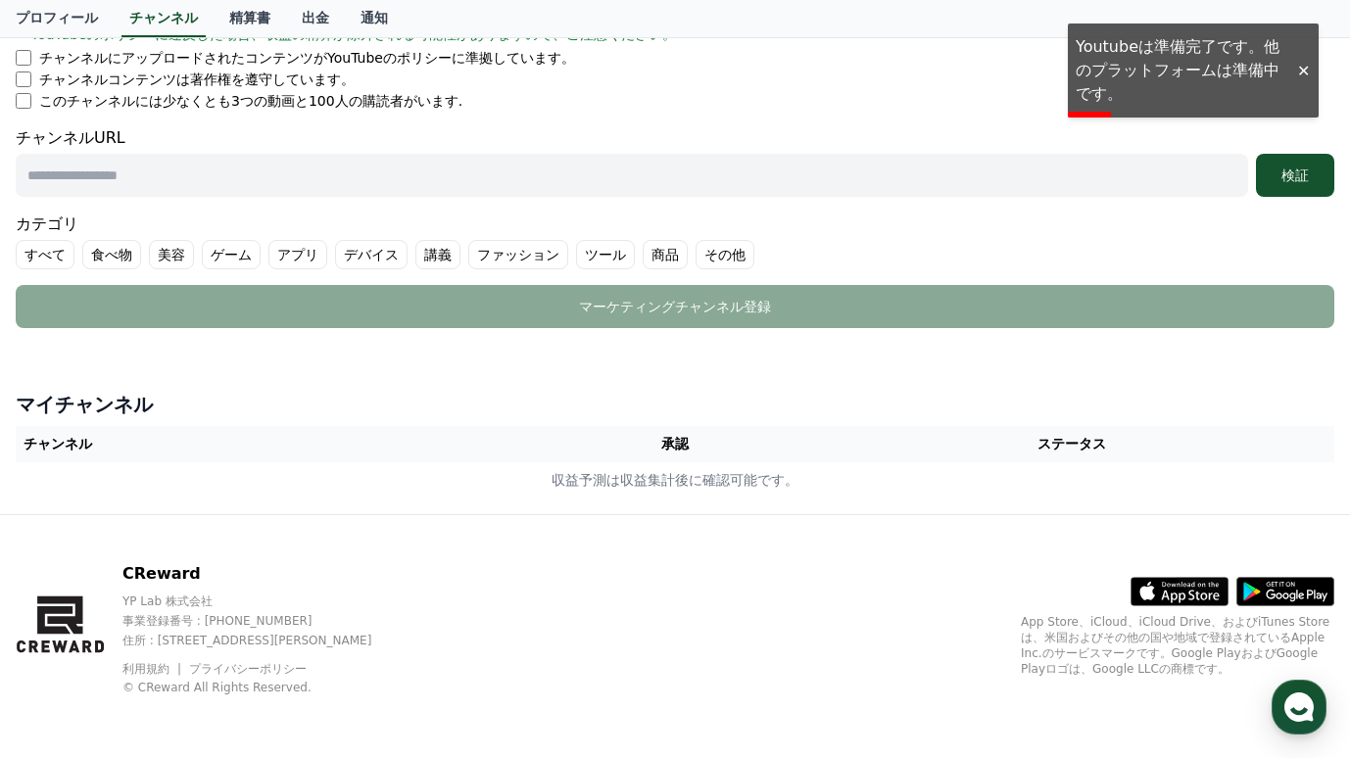
click at [746, 250] on label "その他" at bounding box center [725, 254] width 59 height 29
click at [674, 254] on label "商品" at bounding box center [665, 254] width 45 height 29
click at [751, 252] on label "その他" at bounding box center [760, 254] width 82 height 29
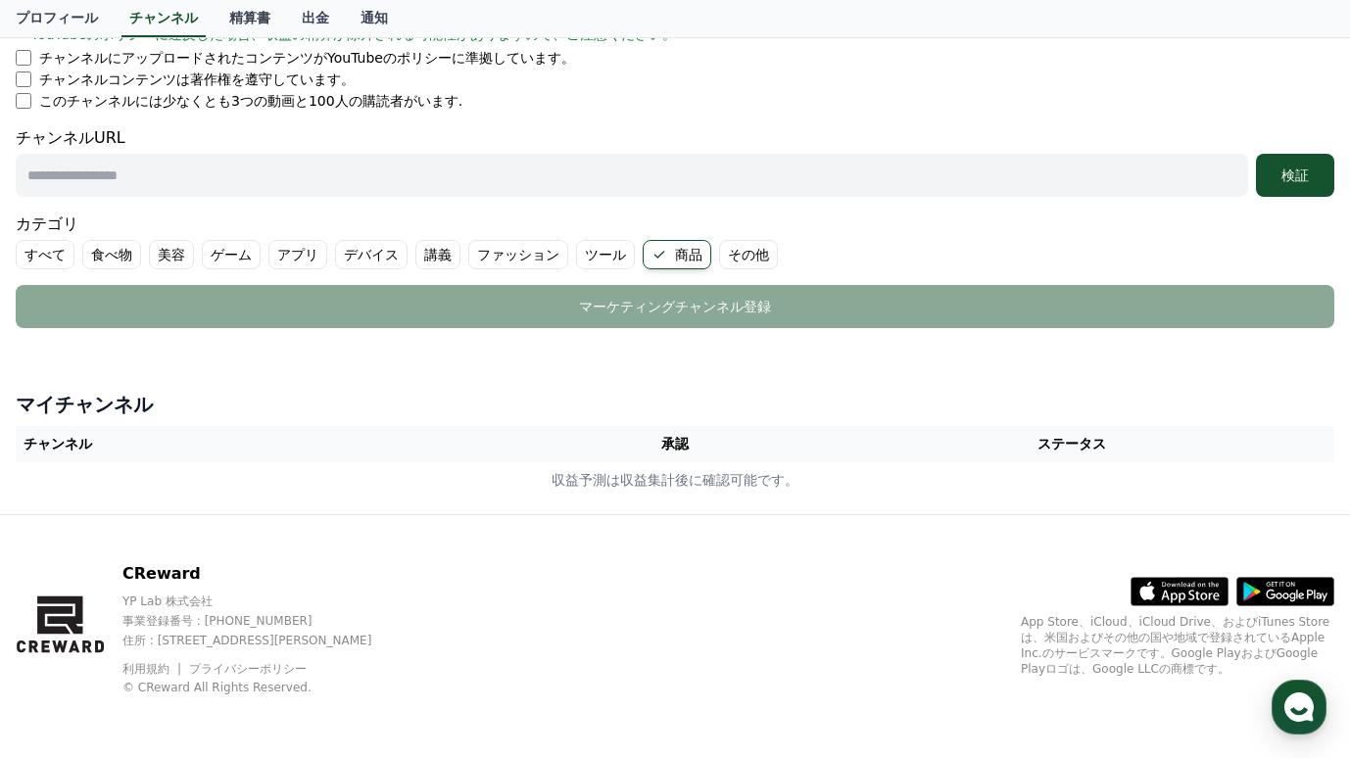
click at [690, 254] on label "商品" at bounding box center [677, 254] width 69 height 29
click at [703, 251] on label "その他" at bounding box center [725, 254] width 59 height 29
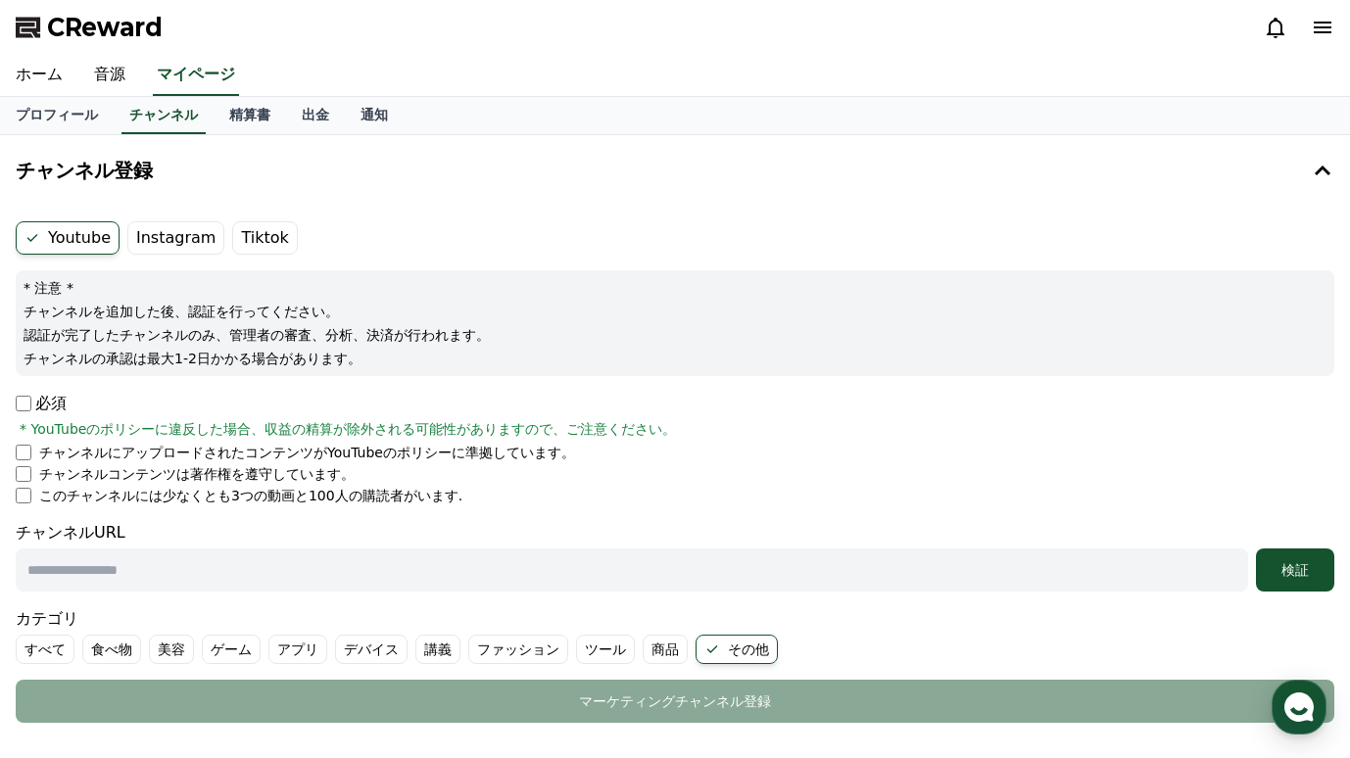
click at [246, 577] on input "text" at bounding box center [632, 570] width 1233 height 43
click at [65, 574] on input "text" at bounding box center [632, 570] width 1233 height 43
paste input "**********"
type input "**********"
click at [1286, 559] on button "検証" at bounding box center [1295, 570] width 78 height 43
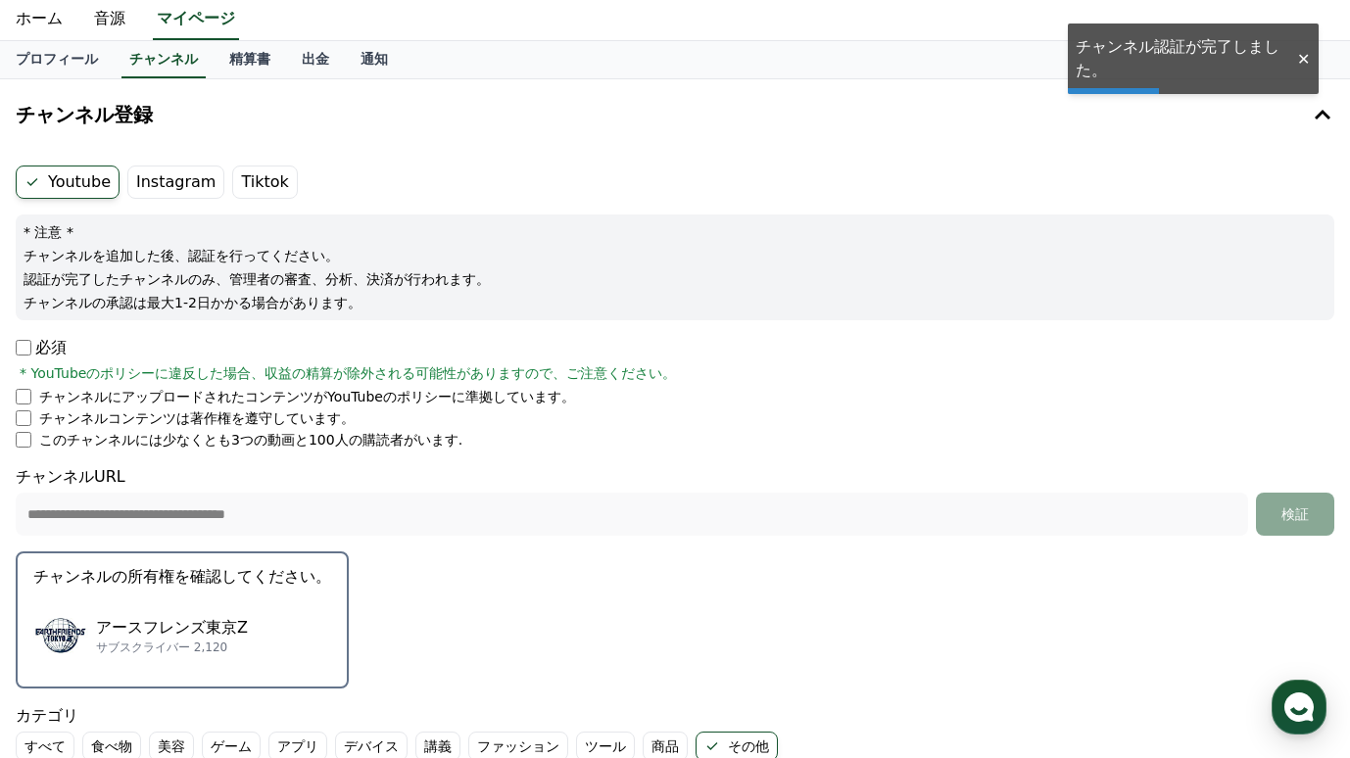
scroll to position [59, 0]
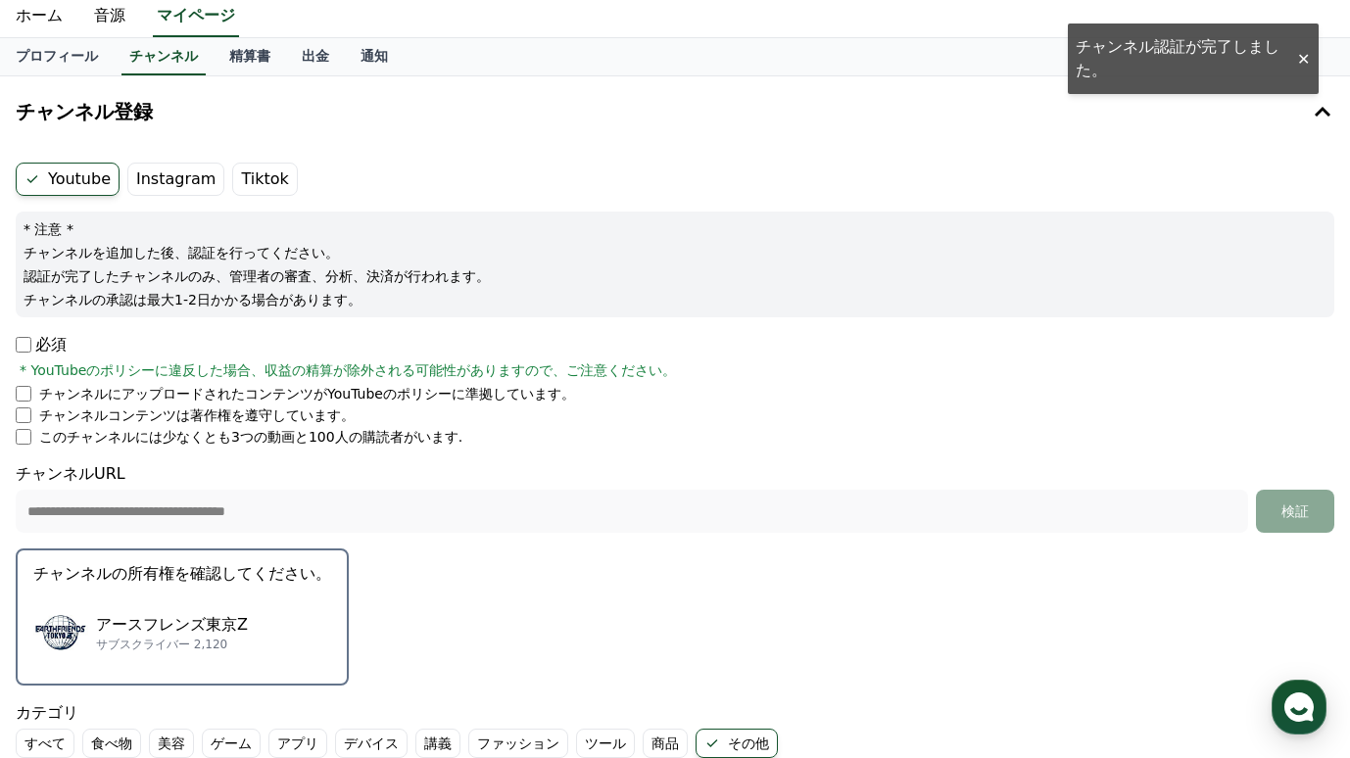
click at [176, 600] on div "アースフレンズ東京Z サブスクライバー 2,120" at bounding box center [182, 633] width 298 height 78
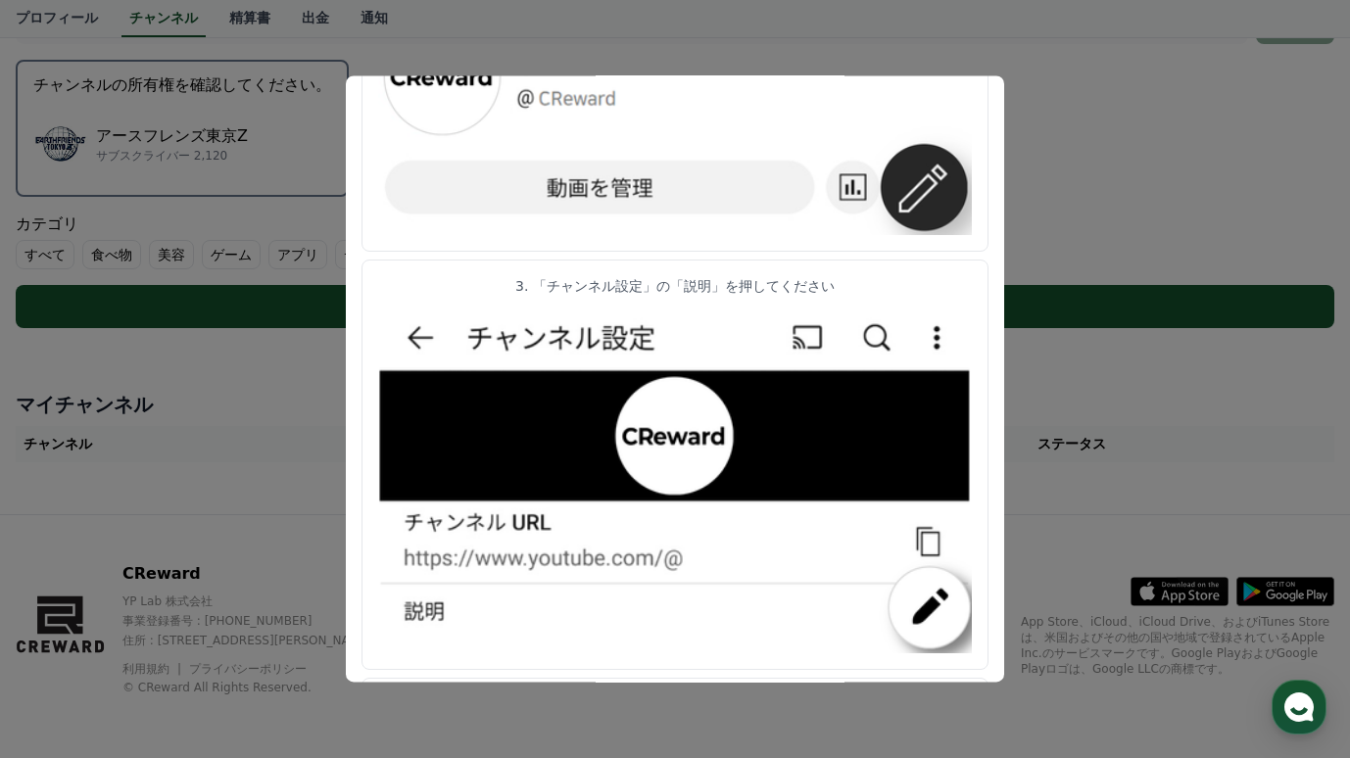
scroll to position [1006, 0]
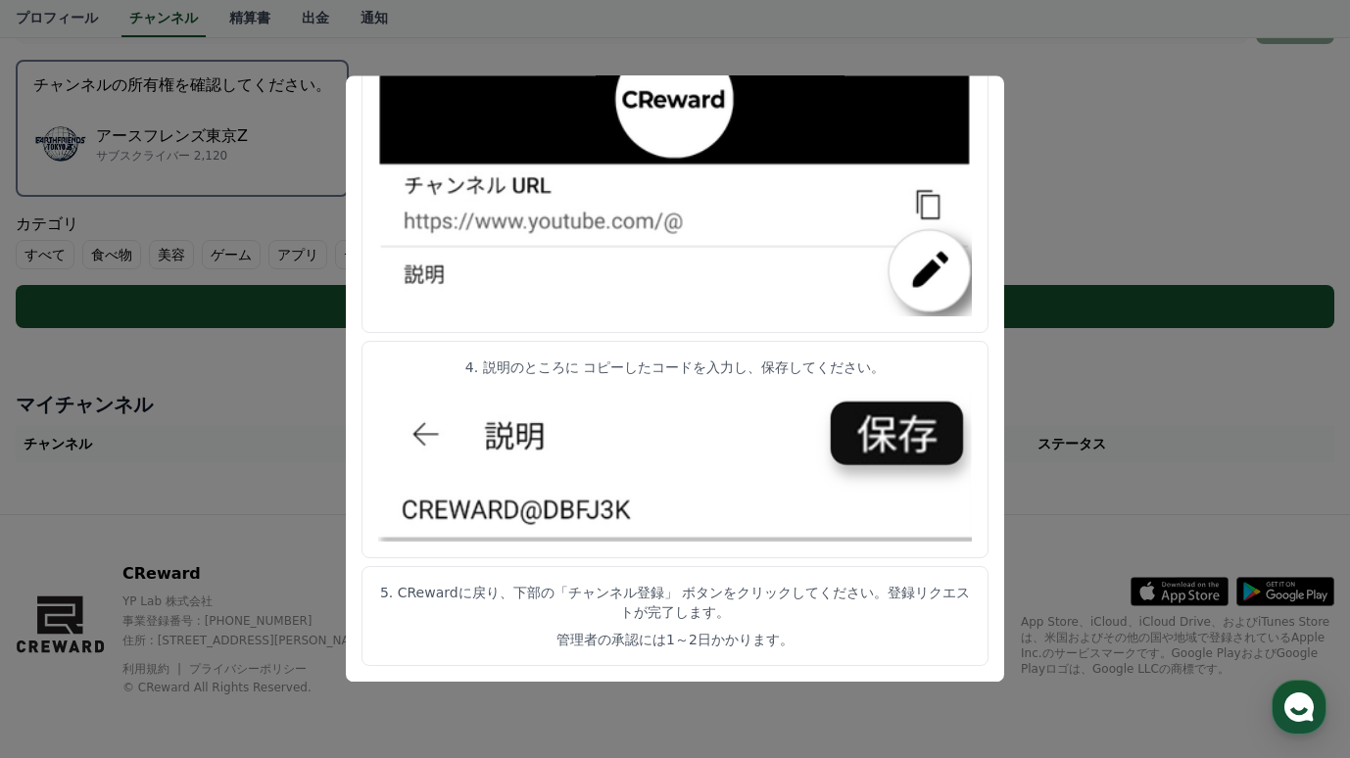
drag, startPoint x: 1117, startPoint y: 247, endPoint x: 1086, endPoint y: 251, distance: 31.6
click at [1116, 247] on button "close modal" at bounding box center [675, 379] width 1350 height 758
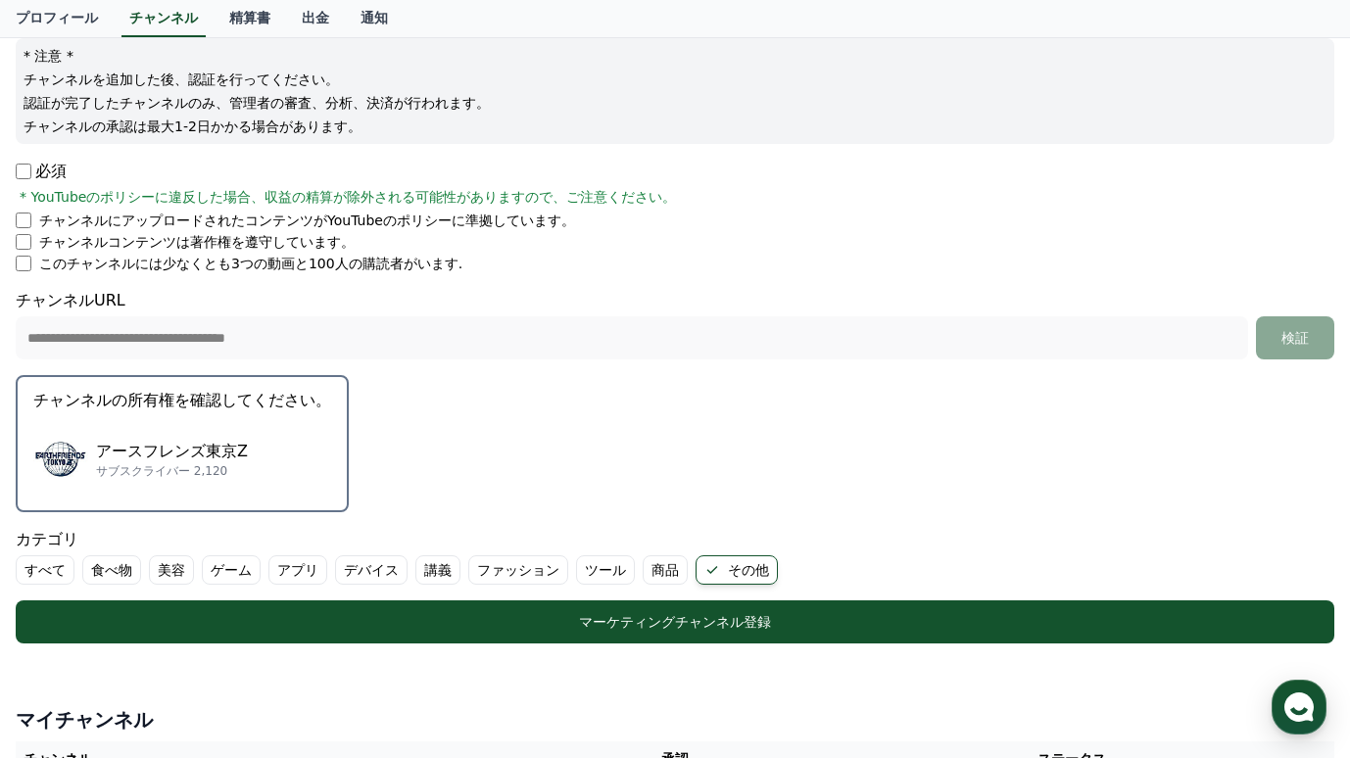
scroll to position [0, 0]
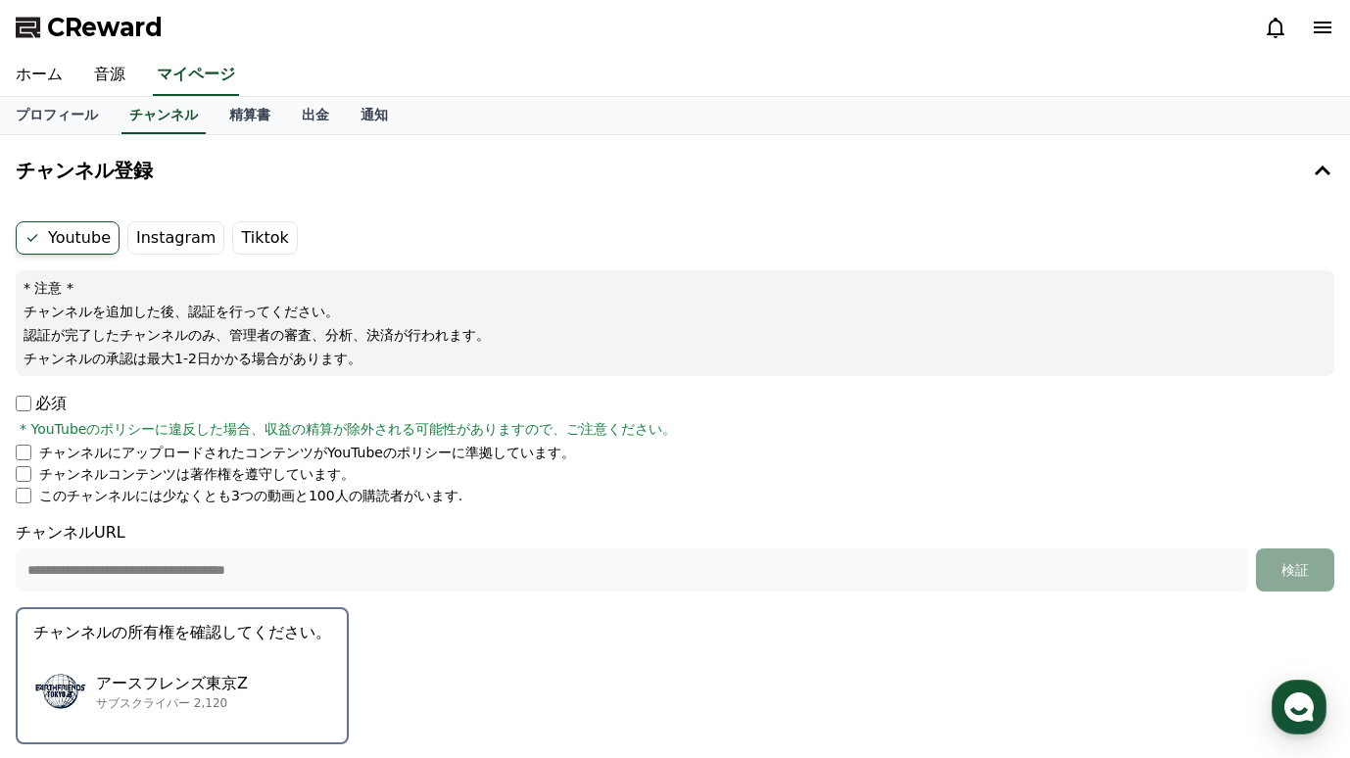
drag, startPoint x: 150, startPoint y: 219, endPoint x: 148, endPoint y: 234, distance: 15.8
click at [150, 219] on div "**********" at bounding box center [675, 549] width 1335 height 670
click at [148, 236] on label "Instagram" at bounding box center [175, 237] width 97 height 33
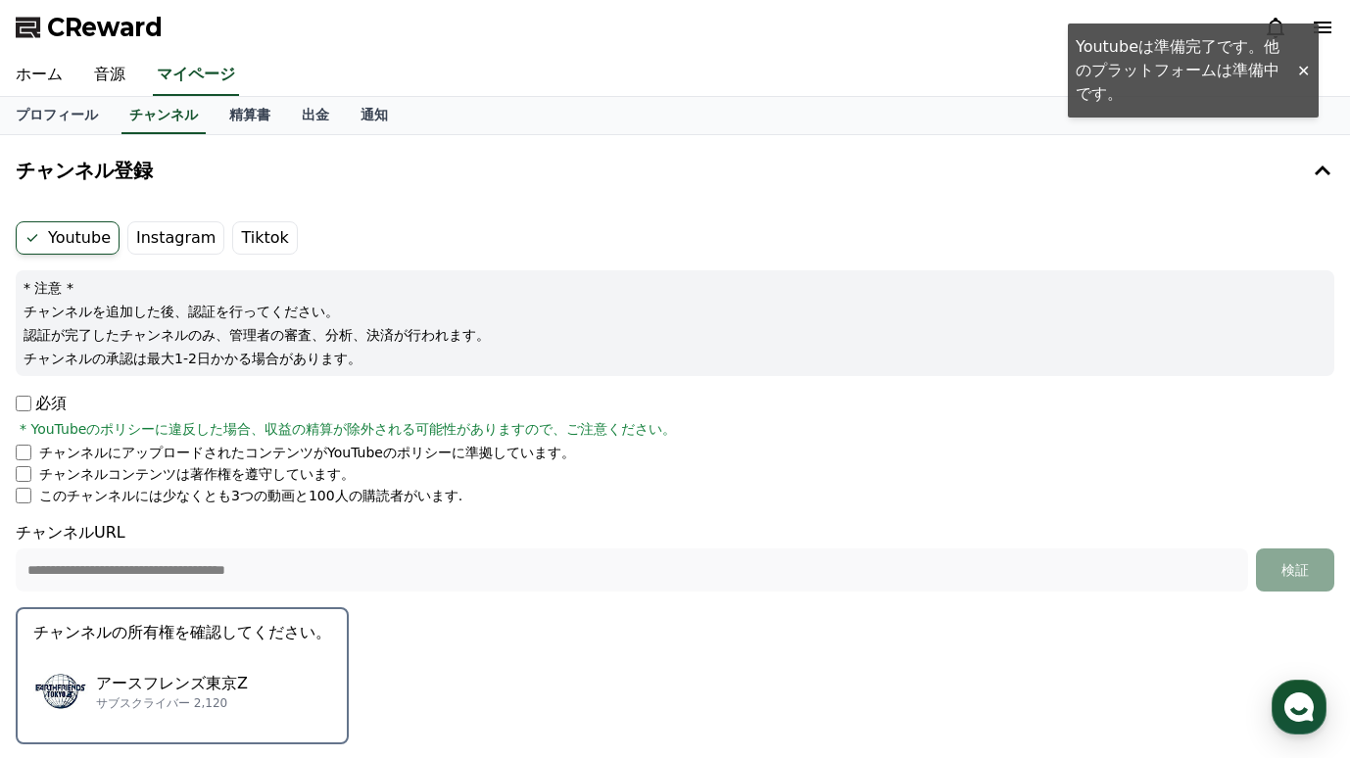
drag, startPoint x: 856, startPoint y: 390, endPoint x: 740, endPoint y: 387, distance: 116.6
click at [850, 393] on form "**********" at bounding box center [675, 548] width 1319 height 655
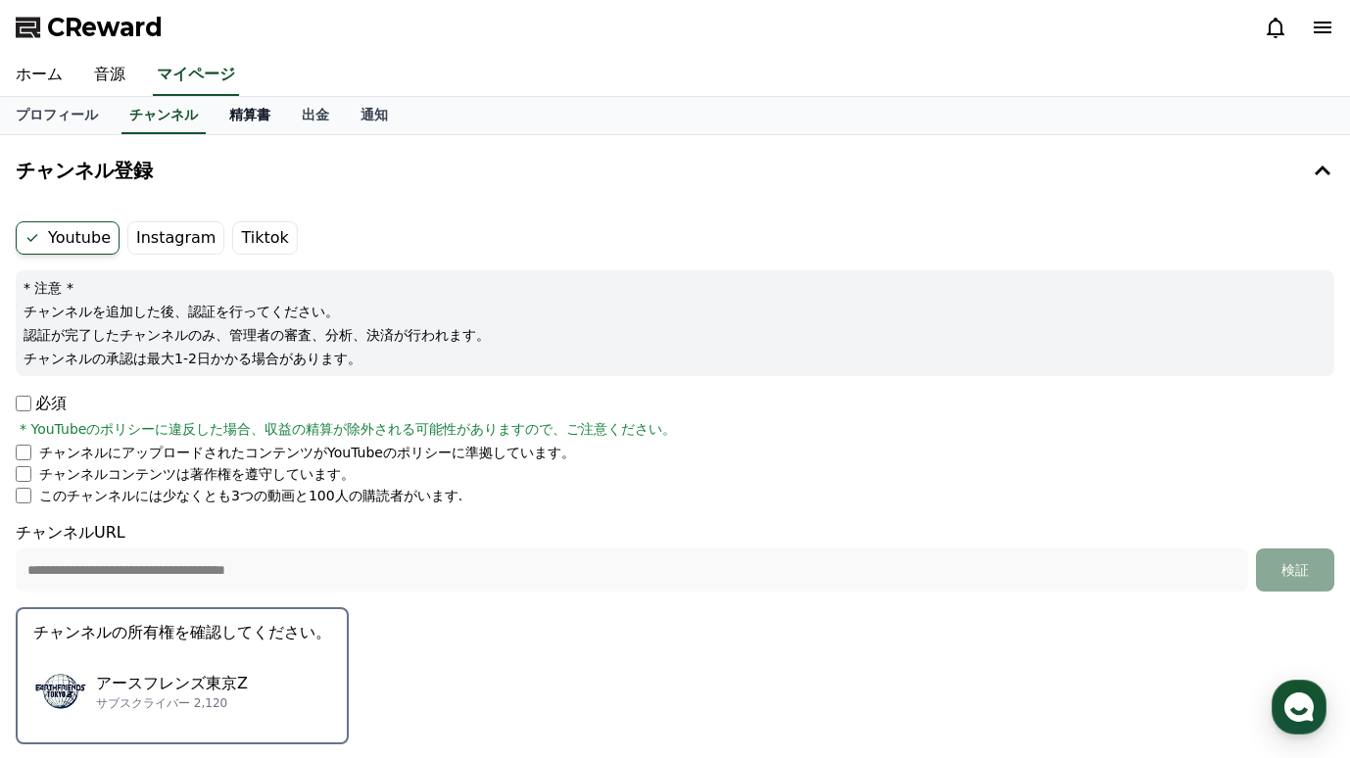
click at [249, 108] on link "精算書" at bounding box center [250, 115] width 73 height 37
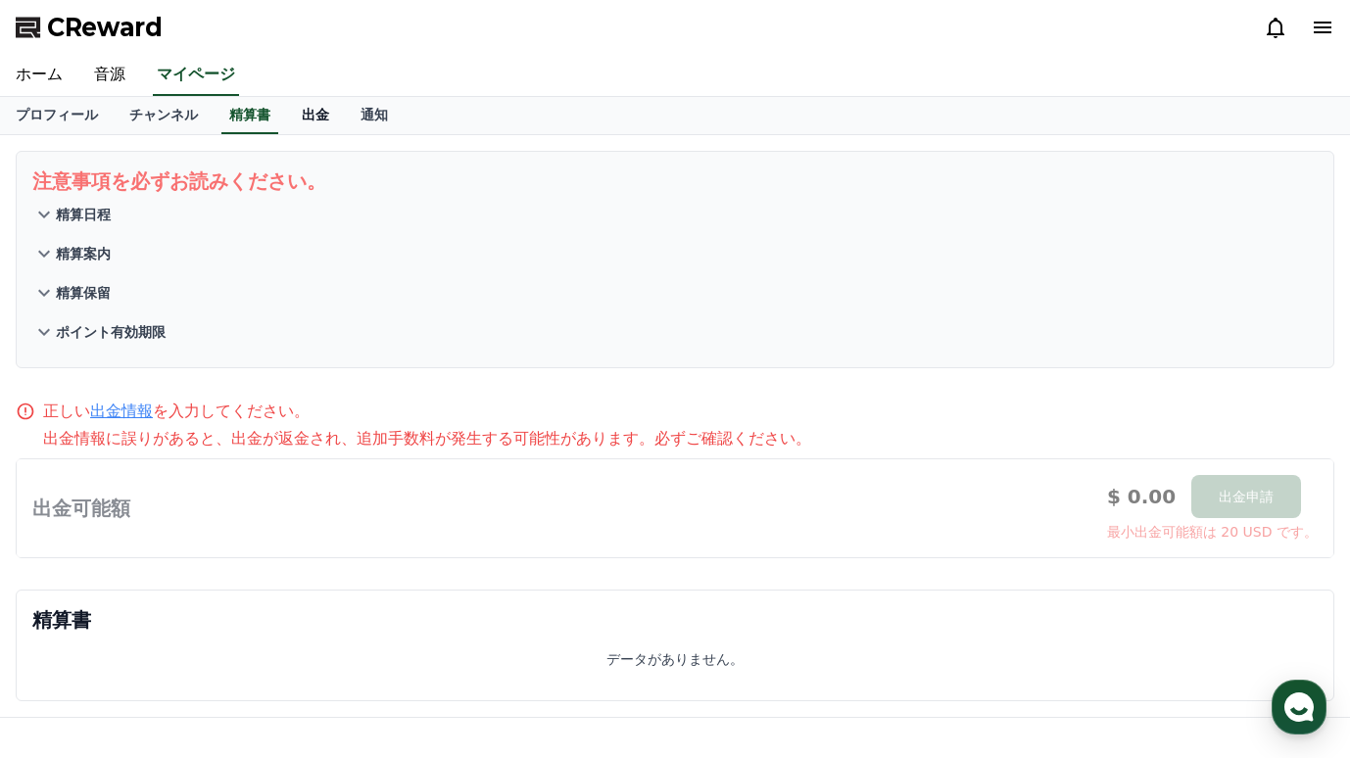
click at [316, 107] on link "出金" at bounding box center [315, 115] width 59 height 37
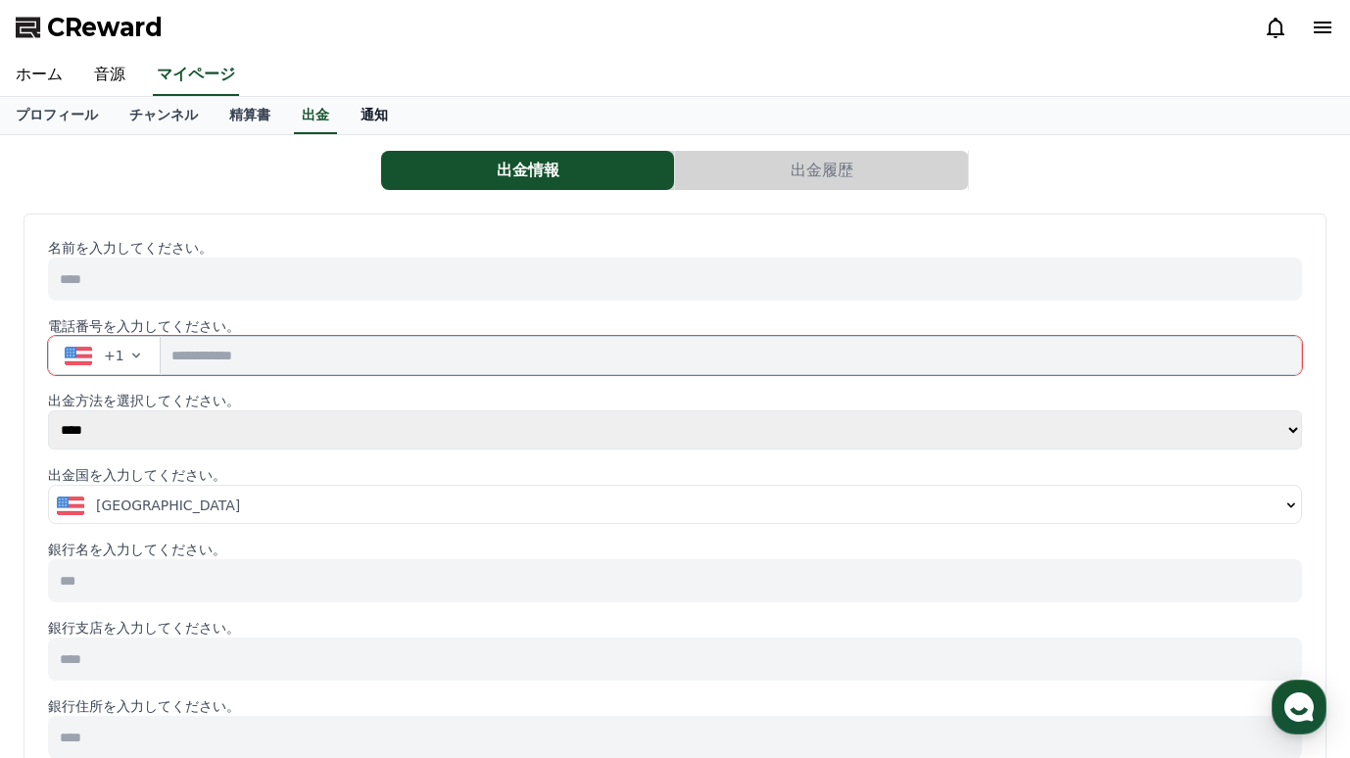
click at [369, 113] on link "通知" at bounding box center [374, 115] width 59 height 37
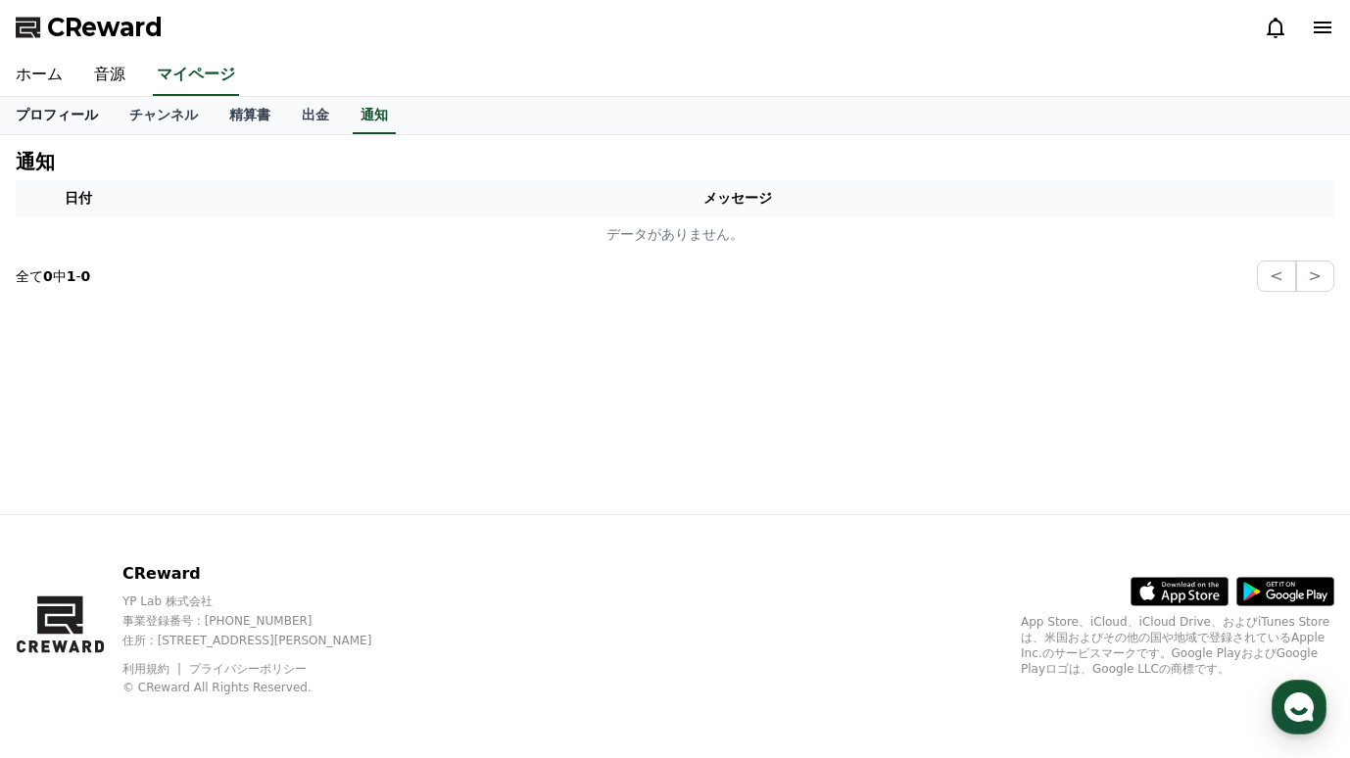
click at [35, 117] on link "プロフィール" at bounding box center [57, 115] width 114 height 37
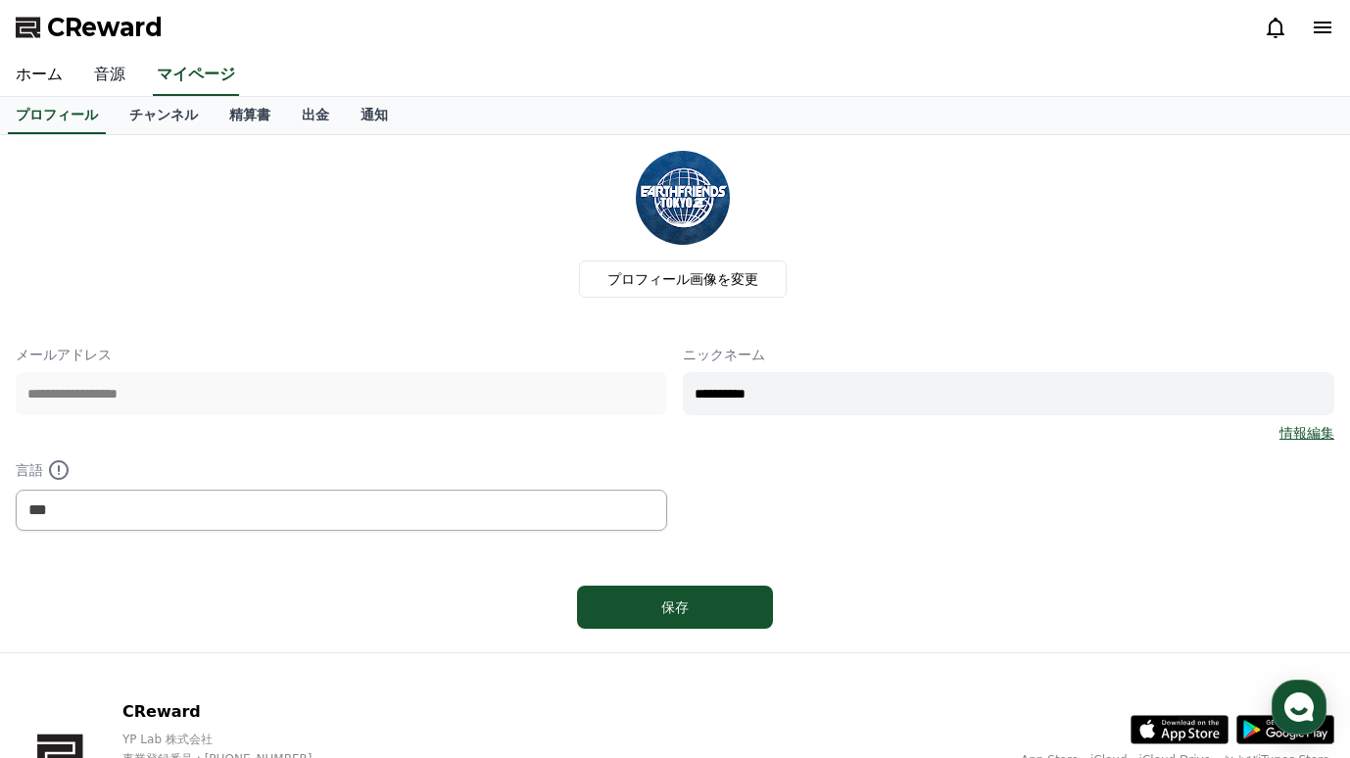
click at [97, 75] on link "音源" at bounding box center [109, 75] width 63 height 41
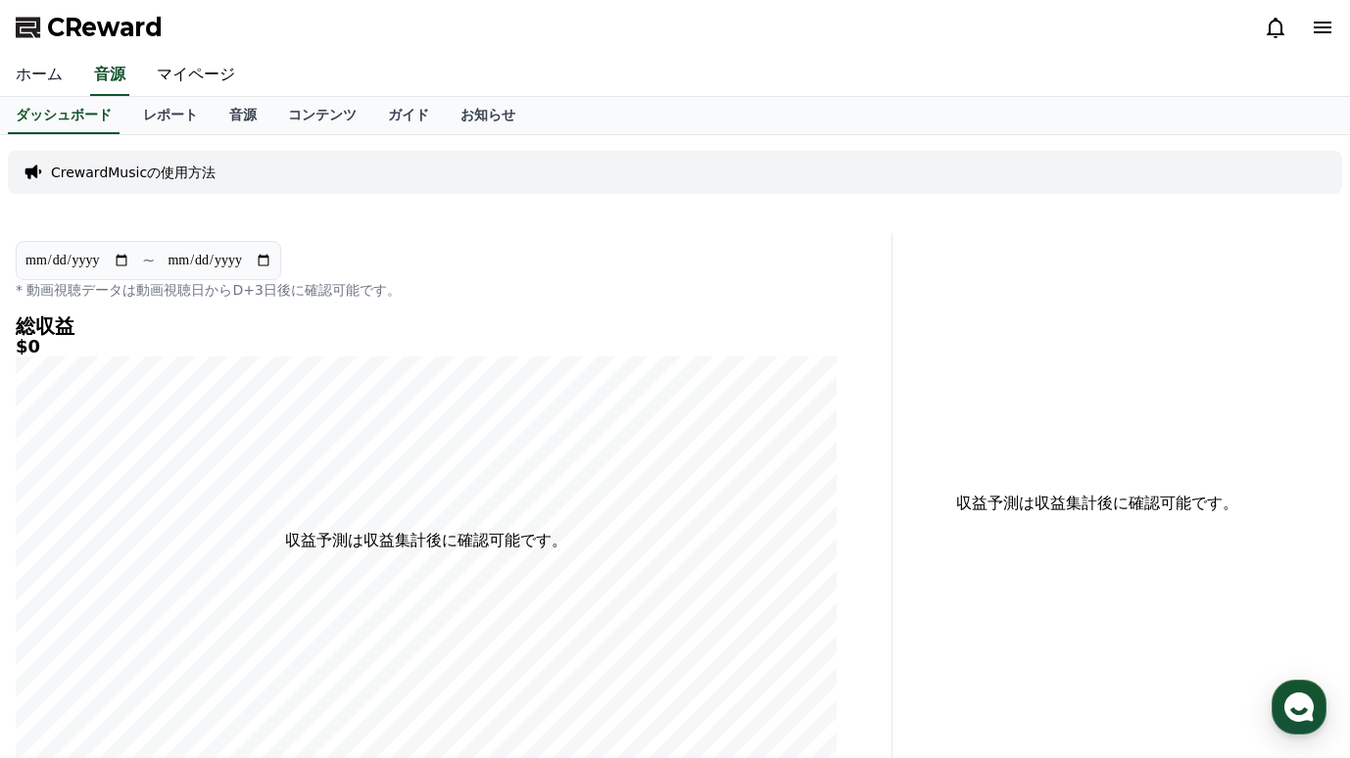
click at [42, 78] on link "ホーム" at bounding box center [39, 75] width 78 height 41
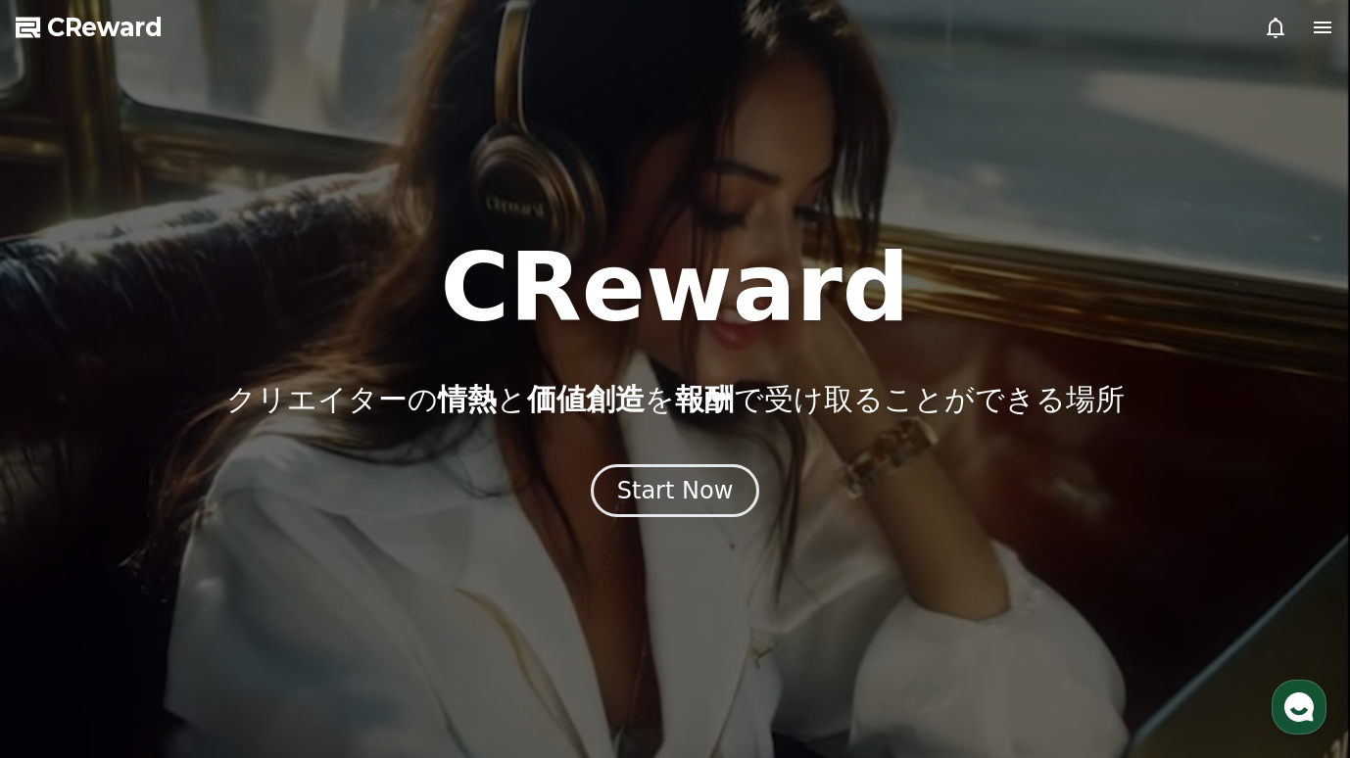
click at [1316, 28] on icon at bounding box center [1323, 28] width 24 height 24
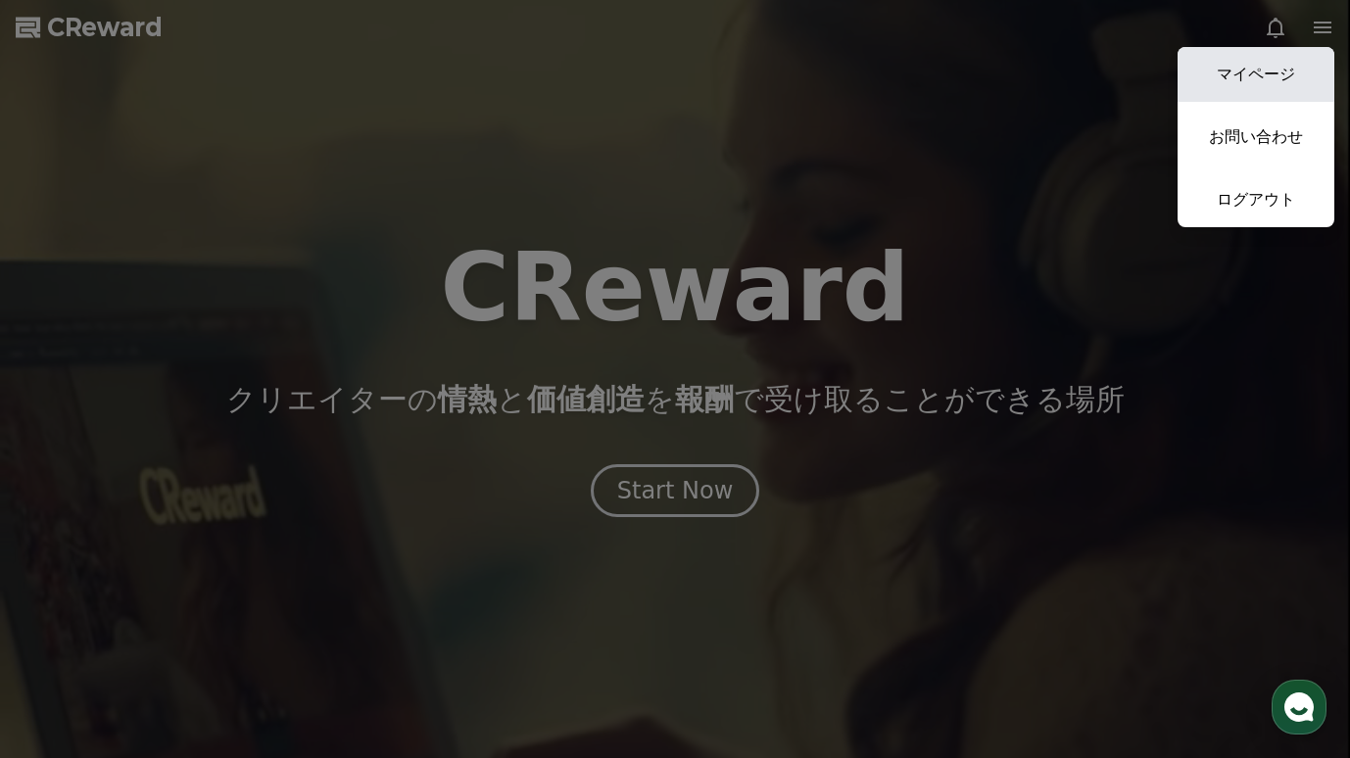
click at [1313, 79] on link "マイページ" at bounding box center [1256, 74] width 157 height 55
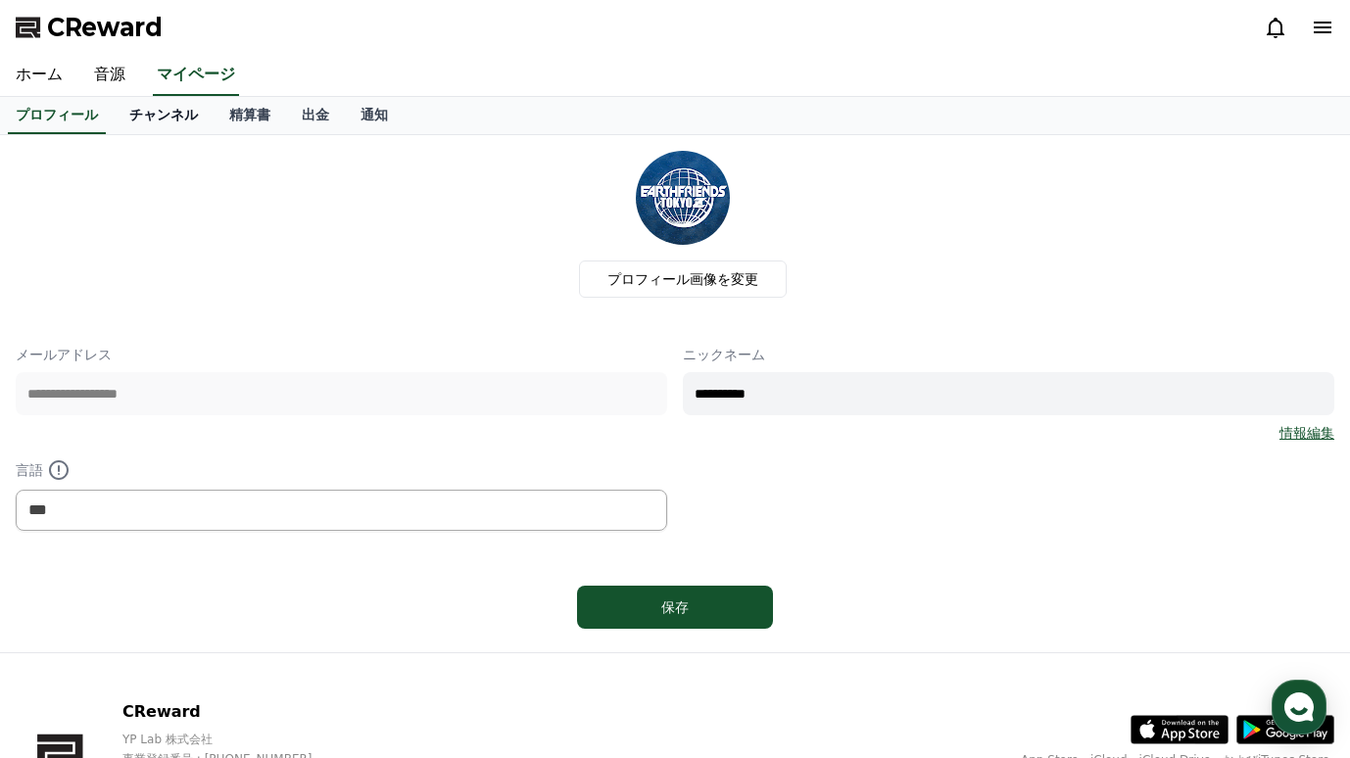
click at [150, 108] on link "チャンネル" at bounding box center [164, 115] width 100 height 37
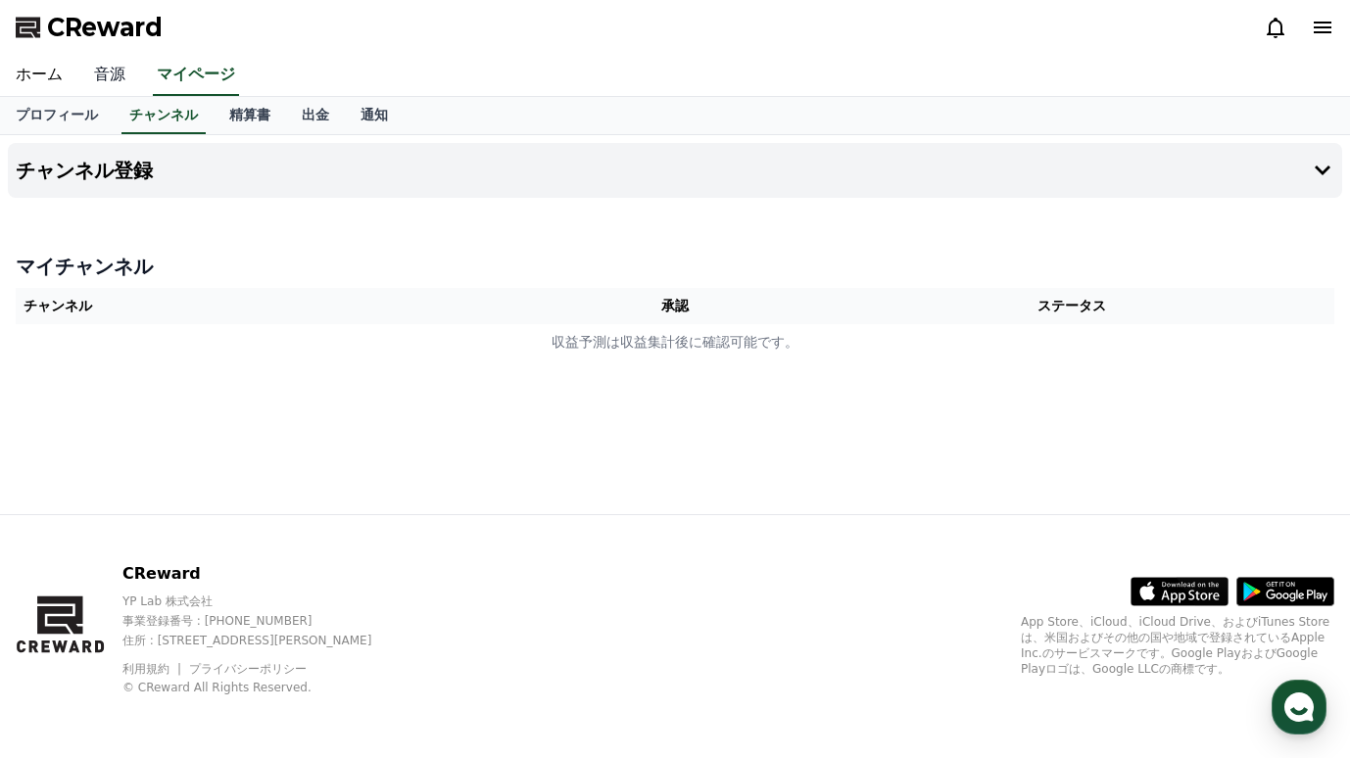
click at [90, 64] on link "音源" at bounding box center [109, 75] width 63 height 41
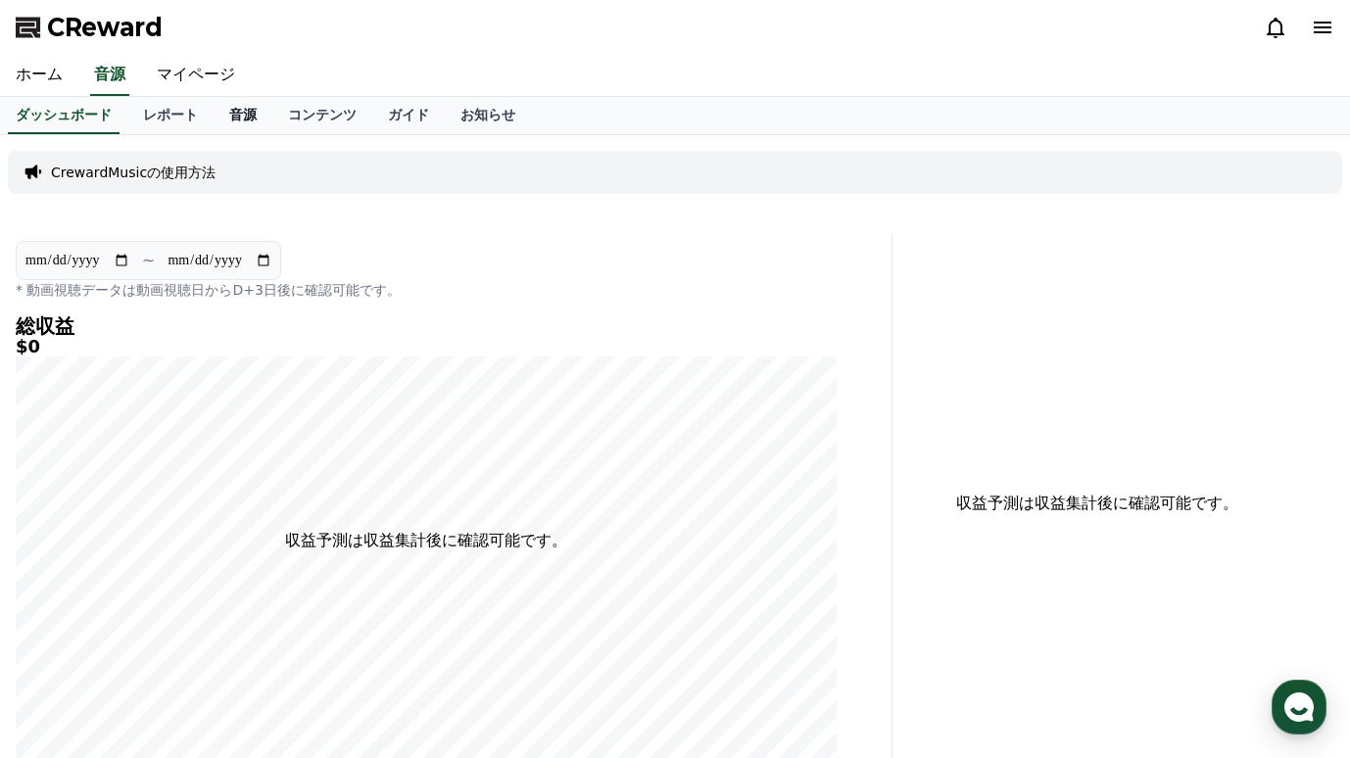
click at [239, 111] on link "音源" at bounding box center [243, 115] width 59 height 37
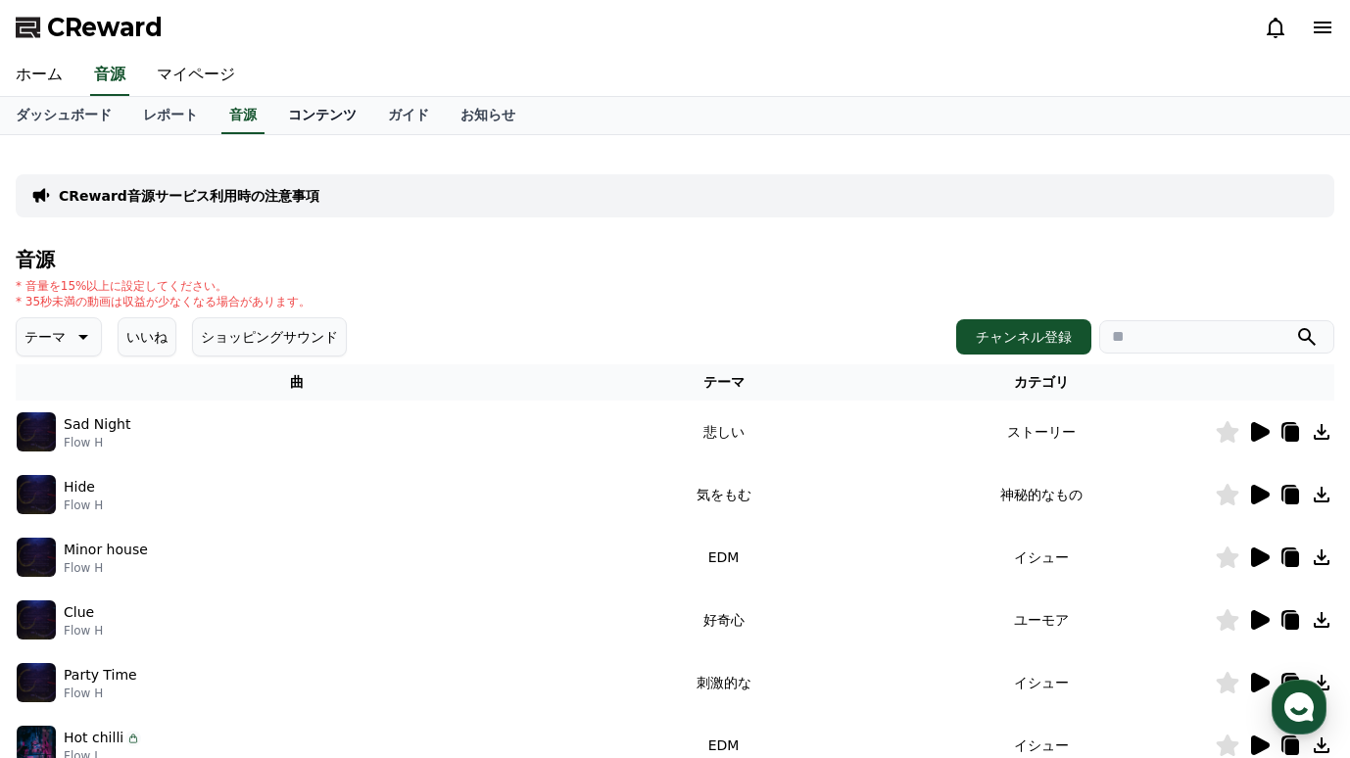
click at [340, 115] on link "コンテンツ" at bounding box center [322, 115] width 100 height 37
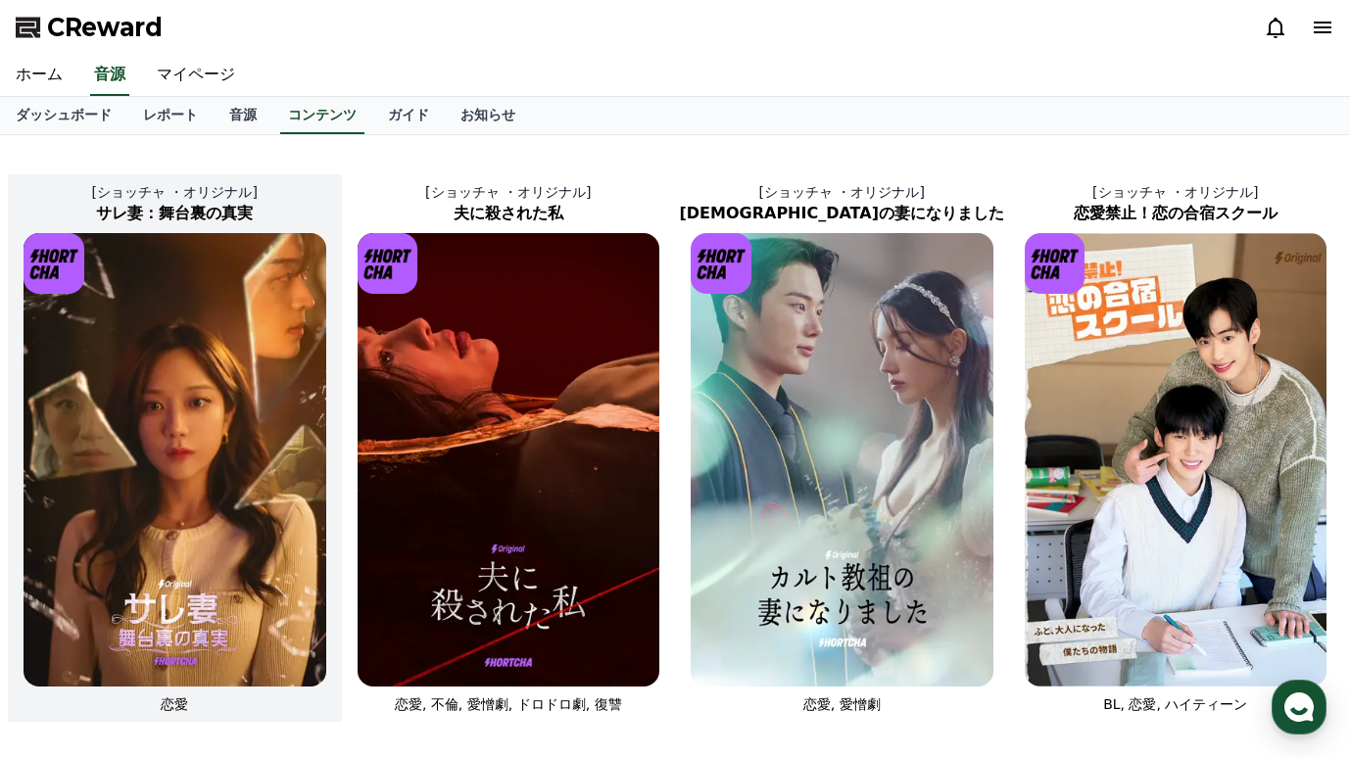
click at [291, 390] on img at bounding box center [175, 460] width 303 height 454
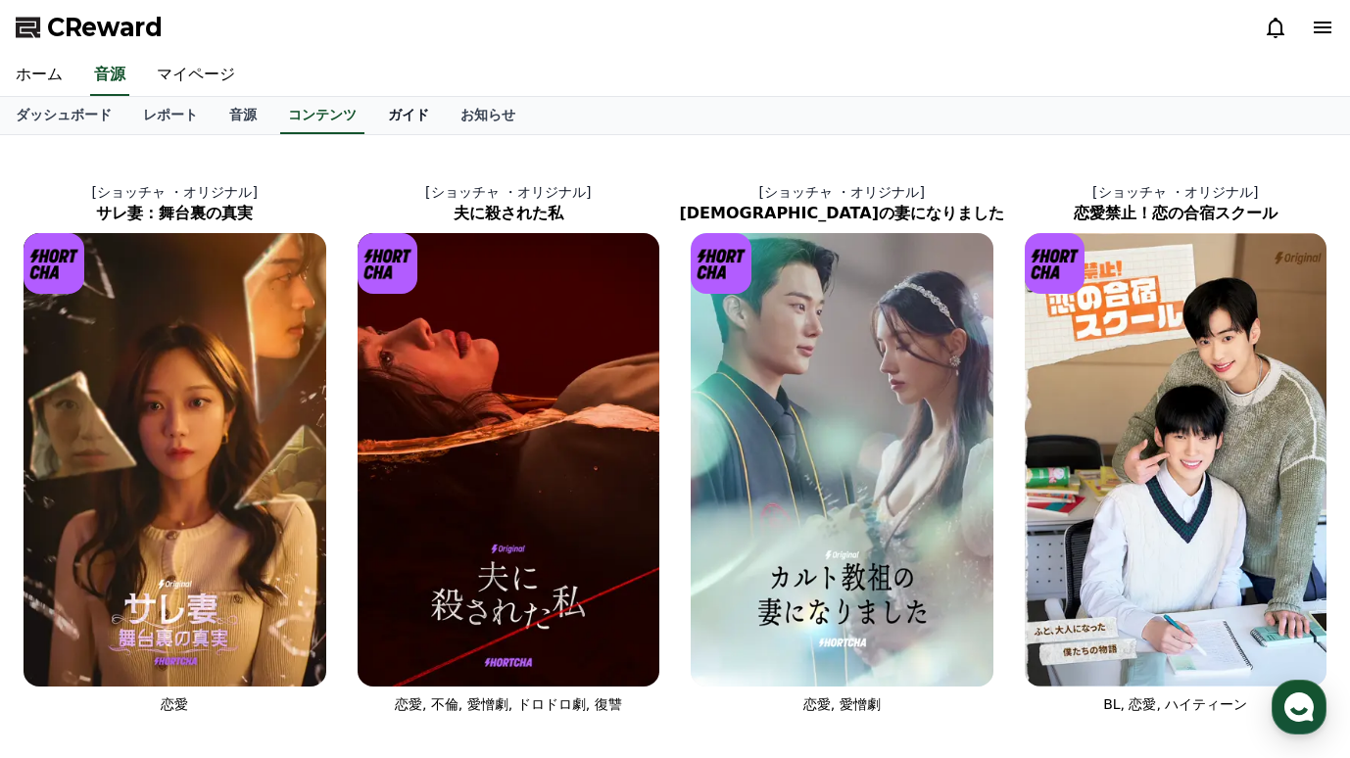
click at [420, 110] on link "ガイド" at bounding box center [408, 115] width 73 height 37
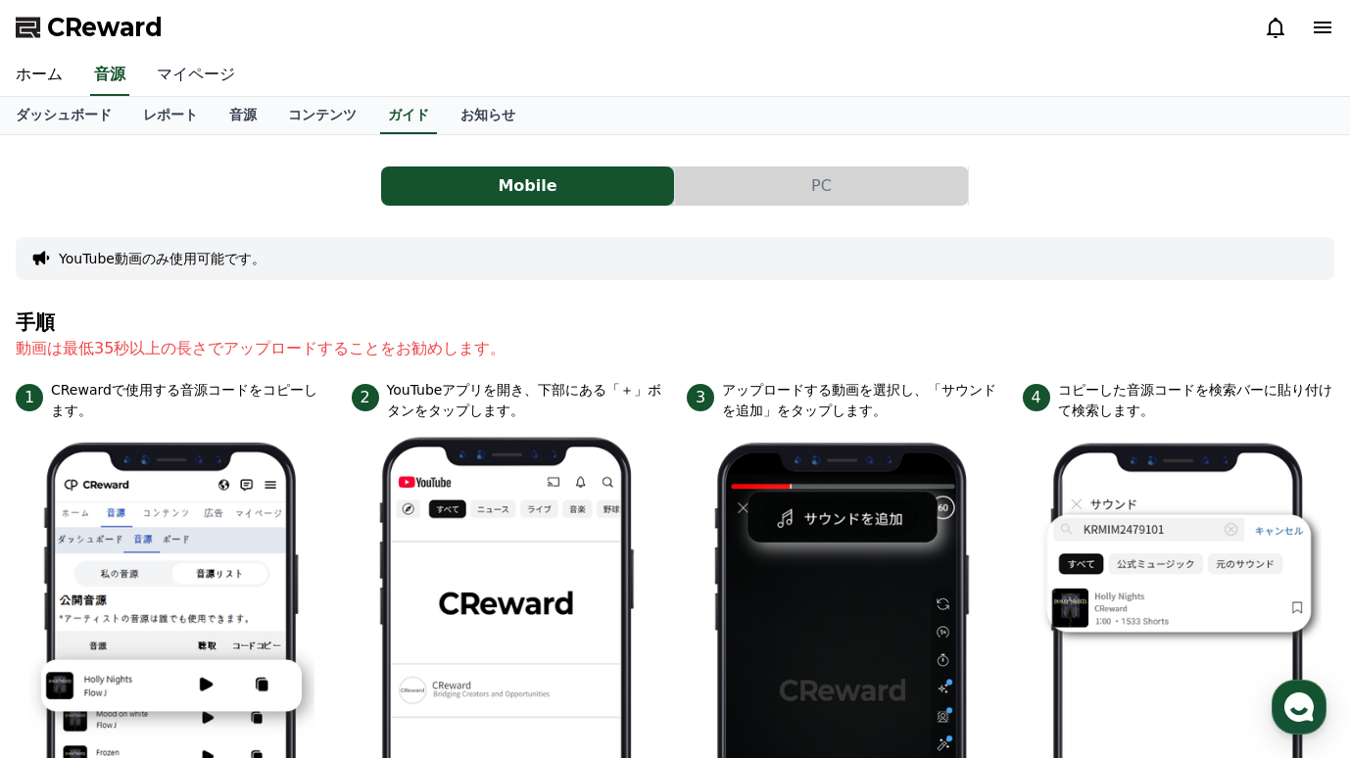
click at [193, 66] on link "マイページ" at bounding box center [196, 75] width 110 height 41
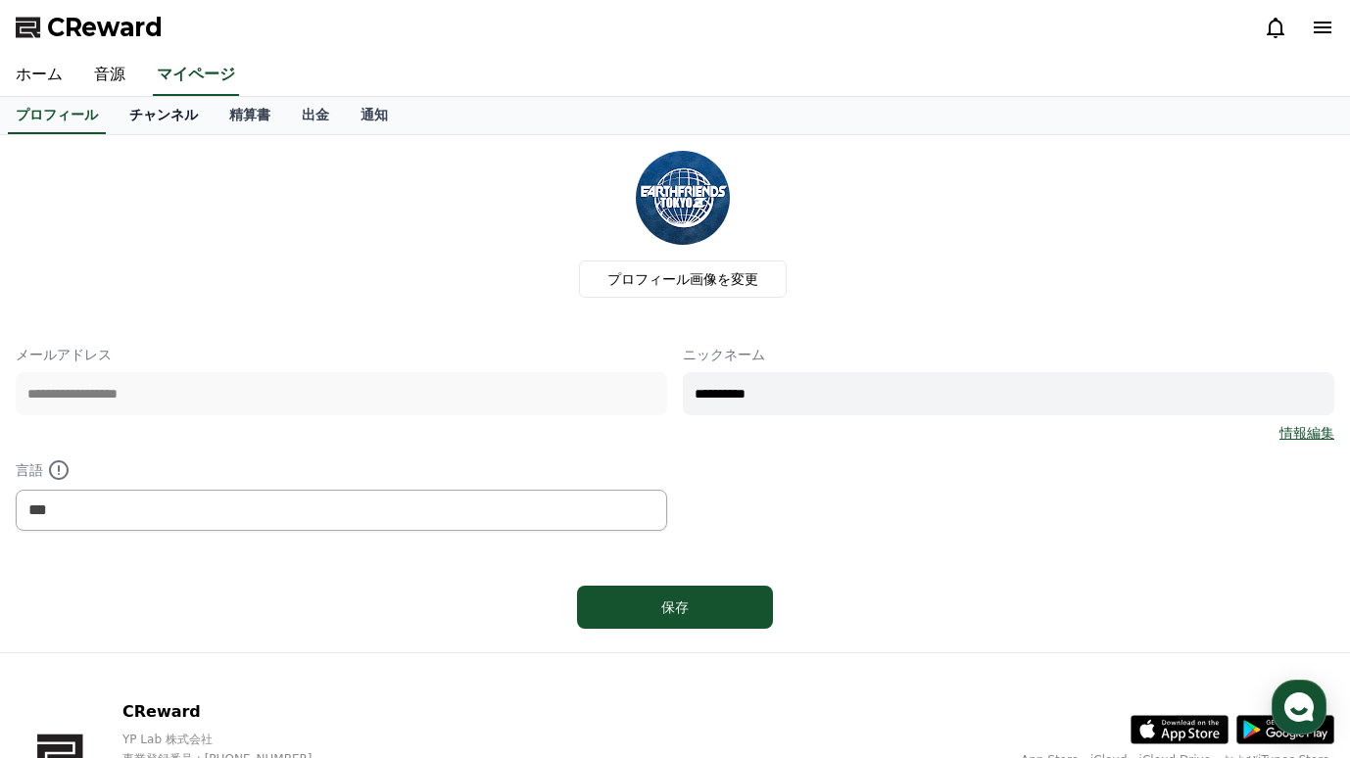
click at [177, 125] on link "チャンネル" at bounding box center [164, 115] width 100 height 37
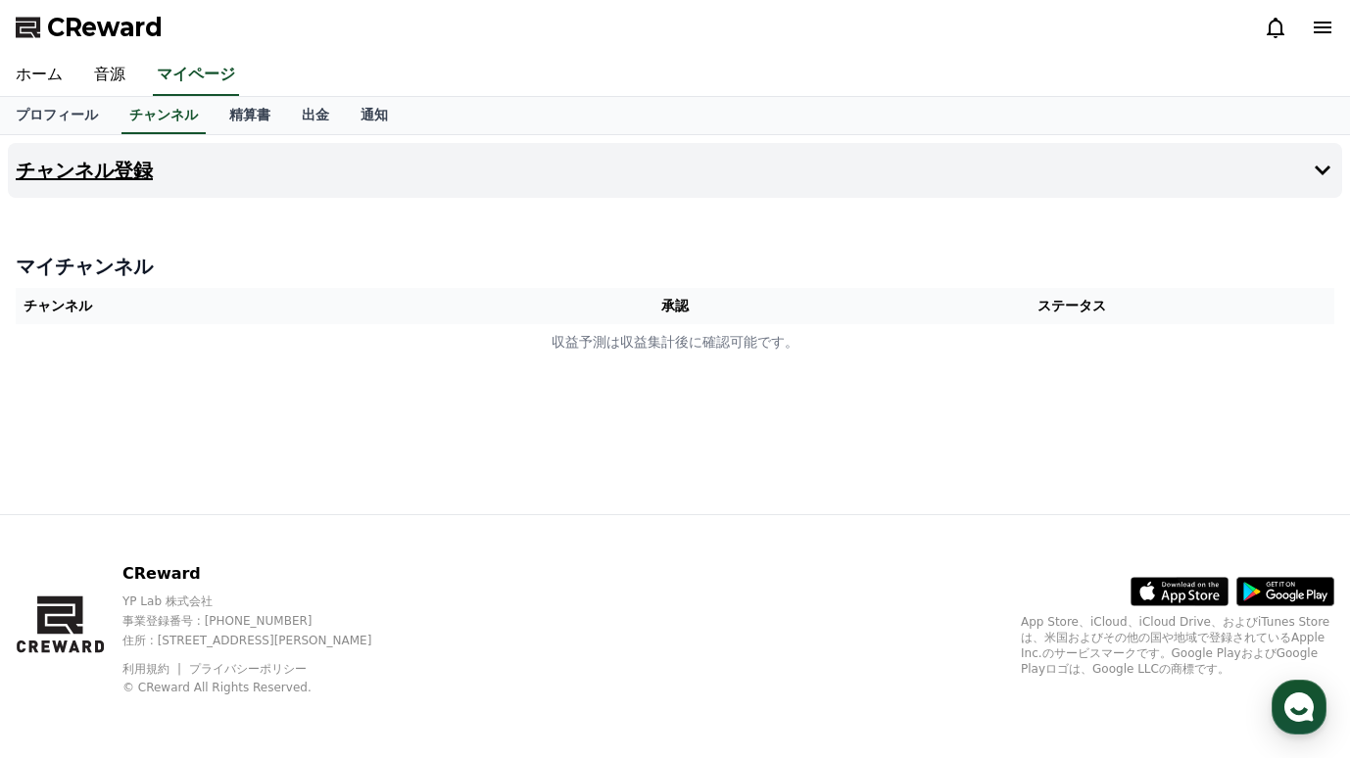
click at [980, 173] on button "チャンネル登録" at bounding box center [675, 170] width 1335 height 55
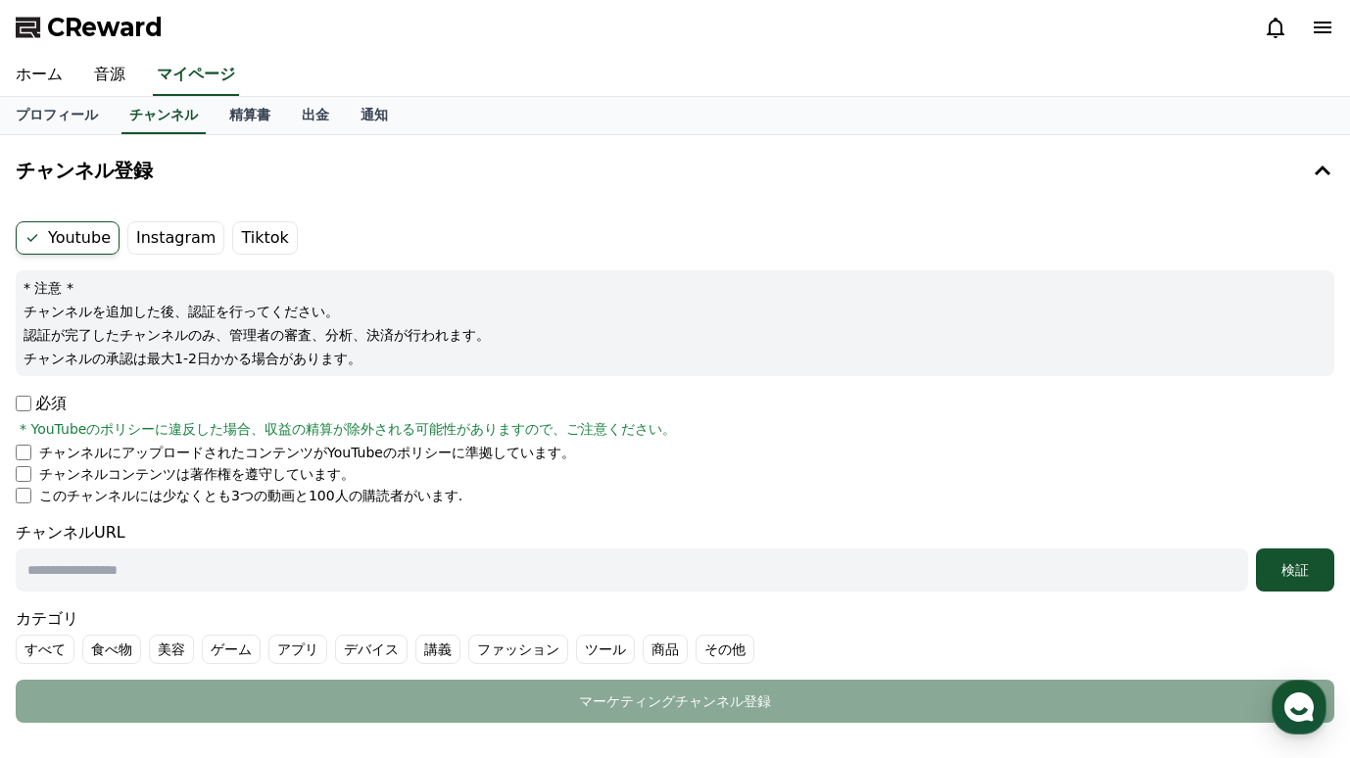
click at [266, 235] on label "Tiktok" at bounding box center [264, 237] width 65 height 33
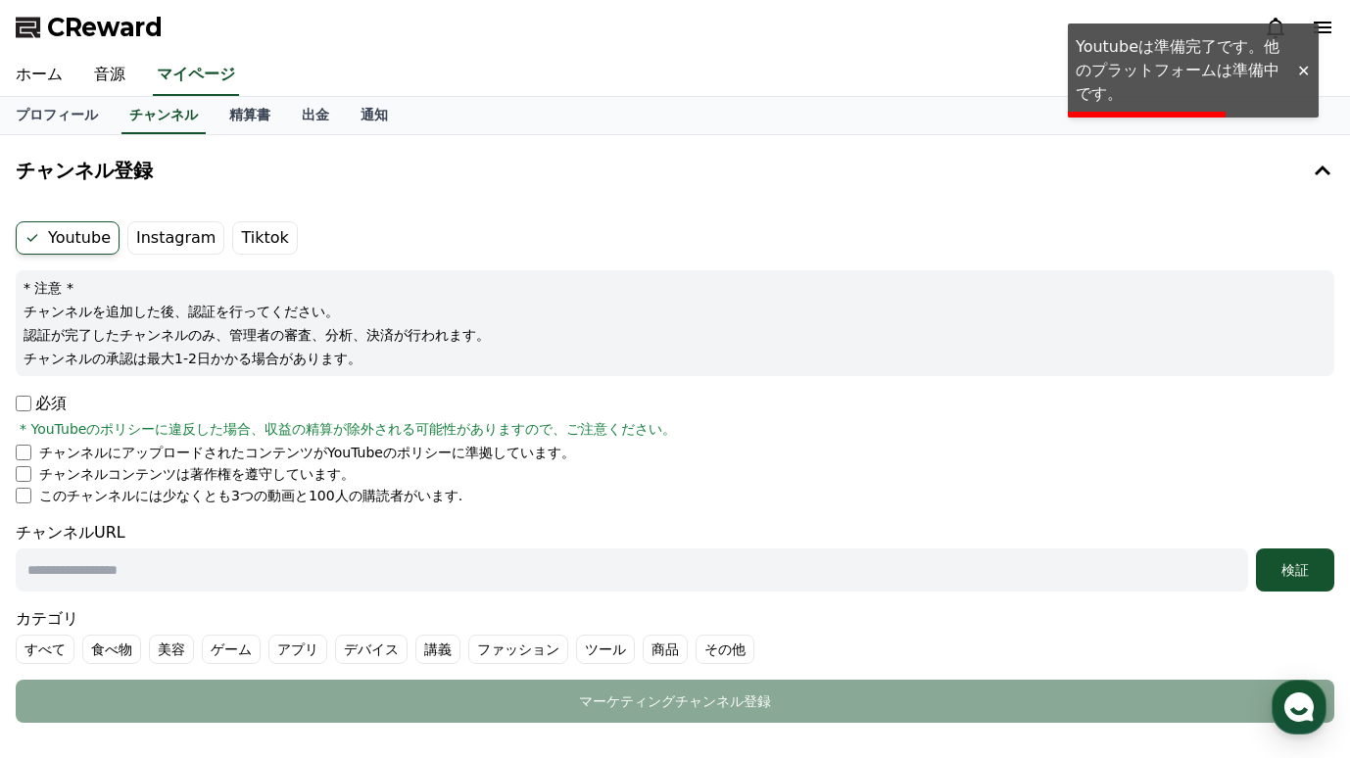
click at [42, 246] on label "Youtube" at bounding box center [68, 237] width 104 height 33
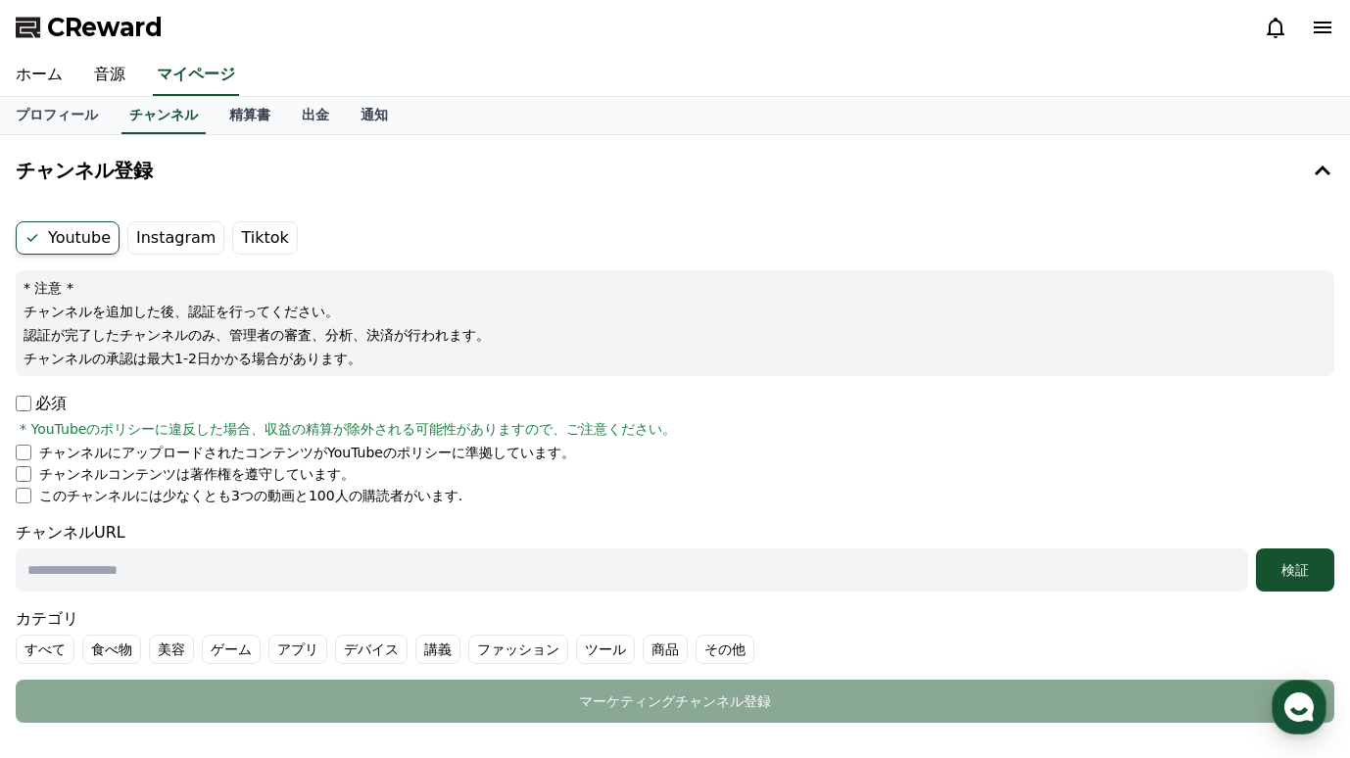
click at [175, 225] on label "Instagram" at bounding box center [175, 237] width 97 height 33
click at [215, 232] on ul "Youtube Instagram Tiktok" at bounding box center [675, 237] width 1319 height 33
click at [182, 242] on label "Instagram" at bounding box center [175, 237] width 97 height 33
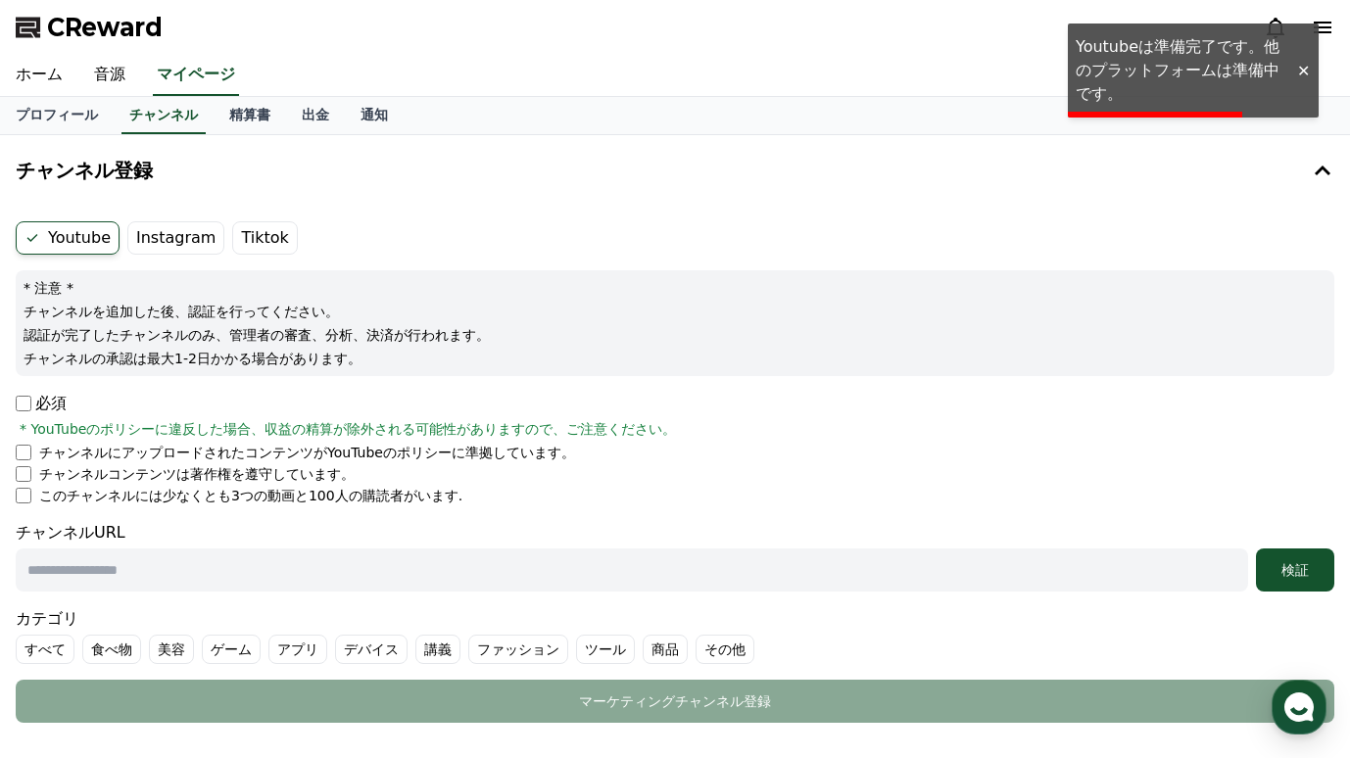
click at [589, 256] on form "Youtube Instagram Tiktok * 注意 * チャンネルを追加した後、認証を行ってください。 認証が完了したチャンネルのみ、管理者の審査、分…" at bounding box center [675, 472] width 1319 height 502
